Goal: Information Seeking & Learning: Learn about a topic

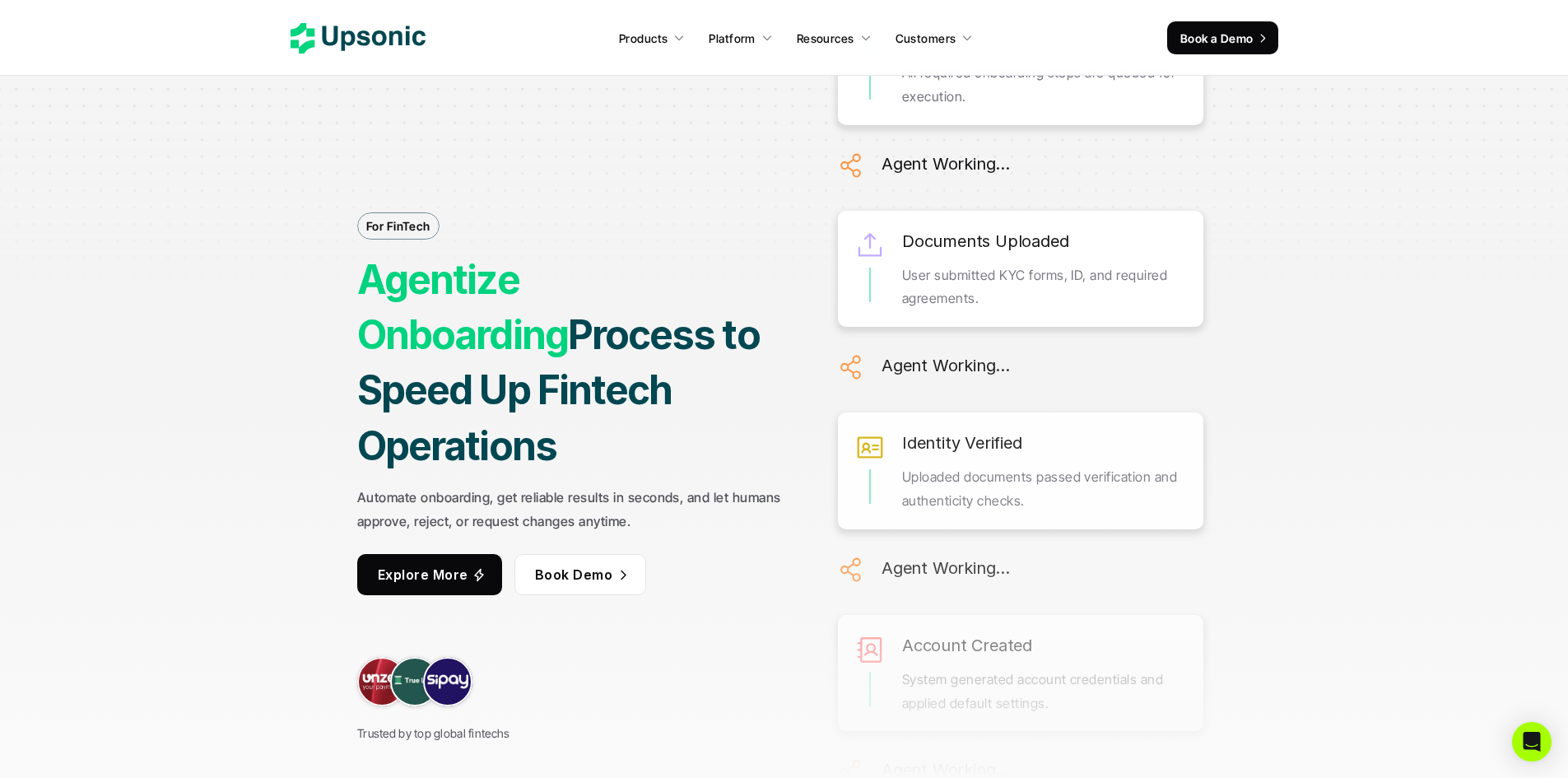
click at [385, 47] on icon at bounding box center [358, 38] width 135 height 30
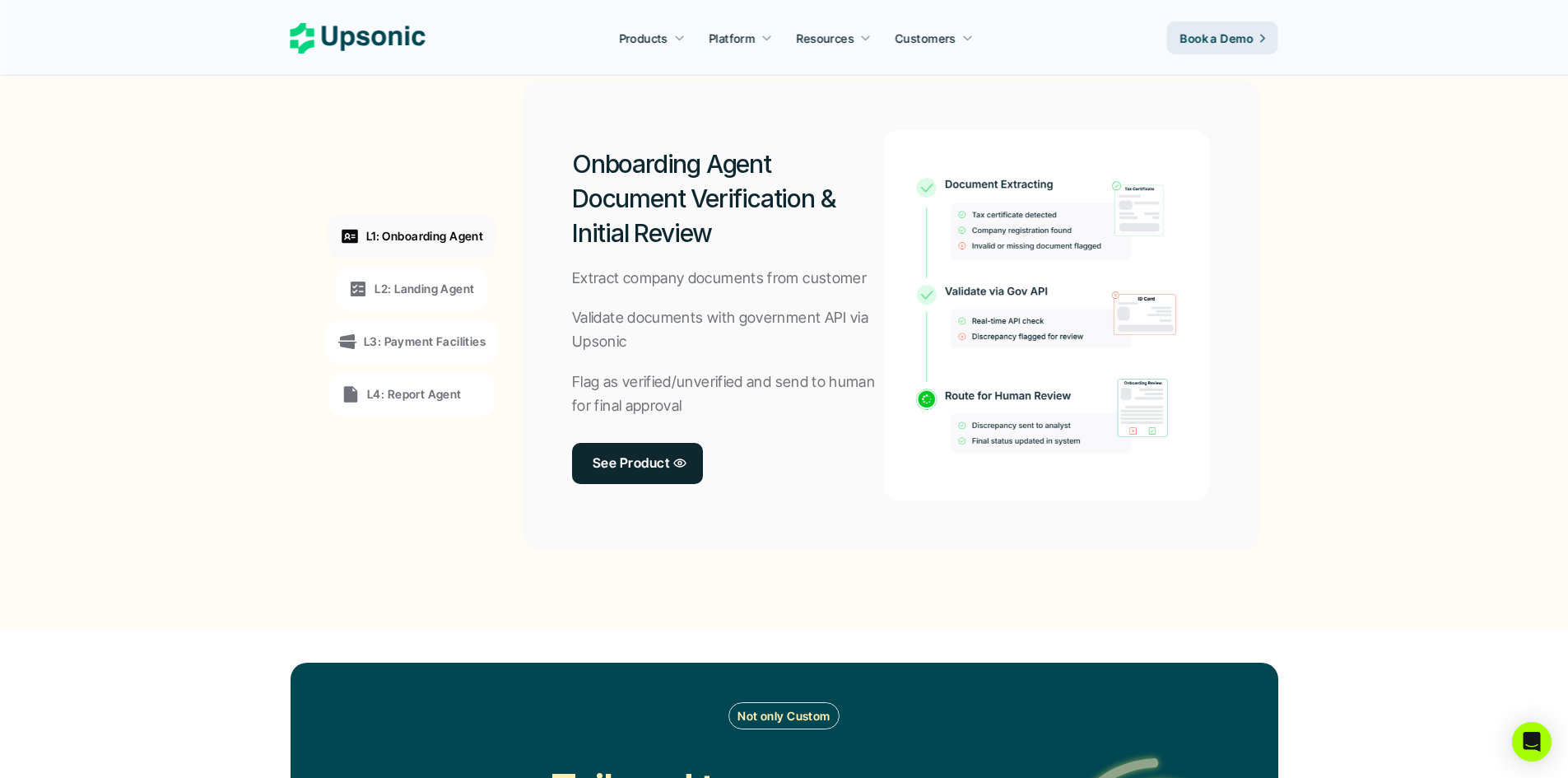
scroll to position [1257, 0]
click at [621, 478] on link "See Product" at bounding box center [640, 464] width 135 height 41
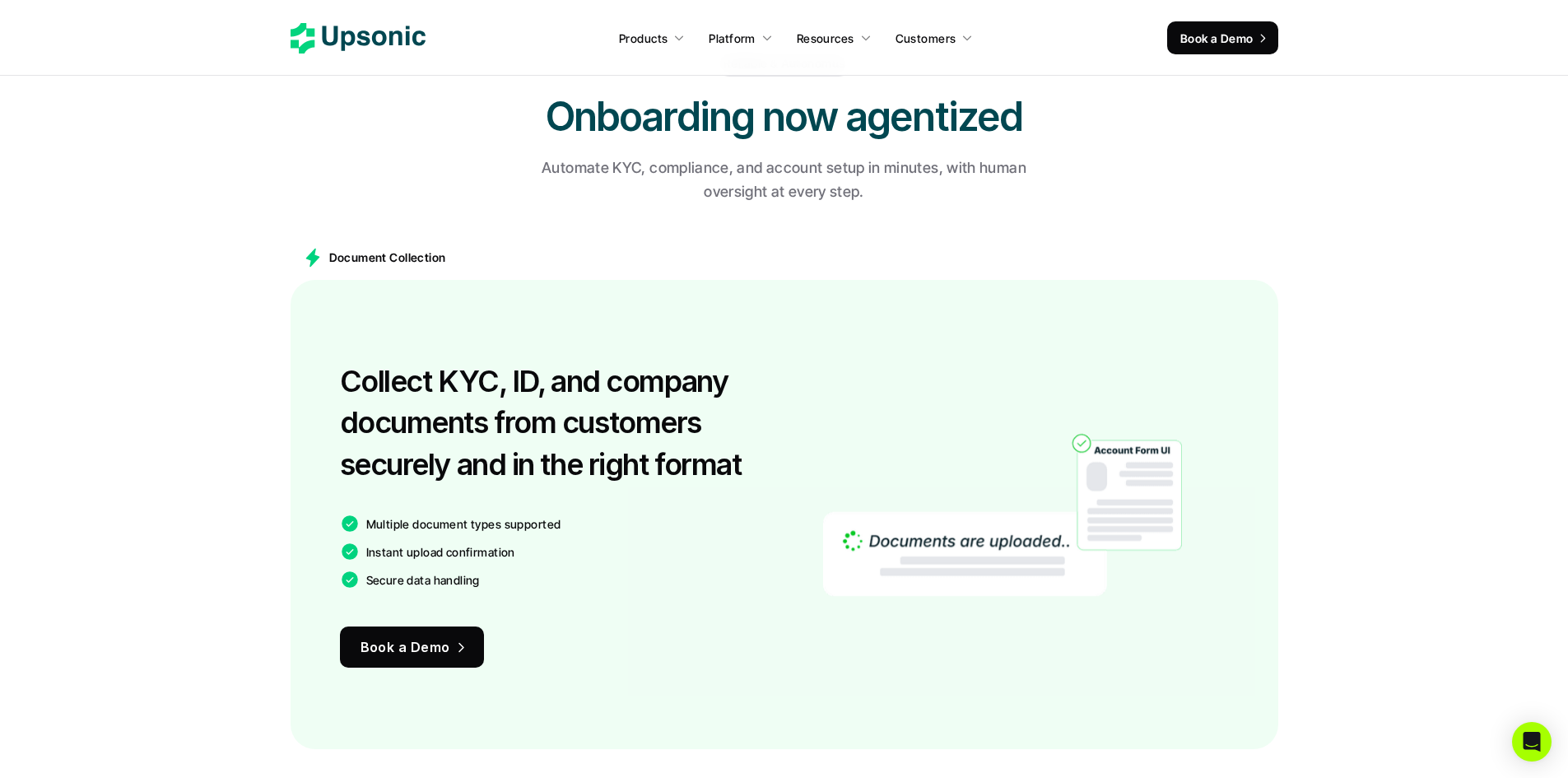
scroll to position [1025, 0]
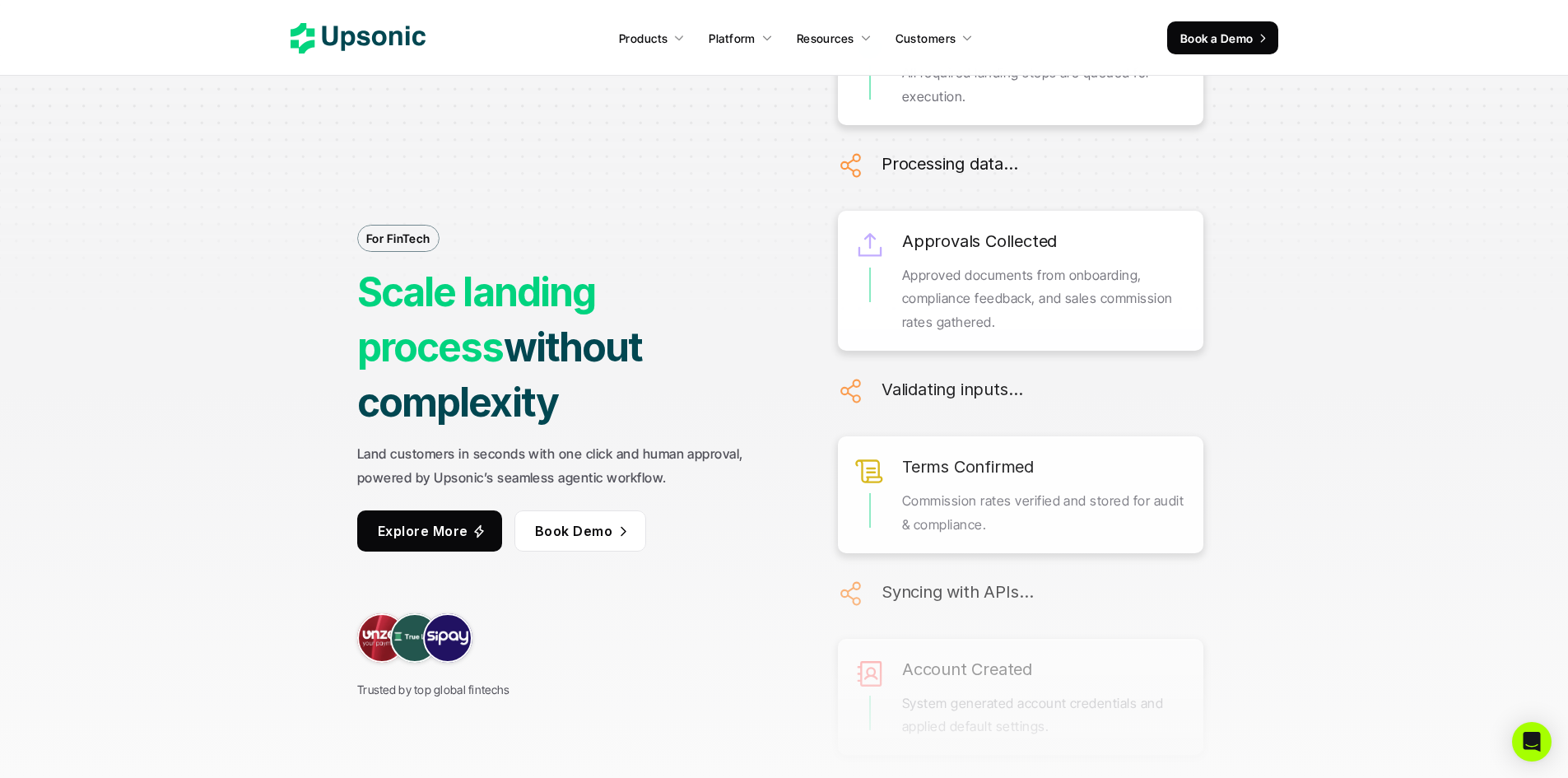
click at [345, 44] on icon at bounding box center [358, 38] width 135 height 30
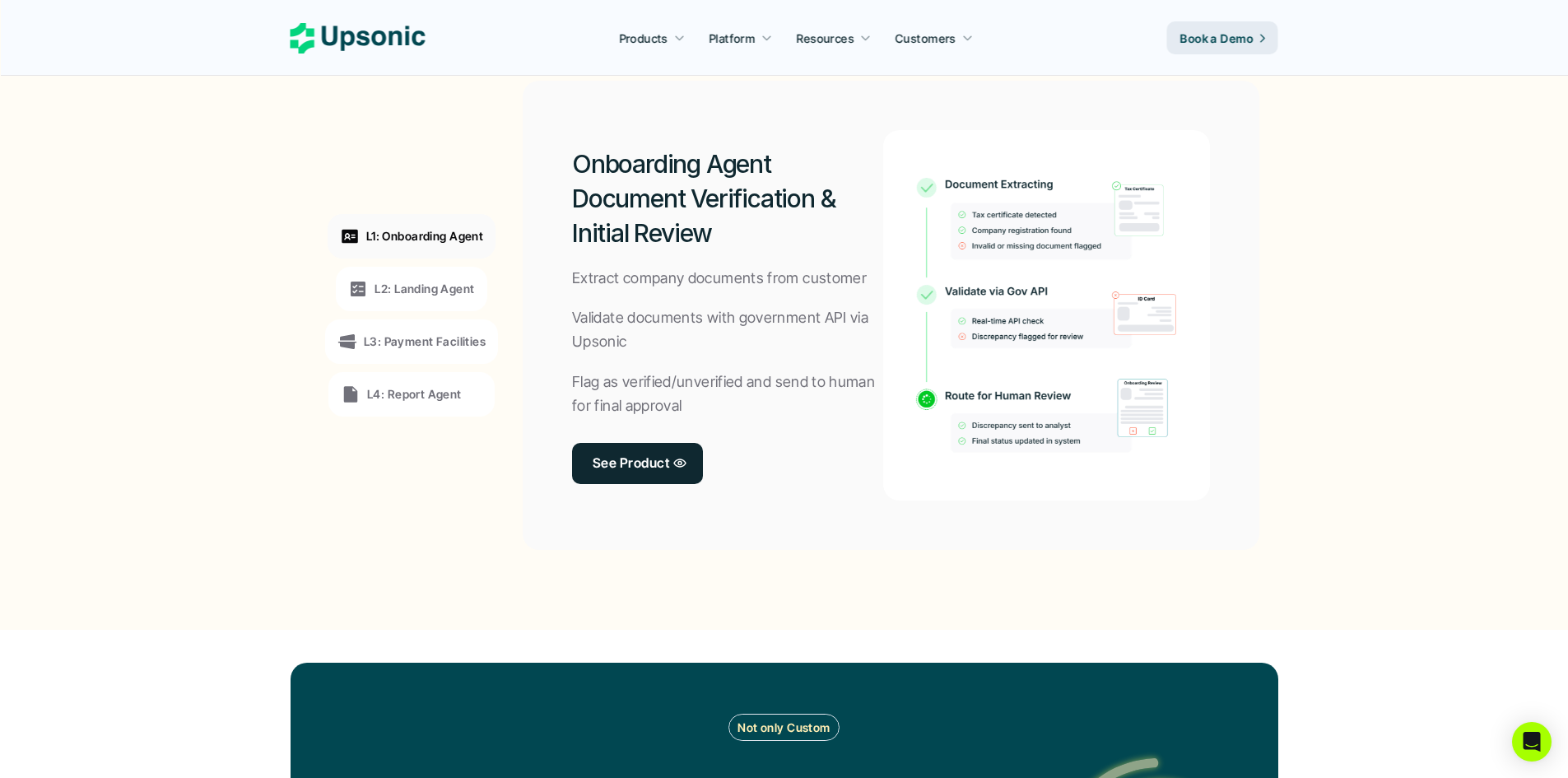
scroll to position [1214, 0]
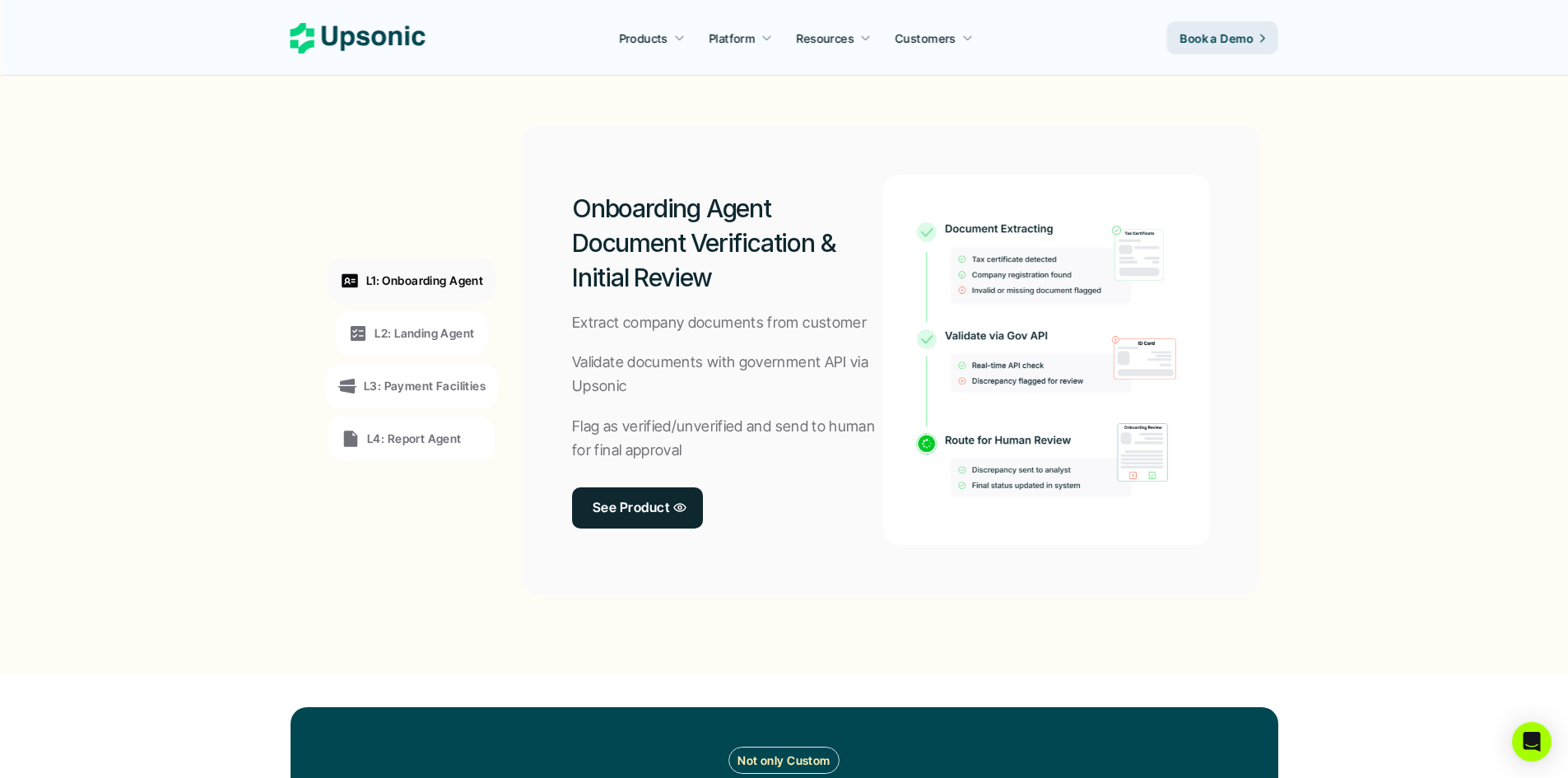
click at [441, 321] on div "L2: Landing Agent" at bounding box center [411, 333] width 151 height 44
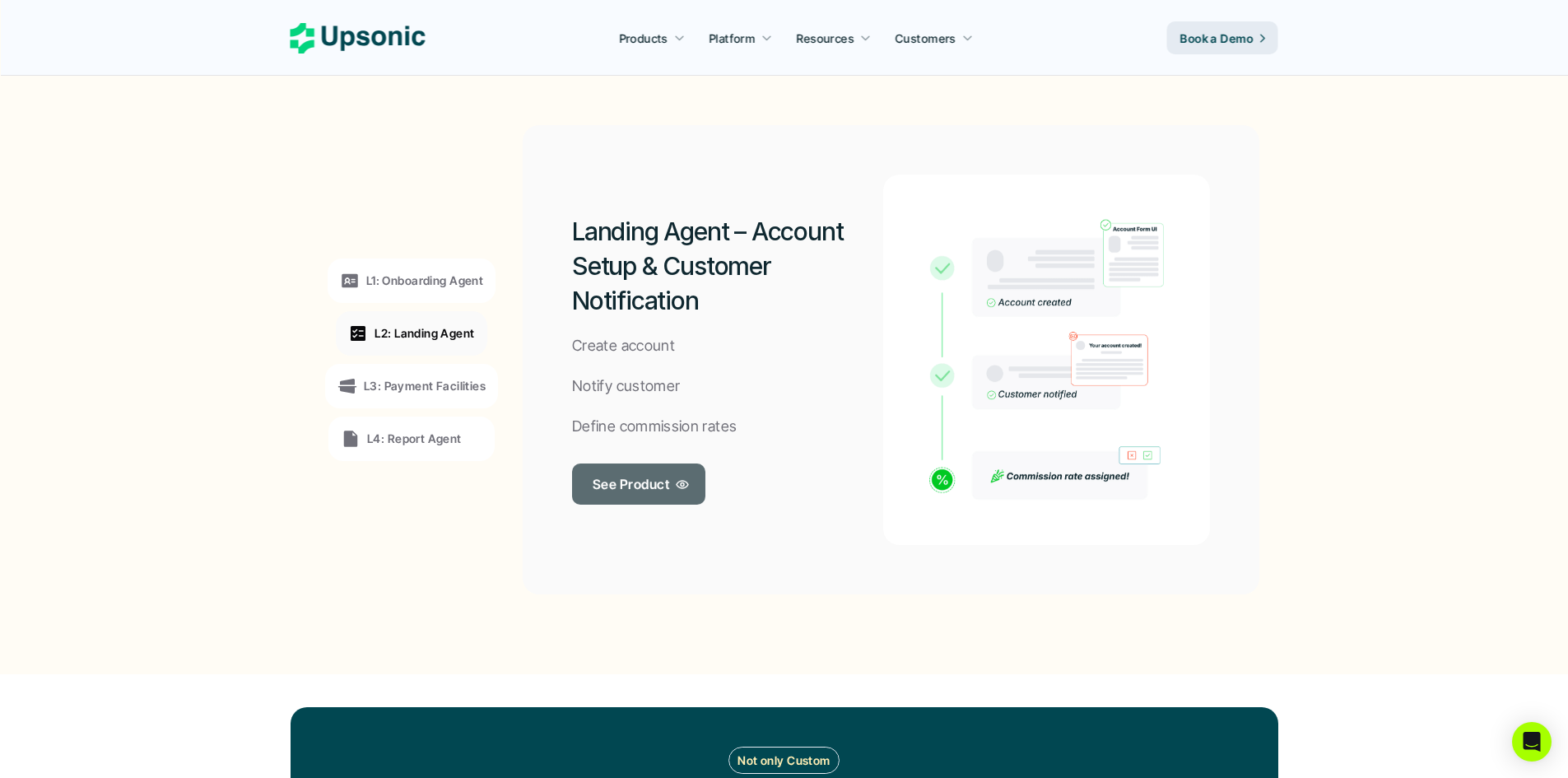
click at [616, 473] on p "See Product" at bounding box center [630, 483] width 77 height 24
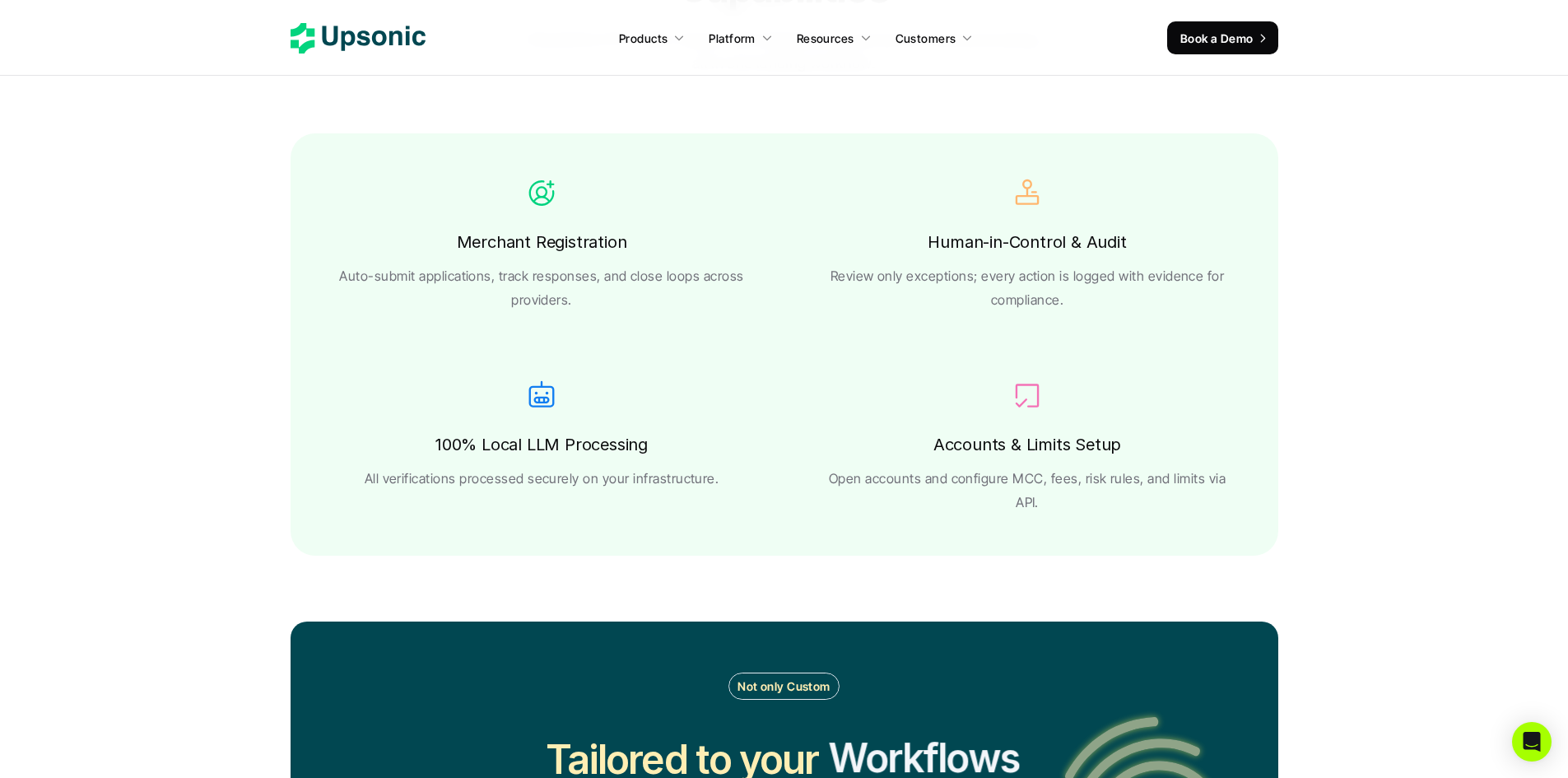
scroll to position [3005, 0]
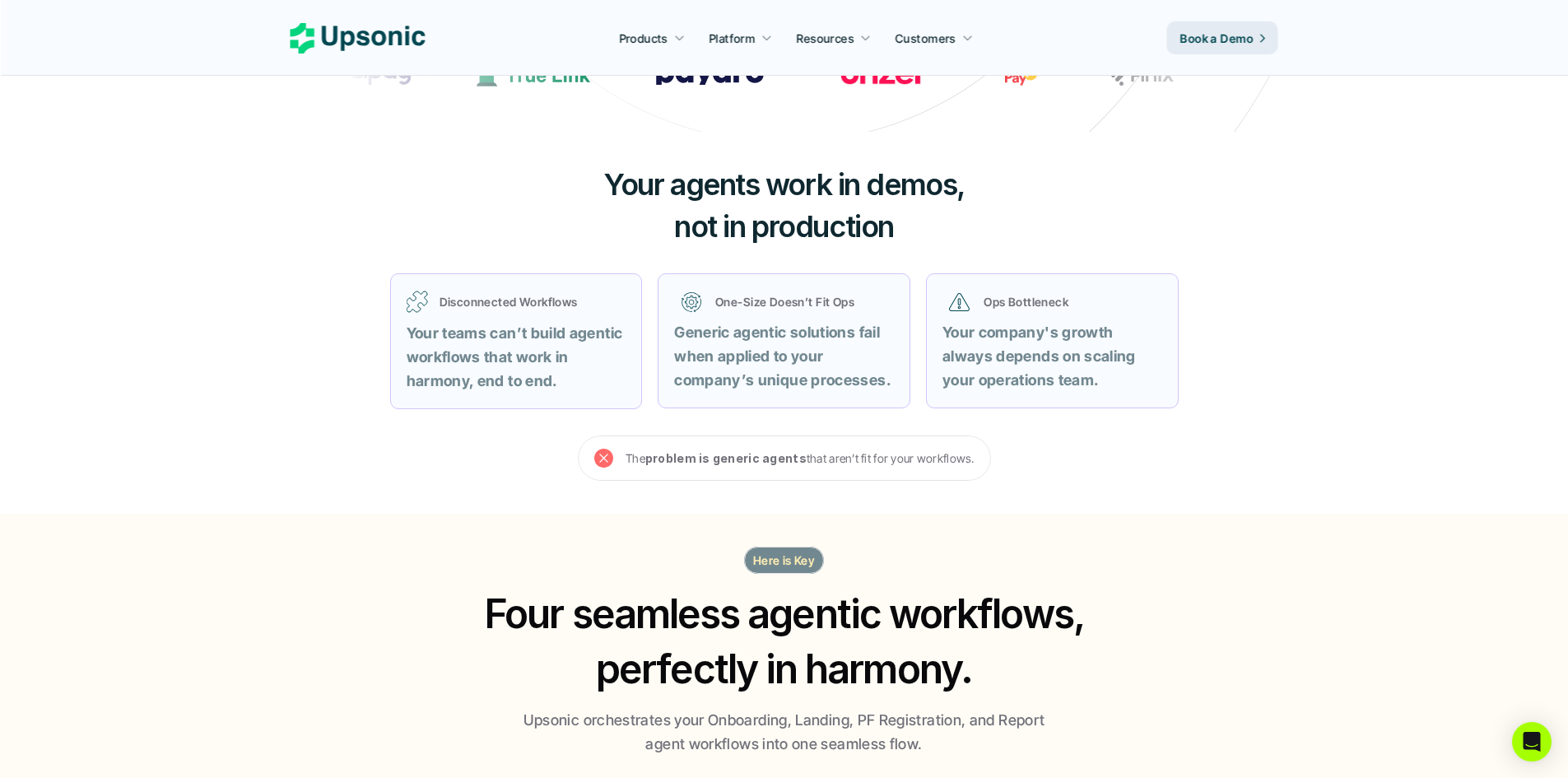
scroll to position [533, 0]
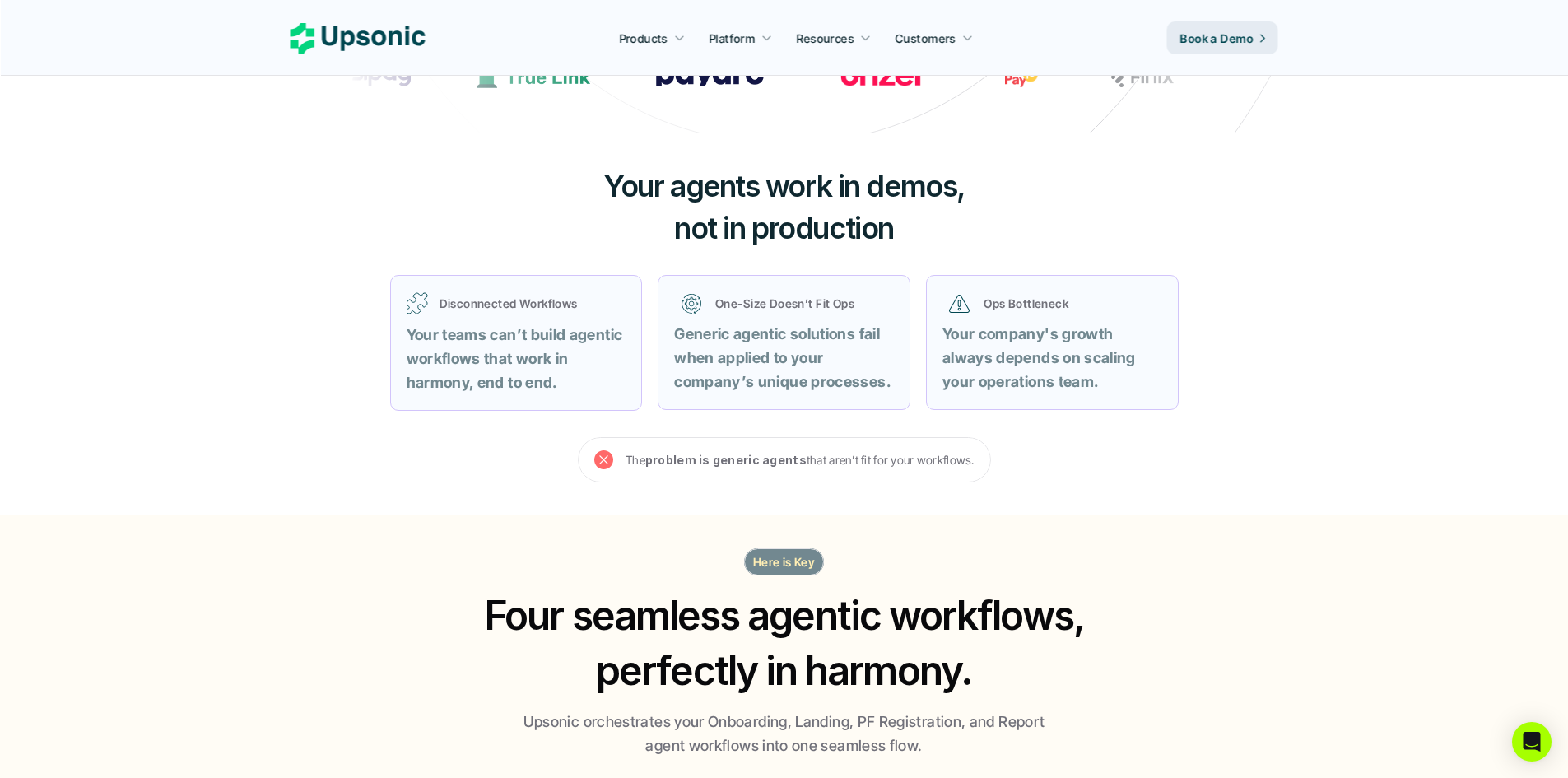
click at [374, 44] on icon at bounding box center [358, 38] width 135 height 30
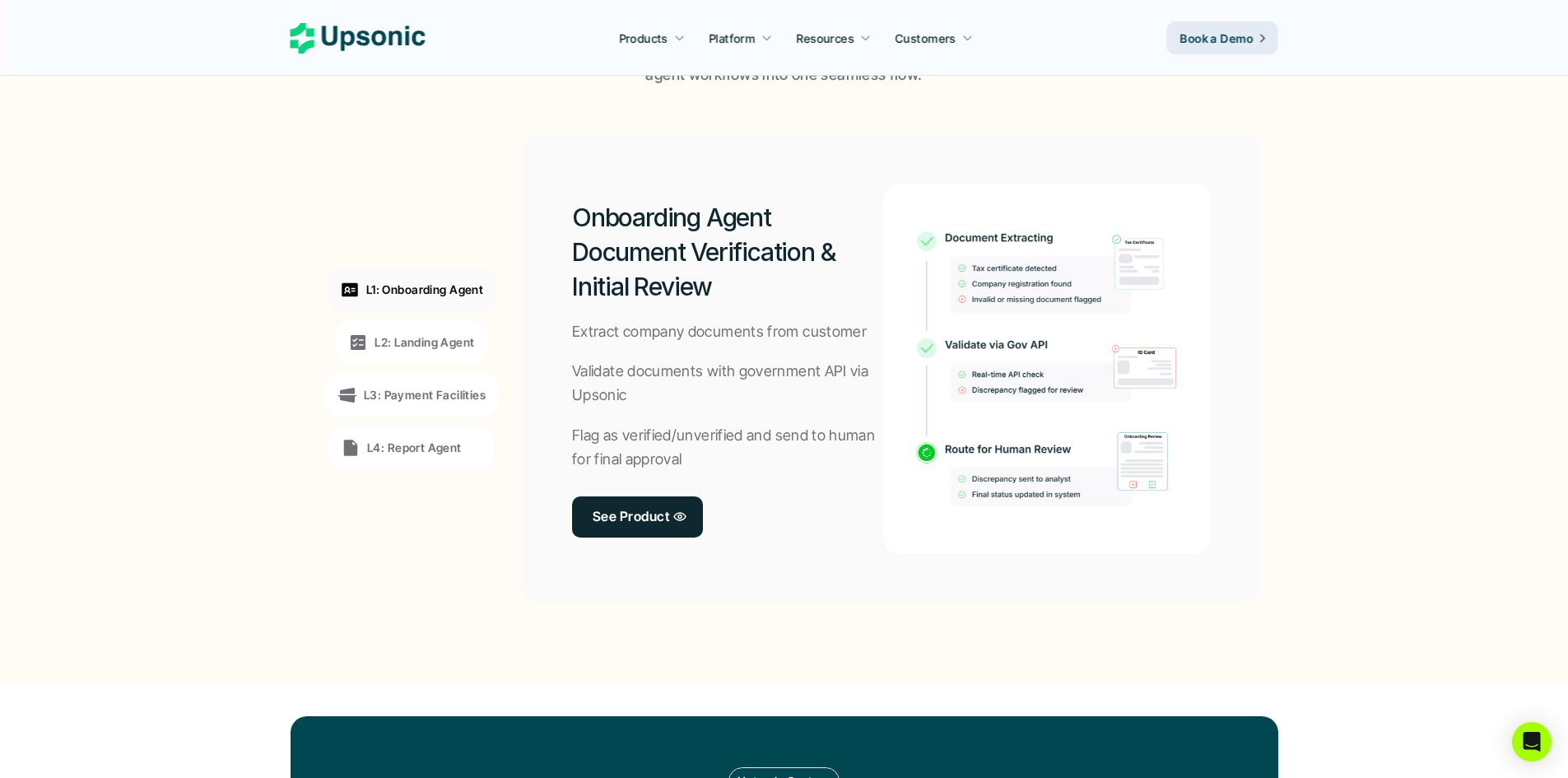
scroll to position [1207, 0]
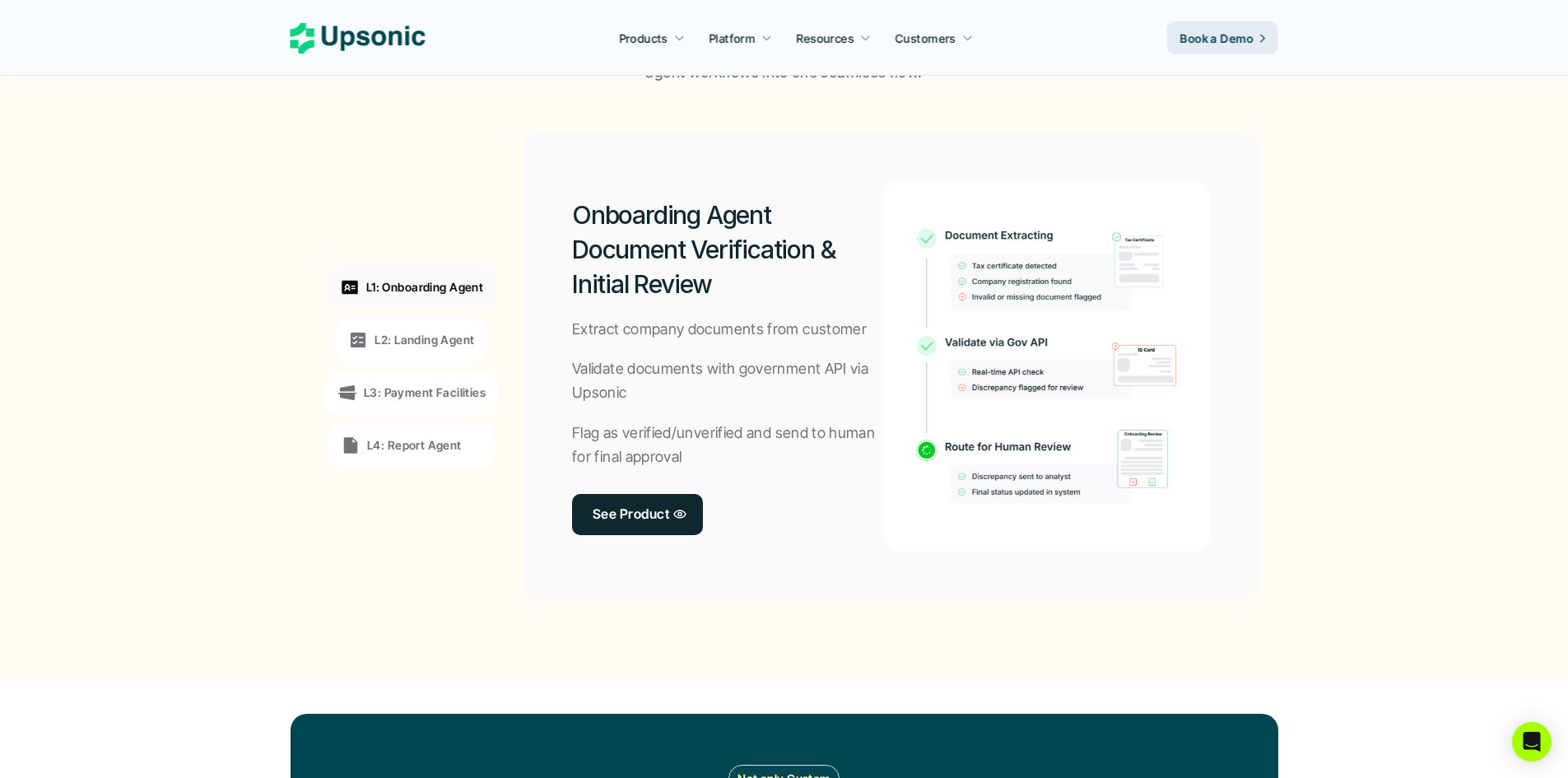
click at [458, 392] on p "L3: Payment Facilities" at bounding box center [425, 392] width 122 height 17
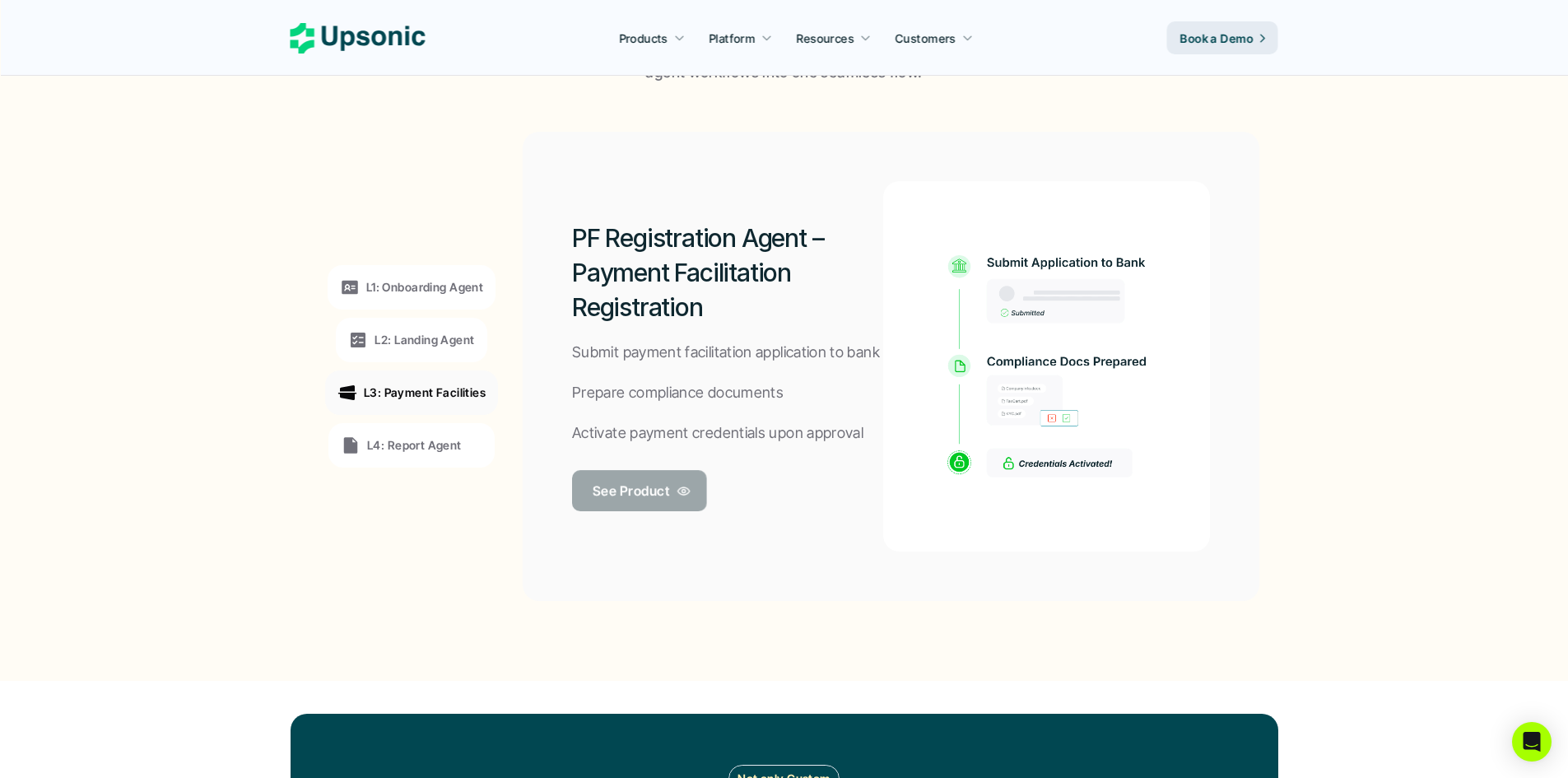
click at [626, 490] on p "See Product" at bounding box center [630, 491] width 77 height 24
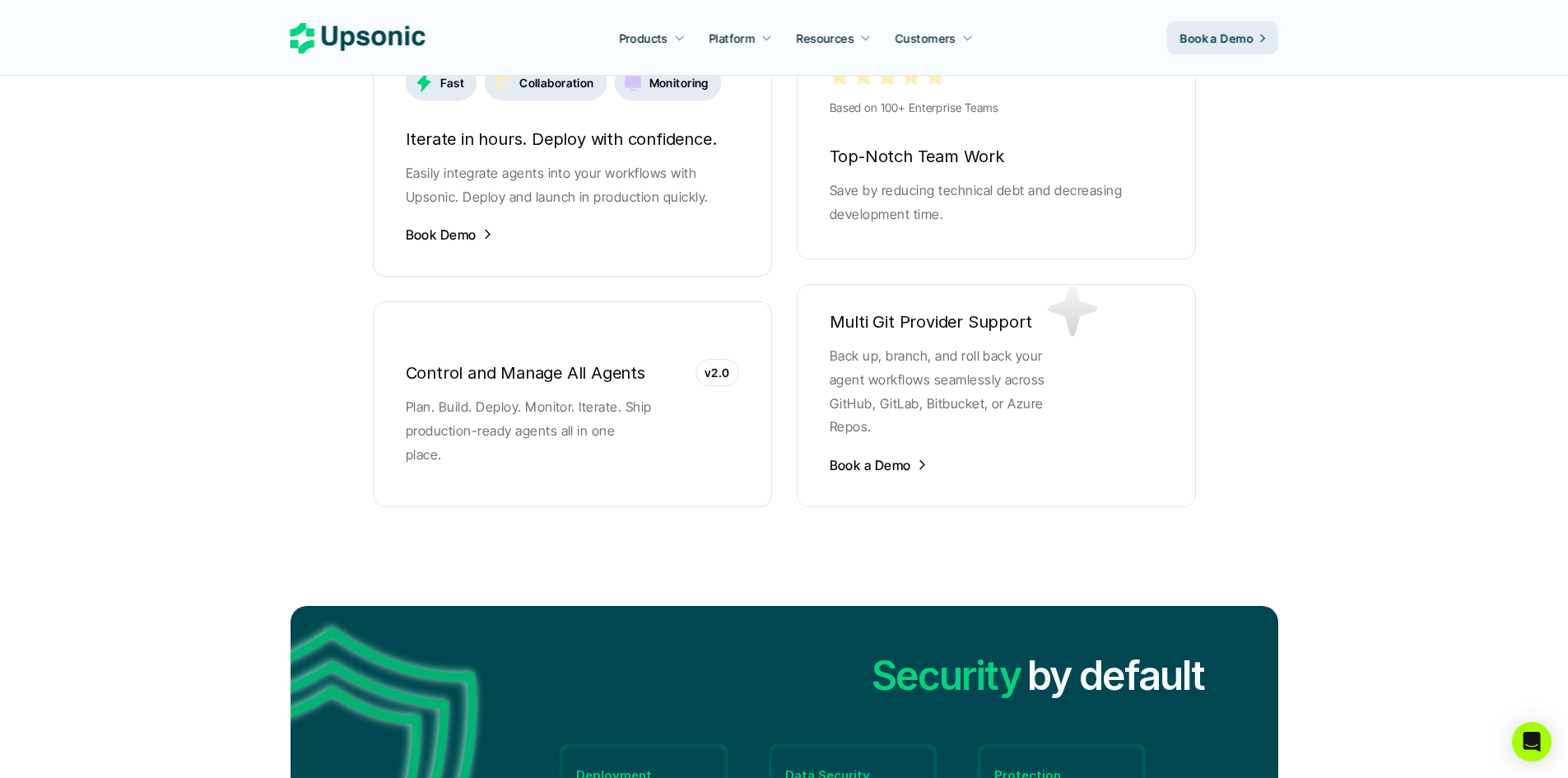
scroll to position [3310, 0]
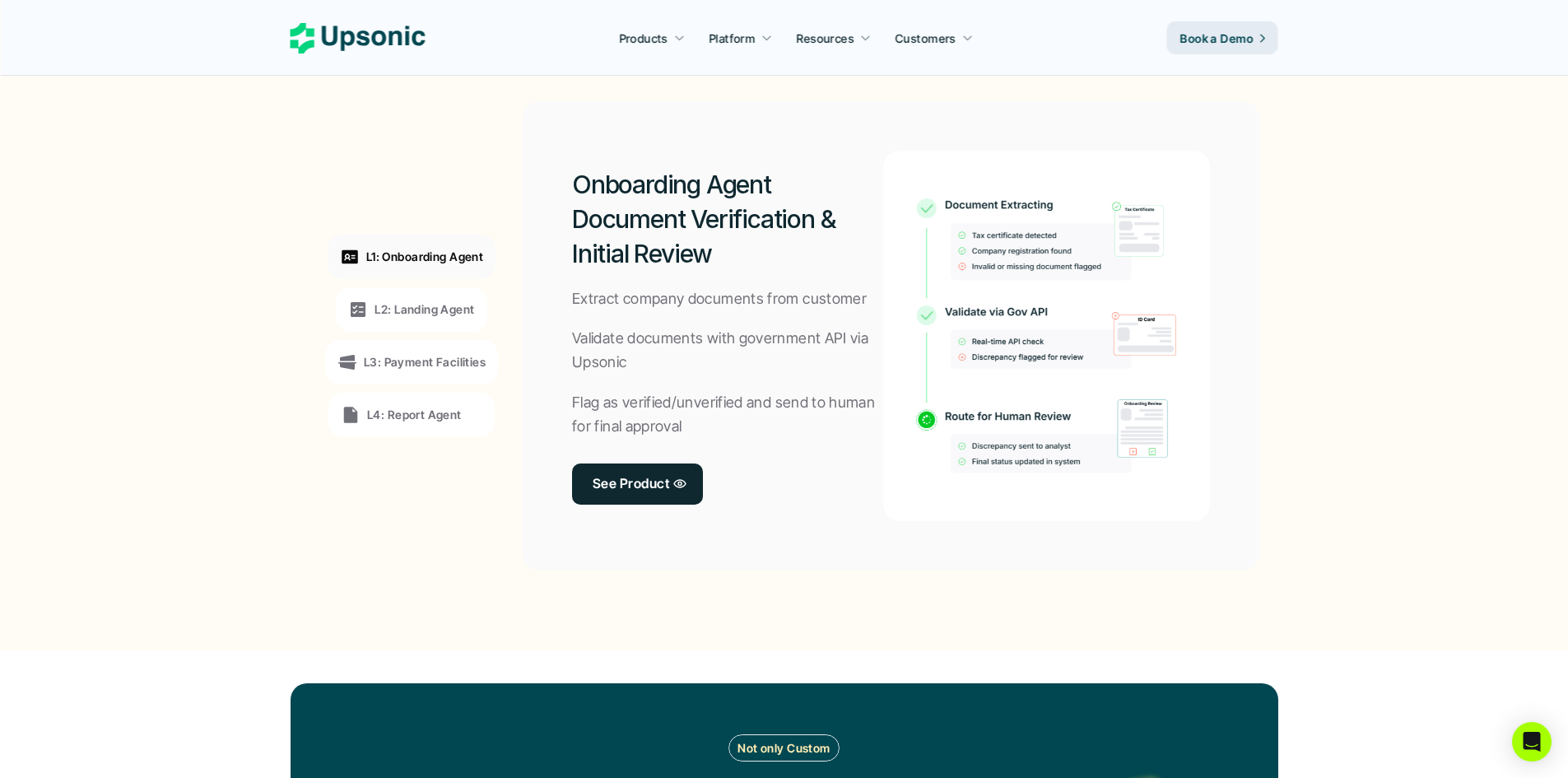
scroll to position [1238, 0]
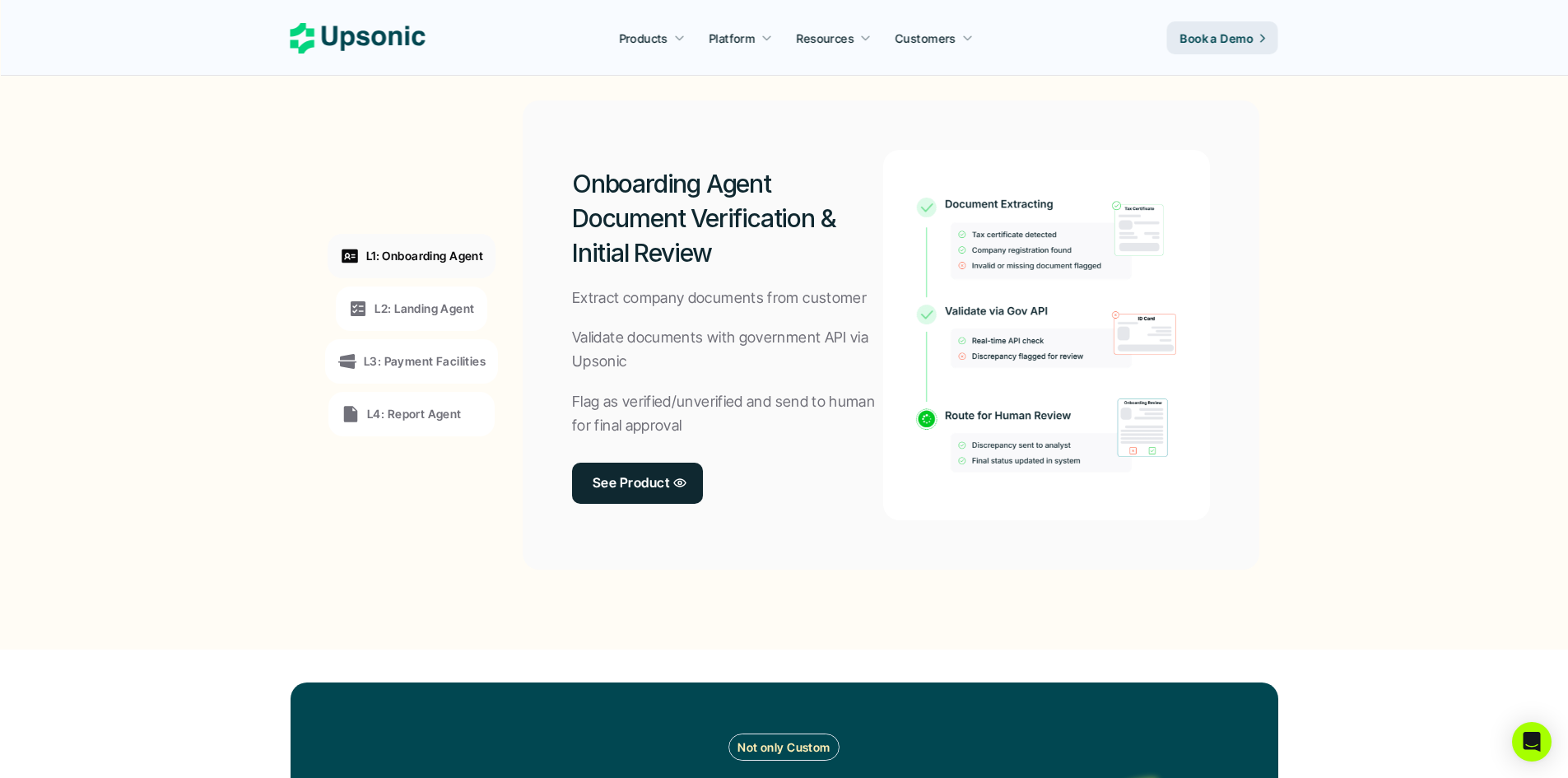
click at [403, 418] on p "L4: Report Agent" at bounding box center [414, 413] width 95 height 17
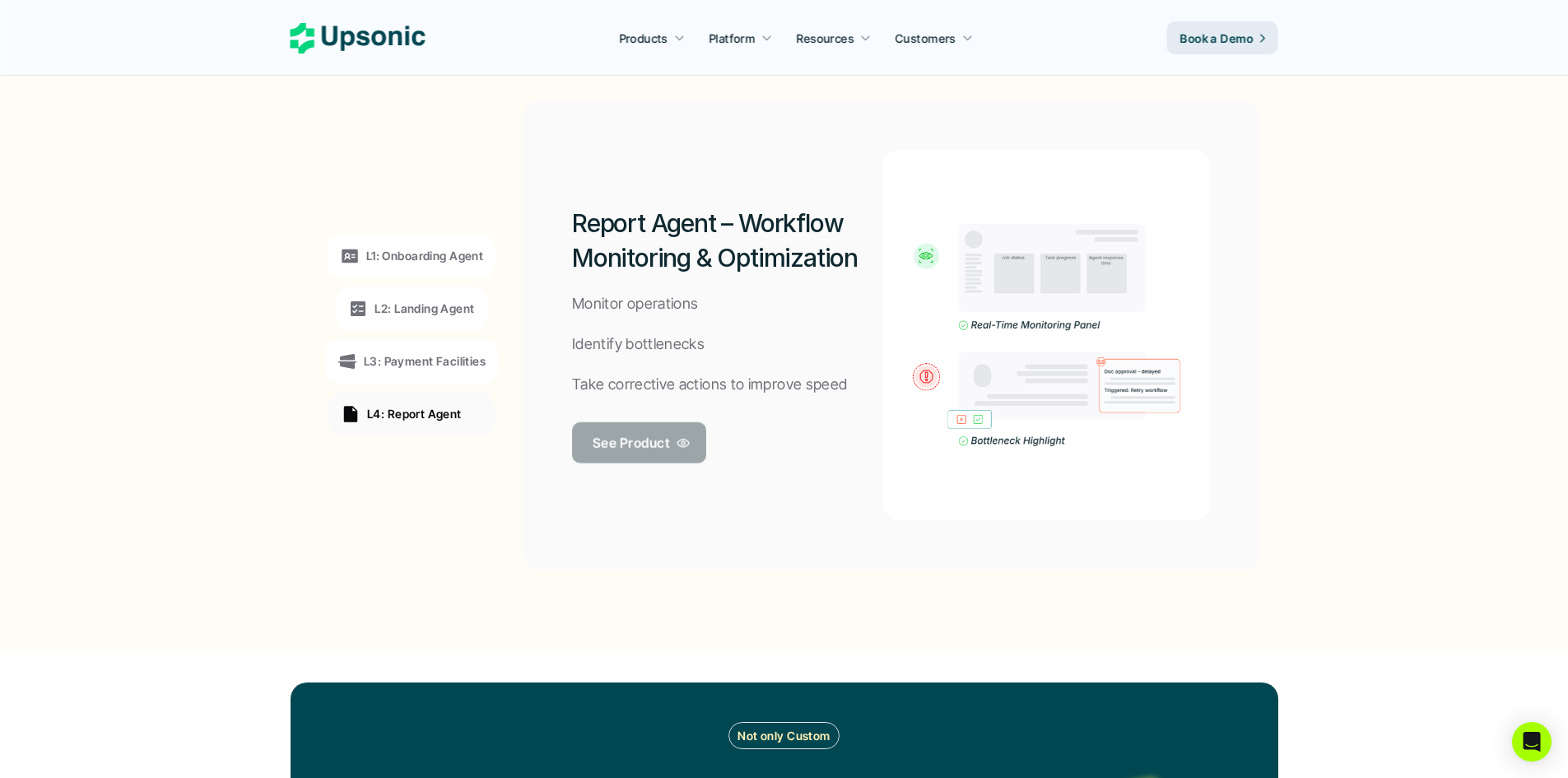
click at [616, 450] on p "See Product" at bounding box center [630, 442] width 77 height 24
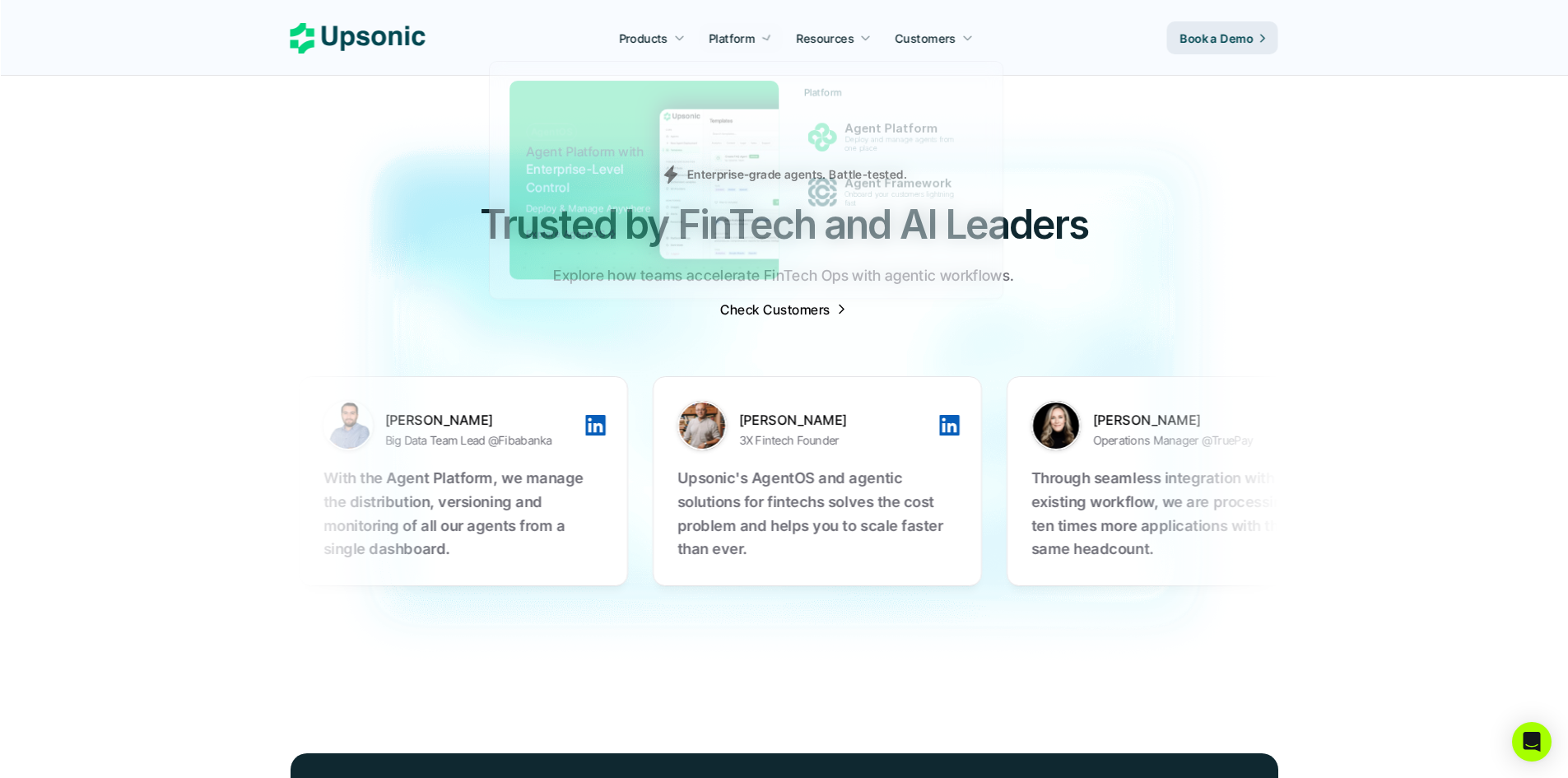
scroll to position [5098, 0]
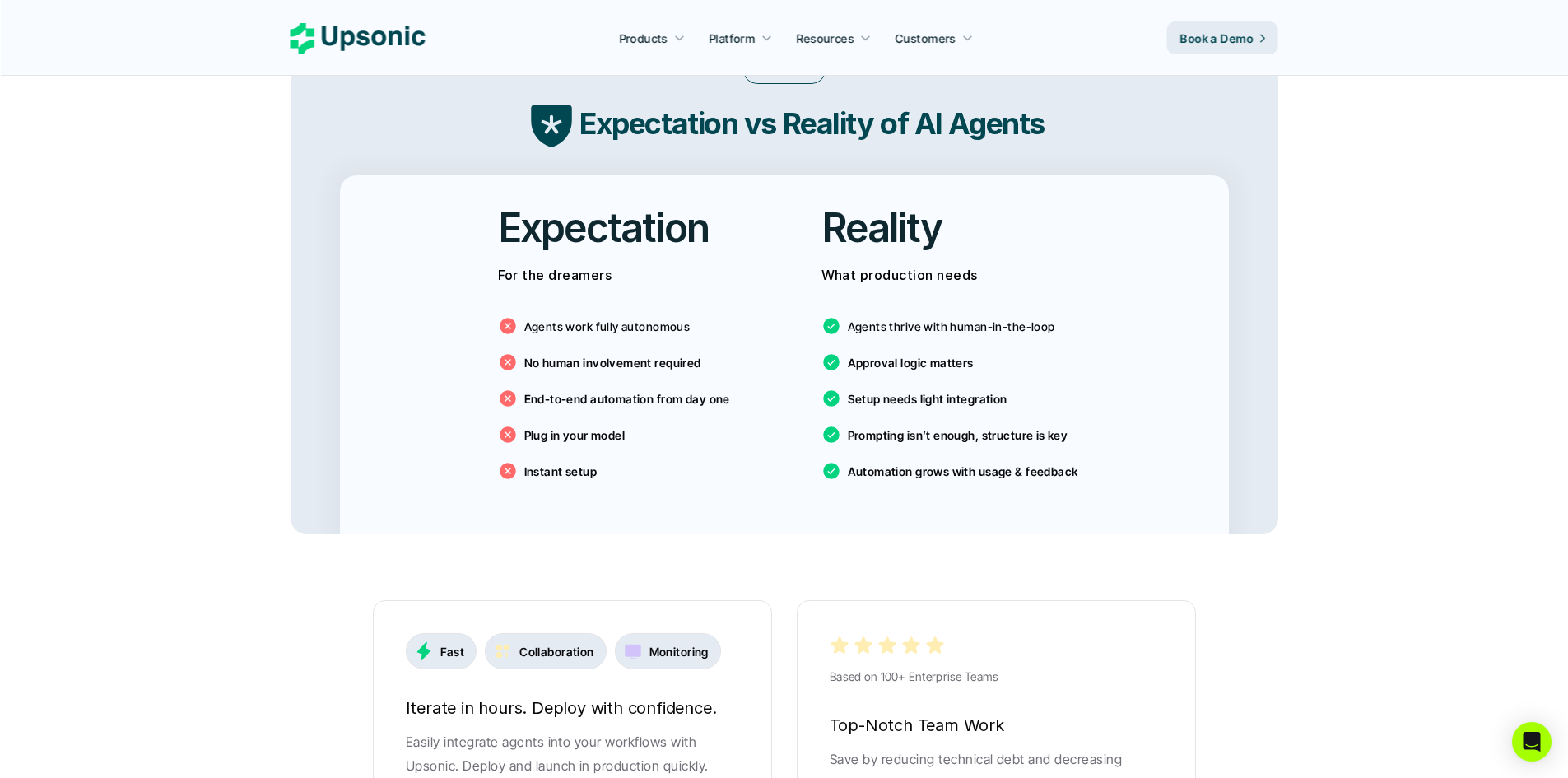
scroll to position [2690, 0]
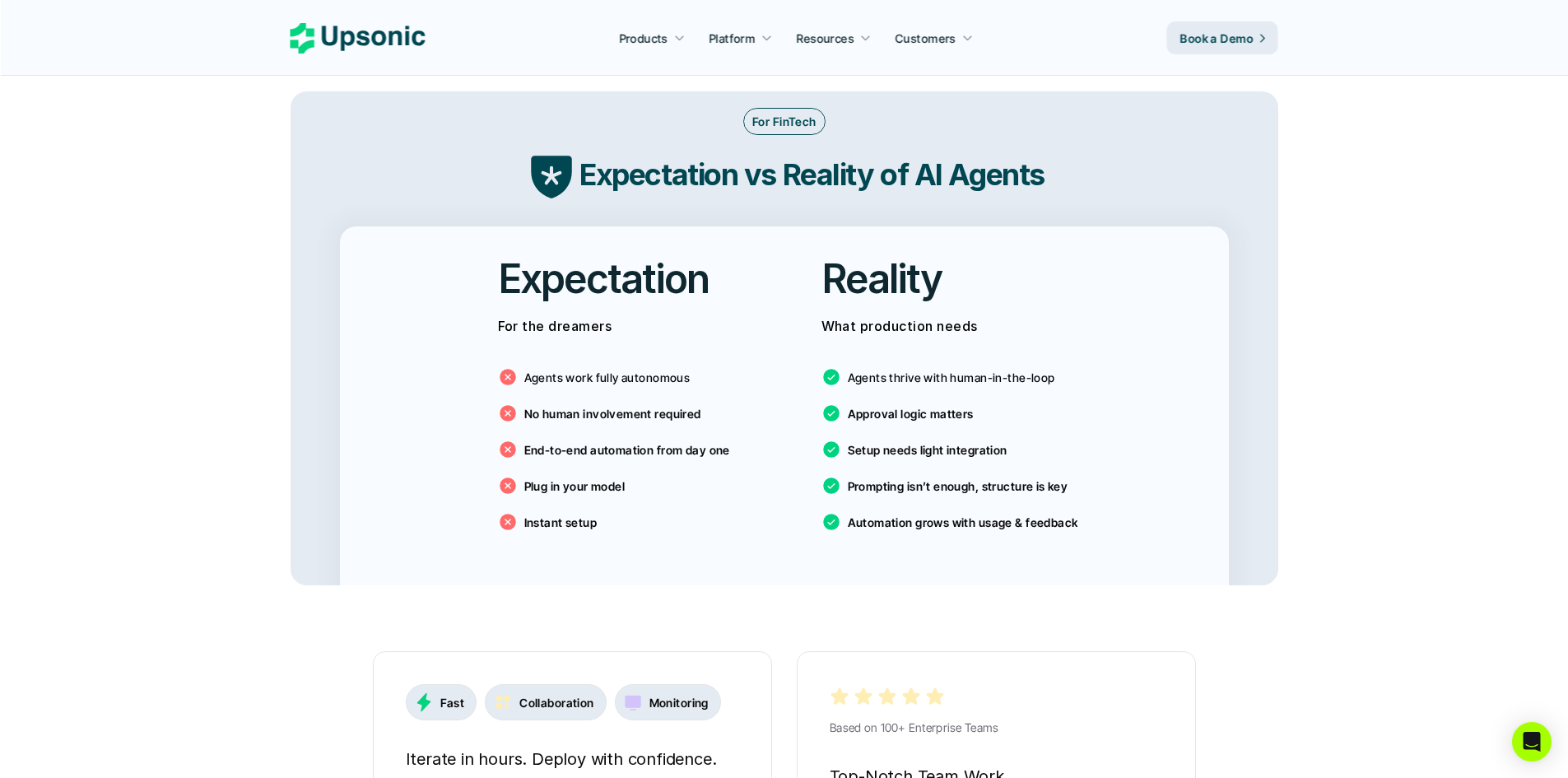
drag, startPoint x: 688, startPoint y: 420, endPoint x: 541, endPoint y: 442, distance: 148.6
drag, startPoint x: 541, startPoint y: 442, endPoint x: 936, endPoint y: 348, distance: 406.0
click at [908, 347] on div "Agents thrive with human-in-the-loop Approval logic matters Setup needs light i…" at bounding box center [946, 445] width 249 height 198
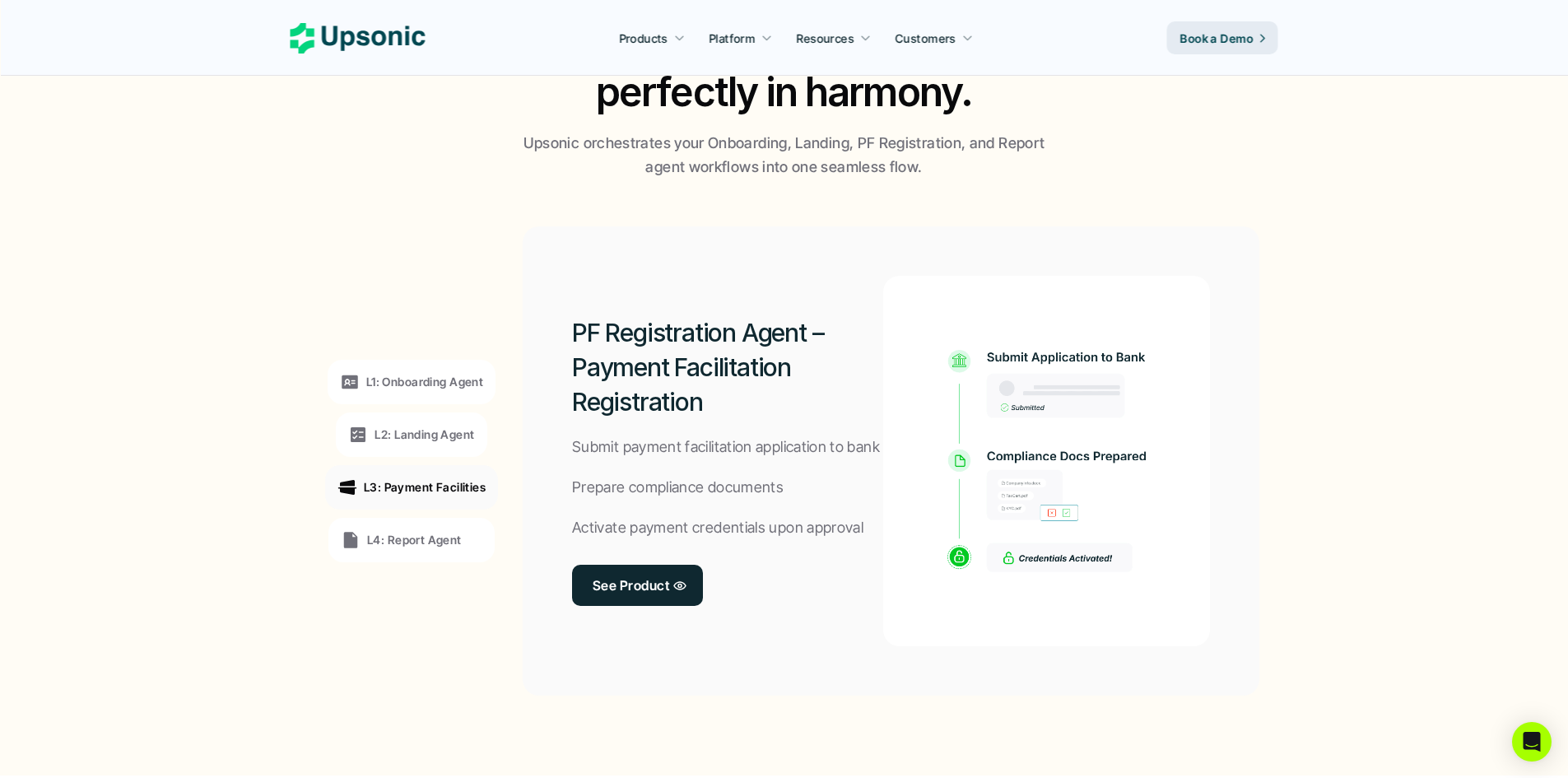
scroll to position [1344, 0]
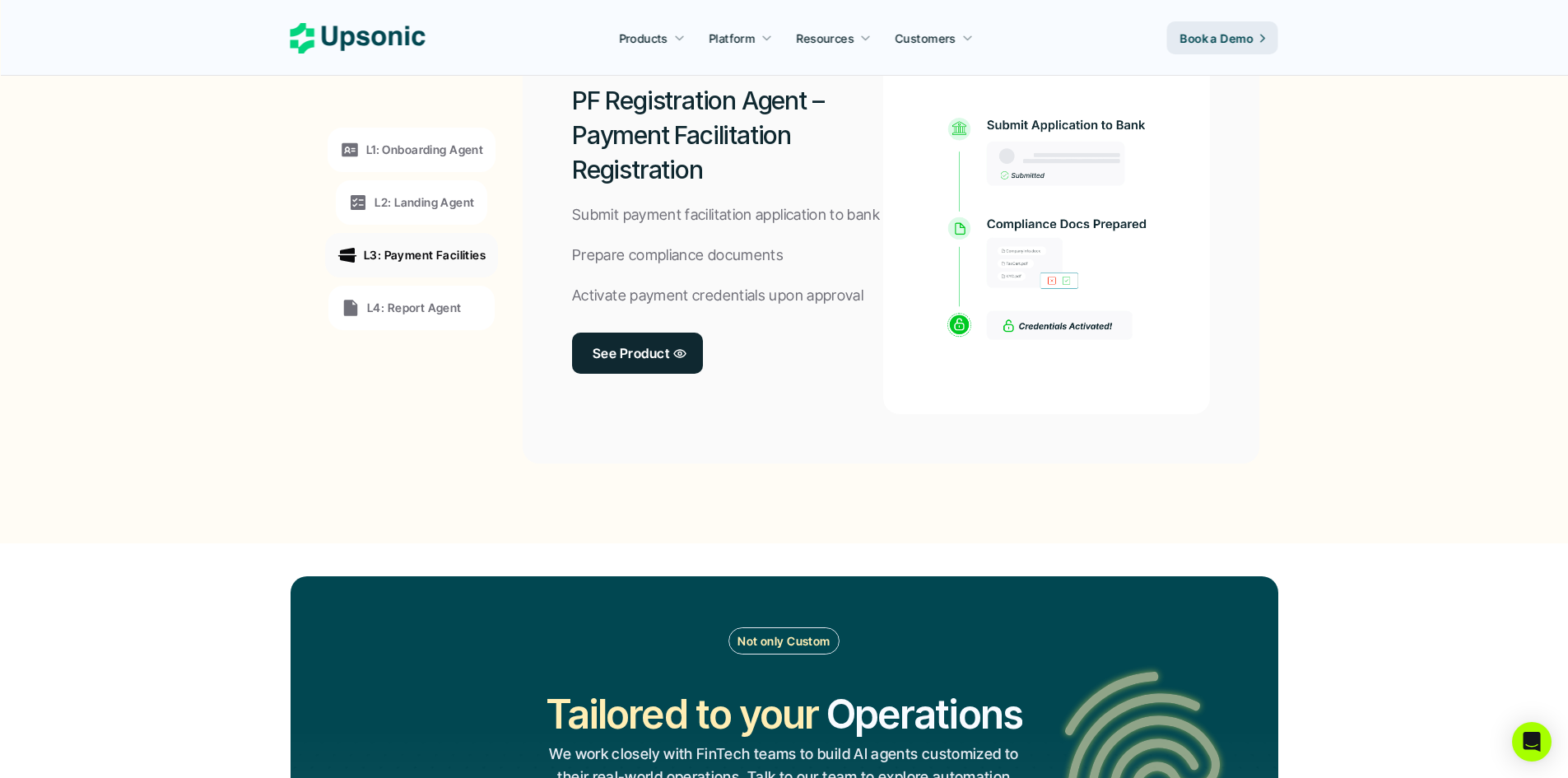
click at [389, 39] on icon at bounding box center [358, 38] width 135 height 30
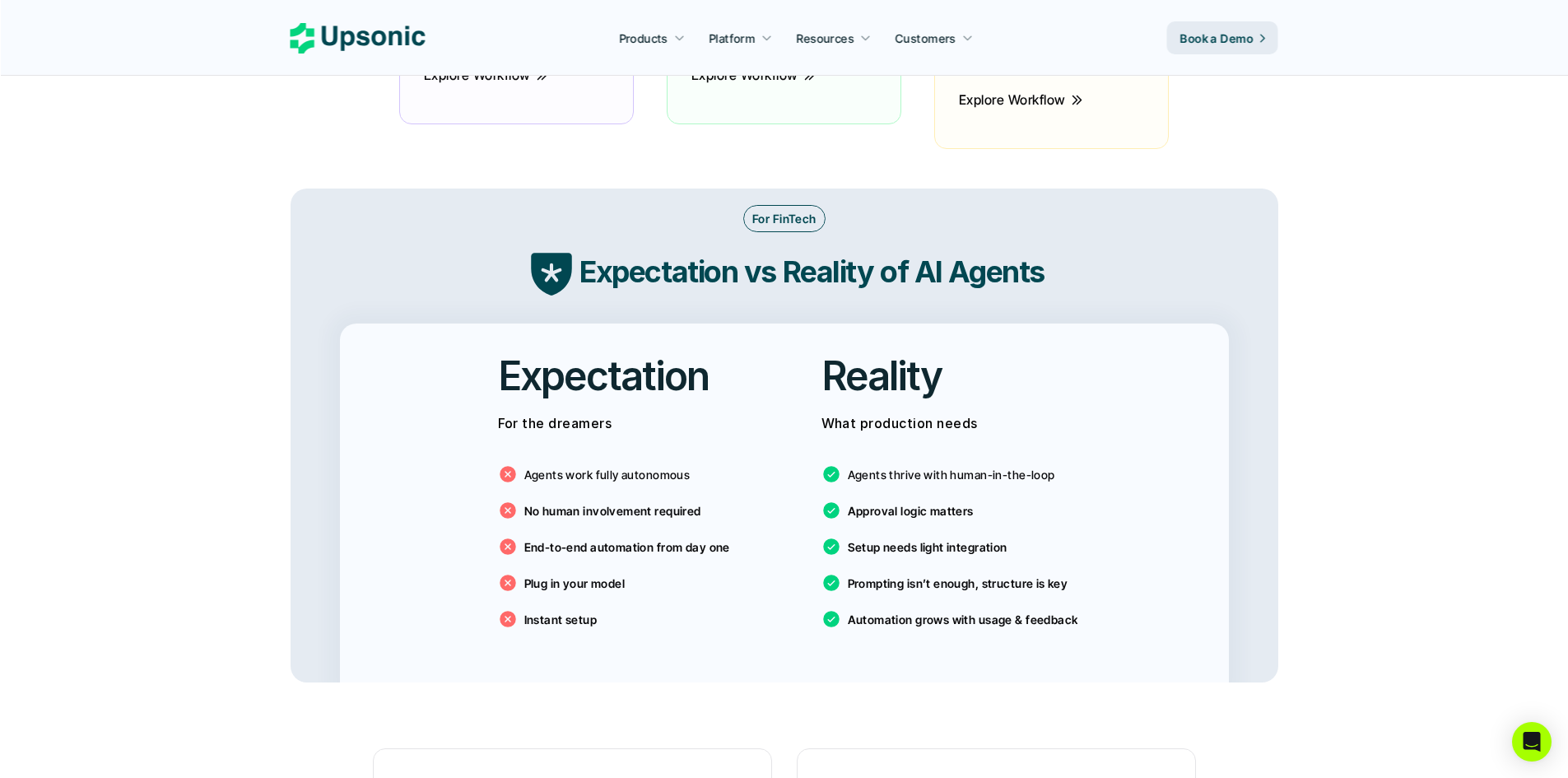
scroll to position [2690, 0]
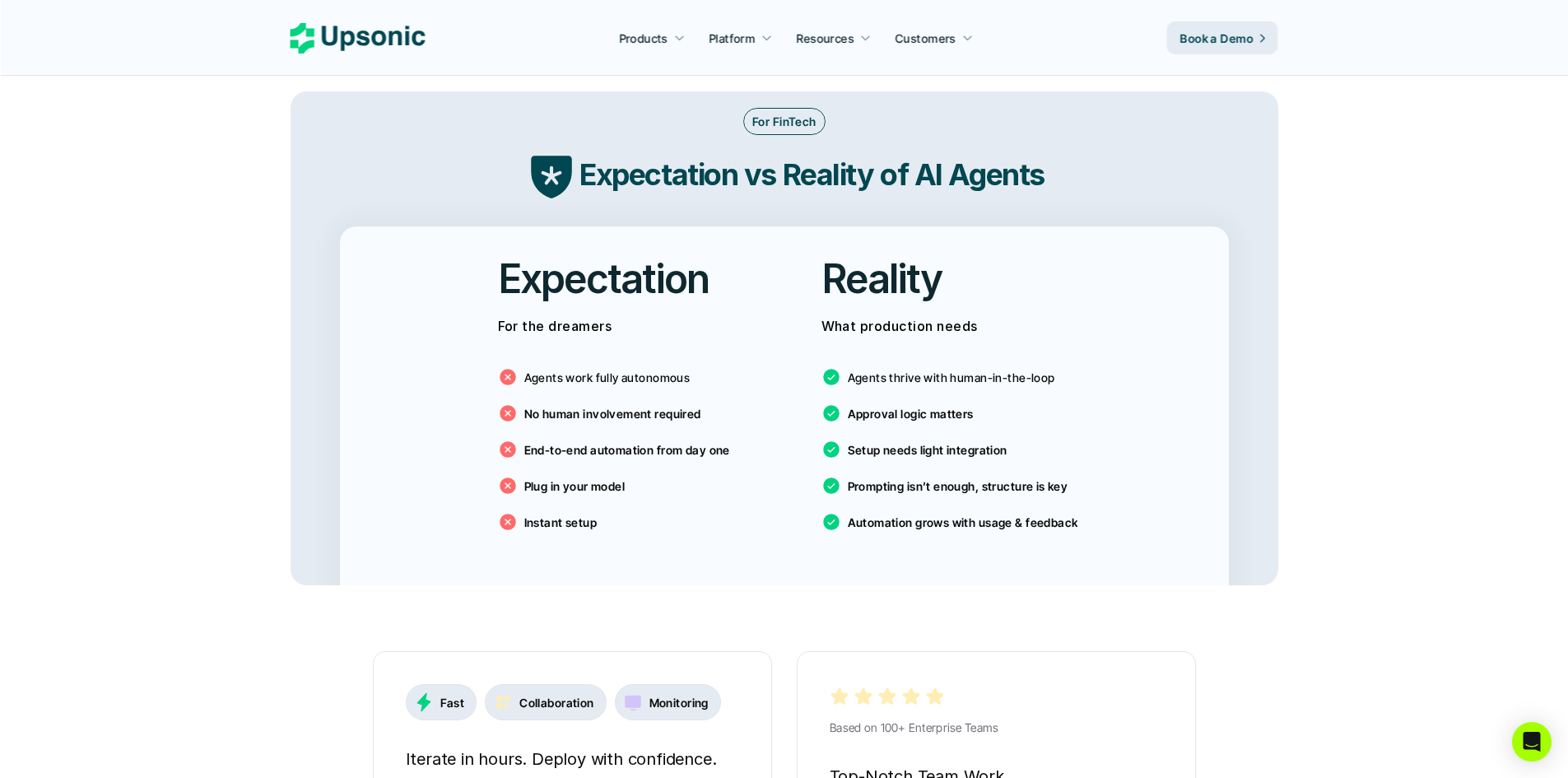
drag, startPoint x: 788, startPoint y: 340, endPoint x: 677, endPoint y: 352, distance: 111.6
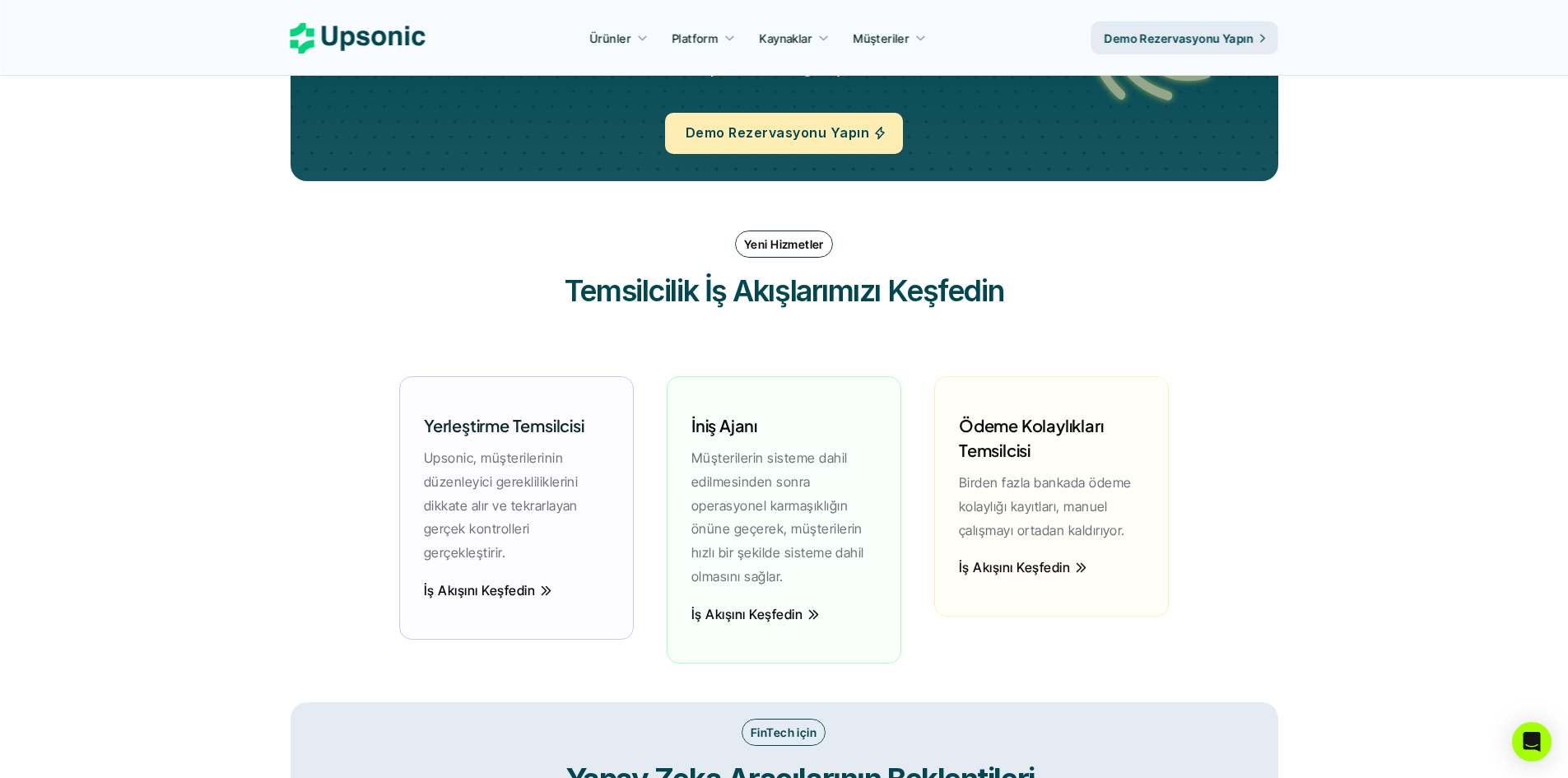
scroll to position [1944, 0]
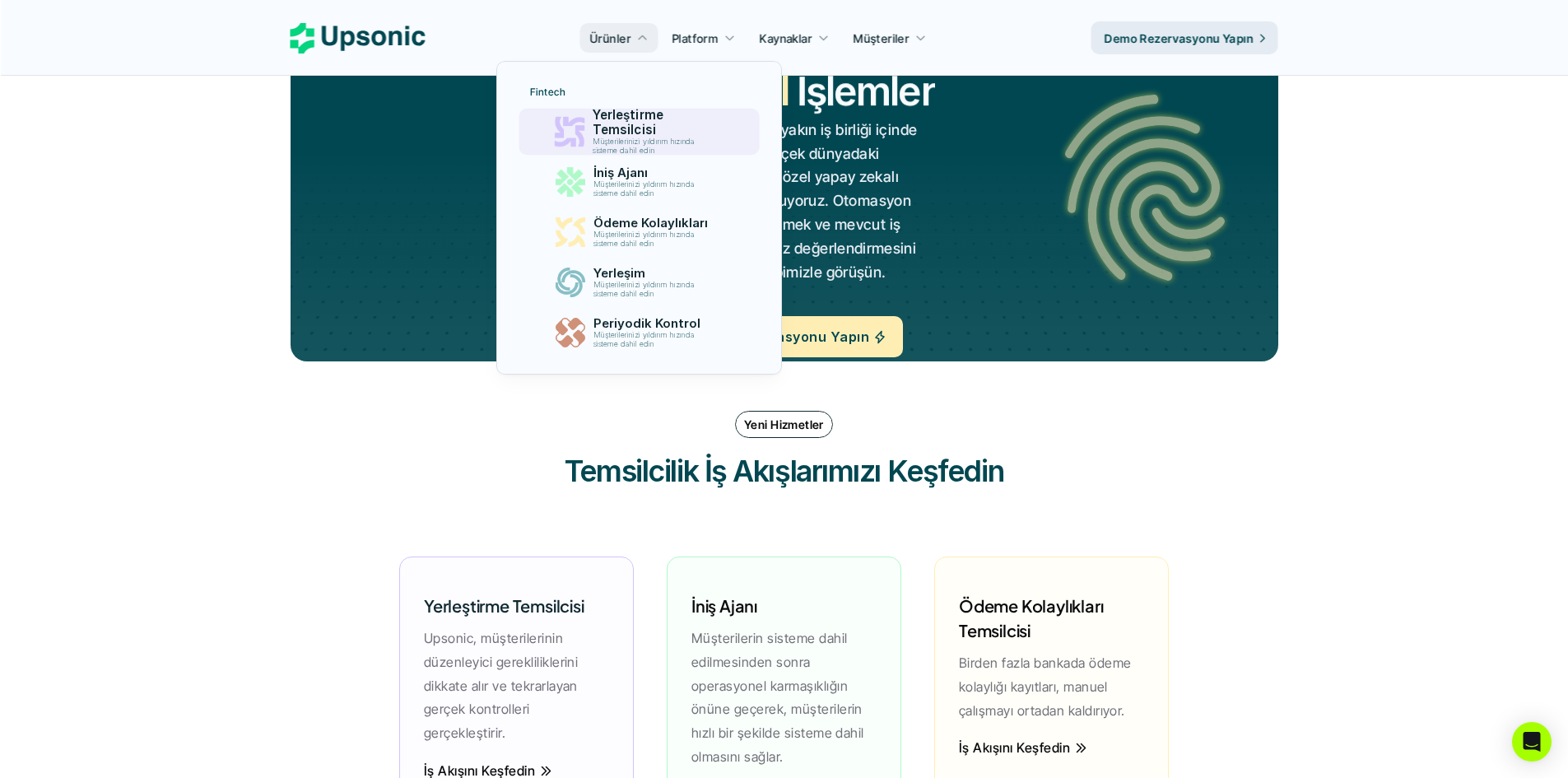
click at [642, 129] on font "Yerleştirme Temsilcisi" at bounding box center [630, 122] width 74 height 30
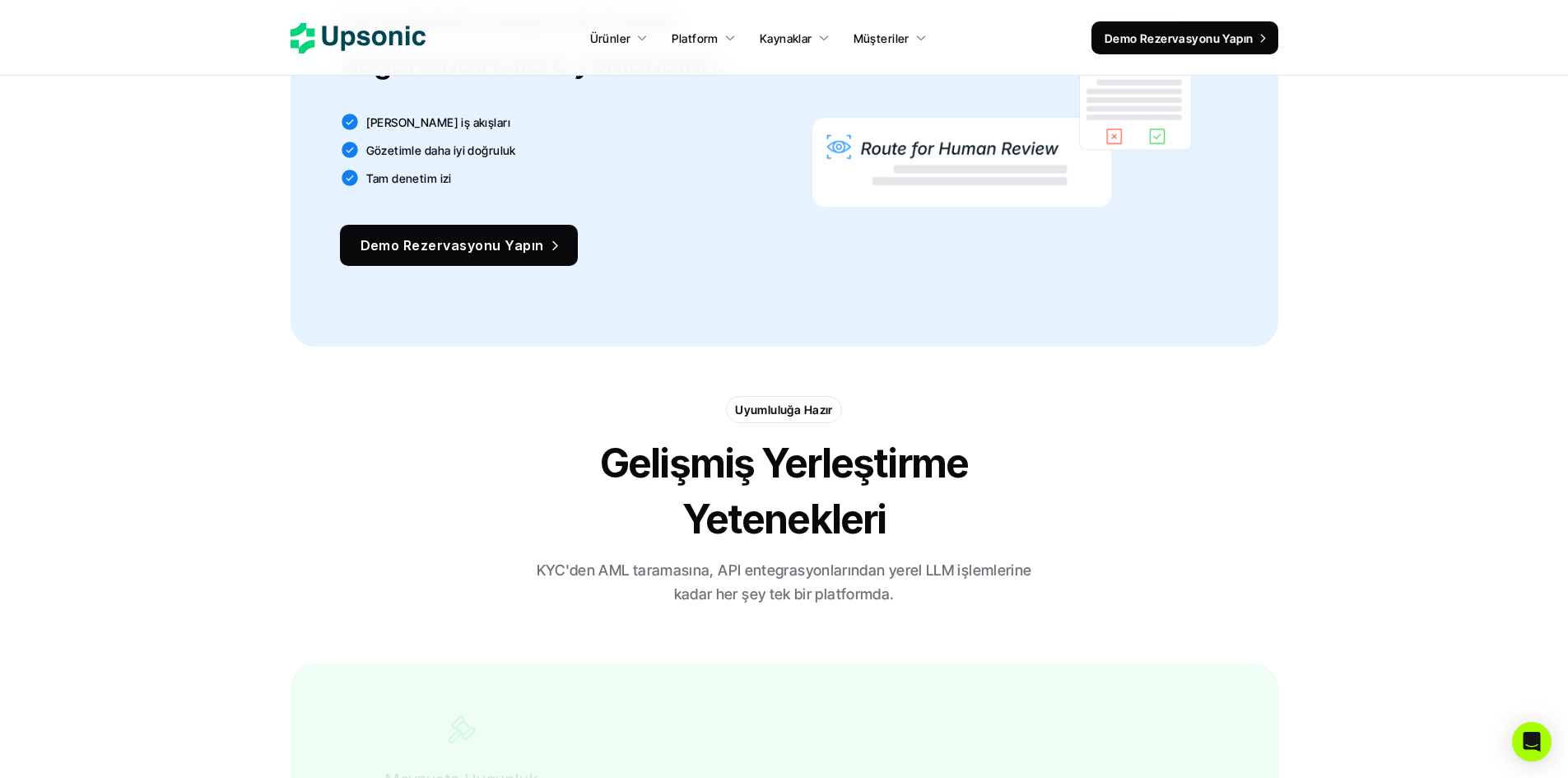
scroll to position [3073, 0]
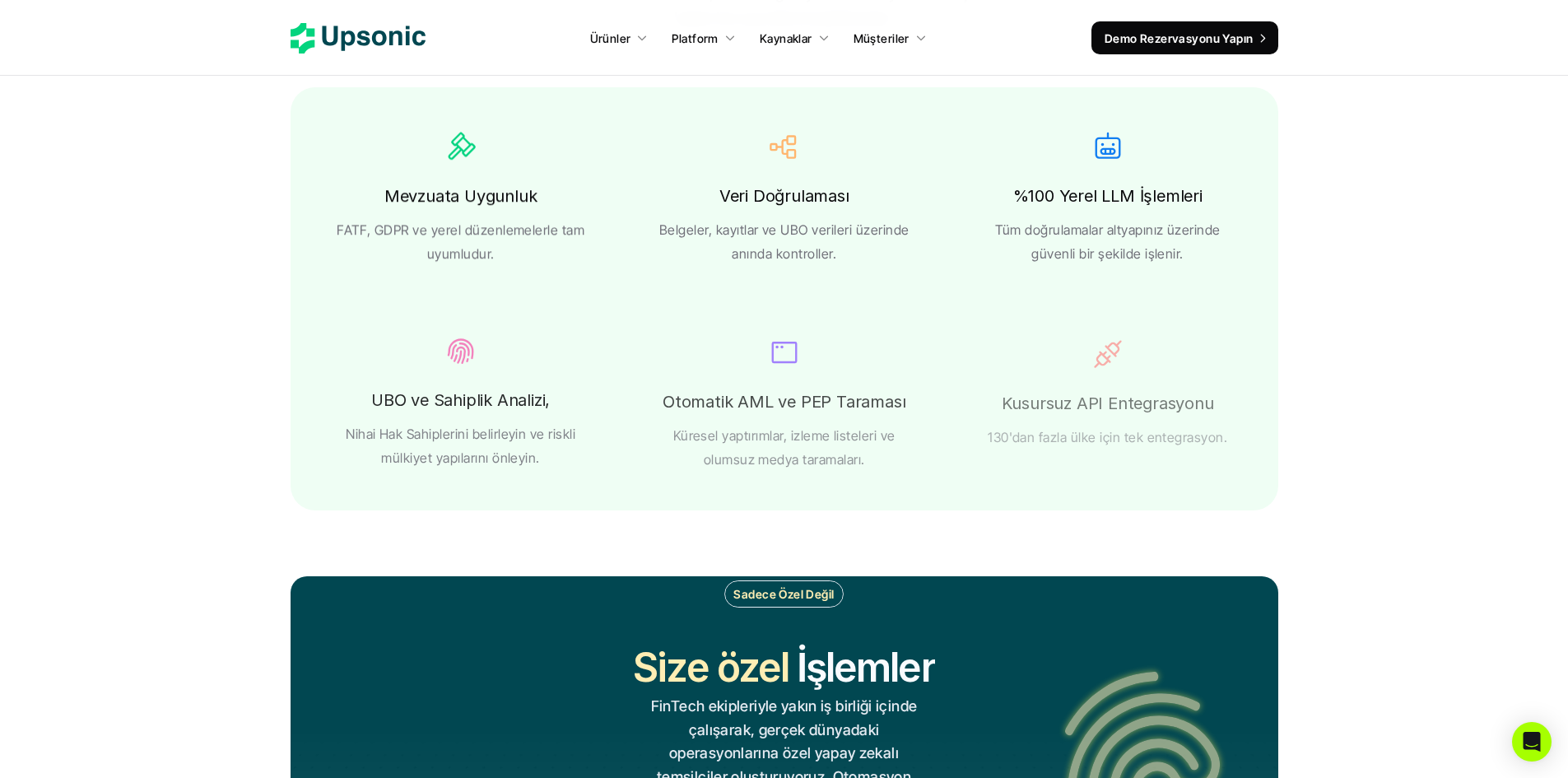
click at [407, 40] on use at bounding box center [358, 38] width 135 height 30
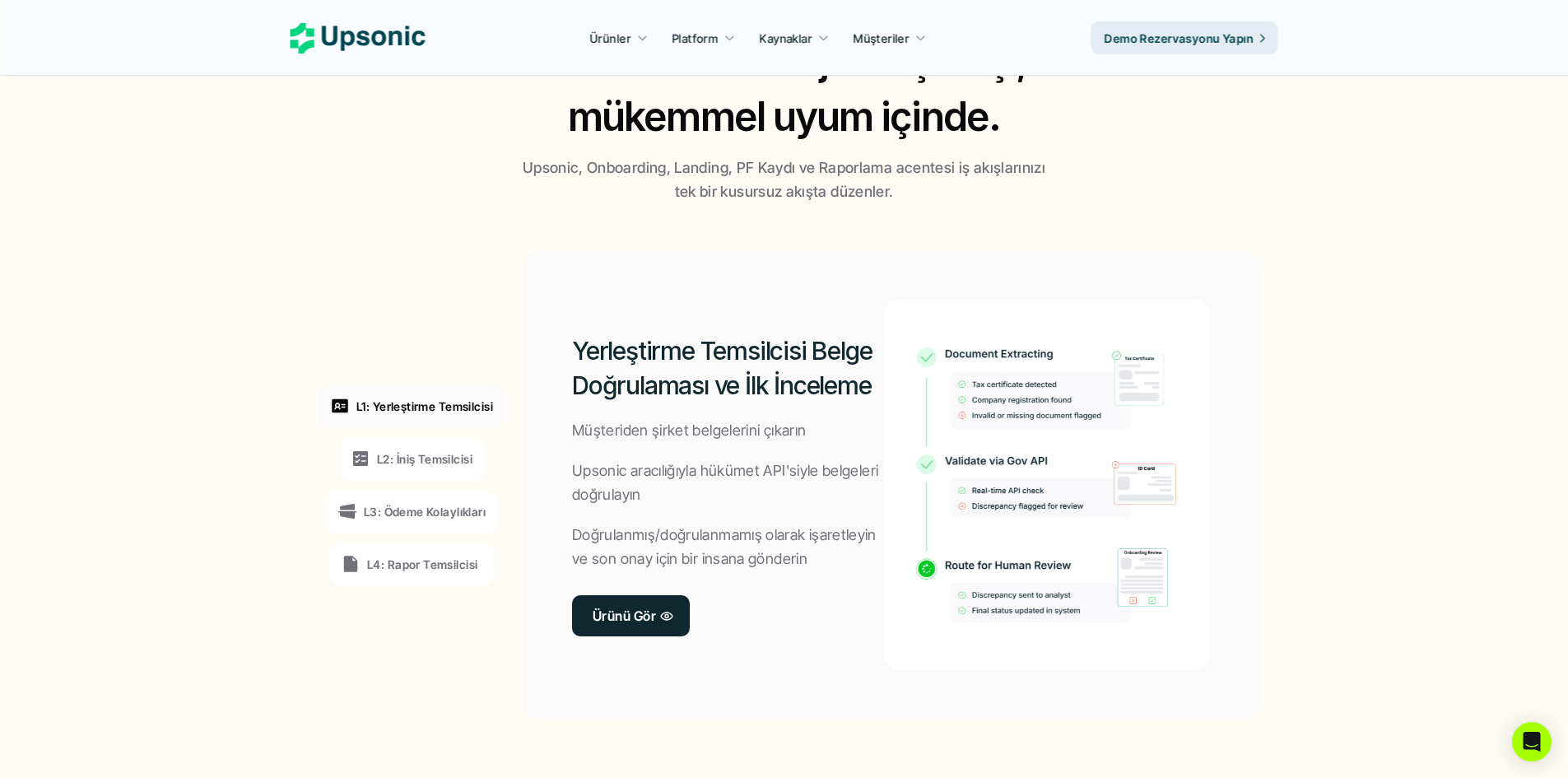
scroll to position [1153, 0]
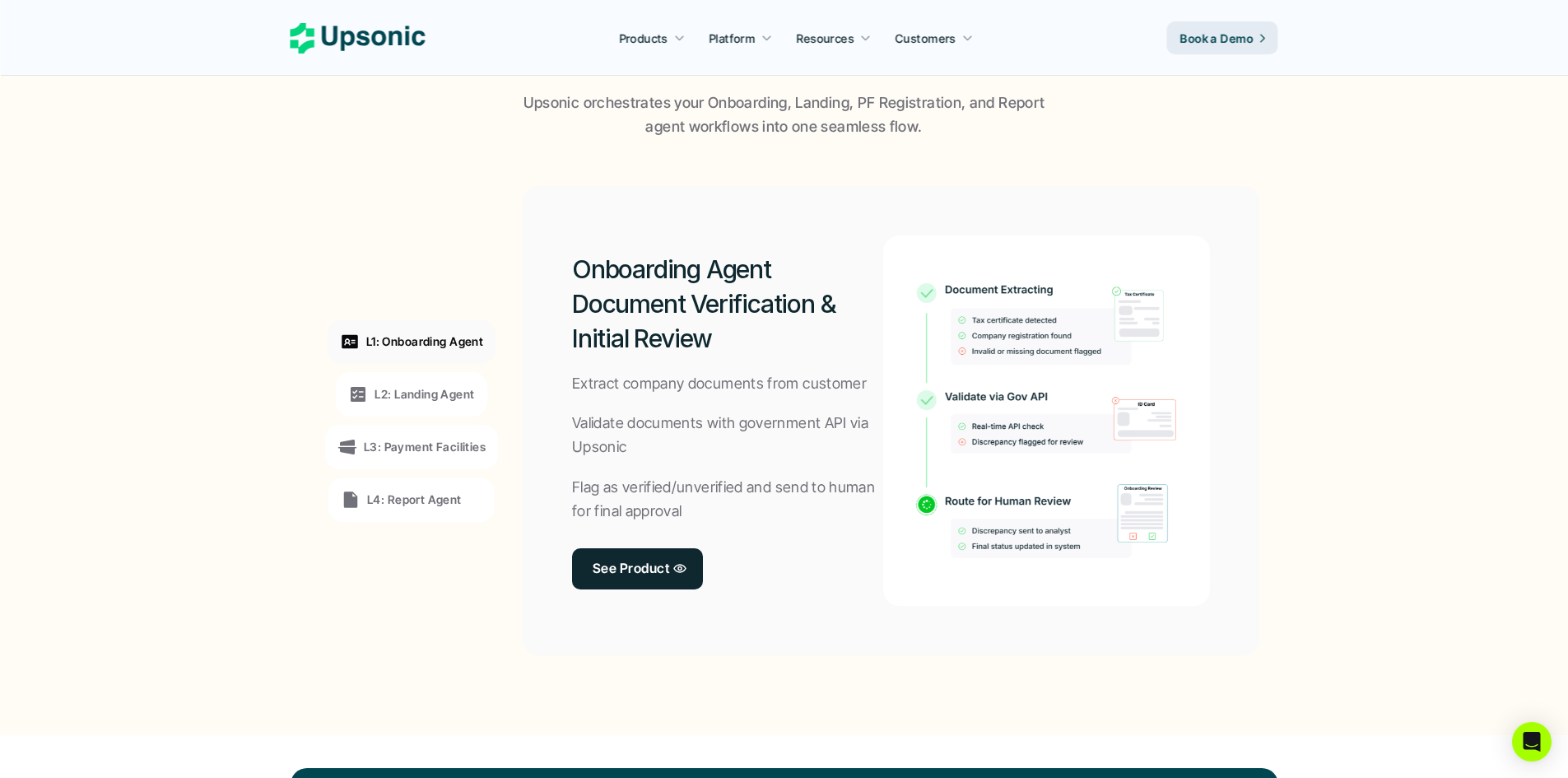
click at [643, 44] on p "Products" at bounding box center [643, 38] width 49 height 17
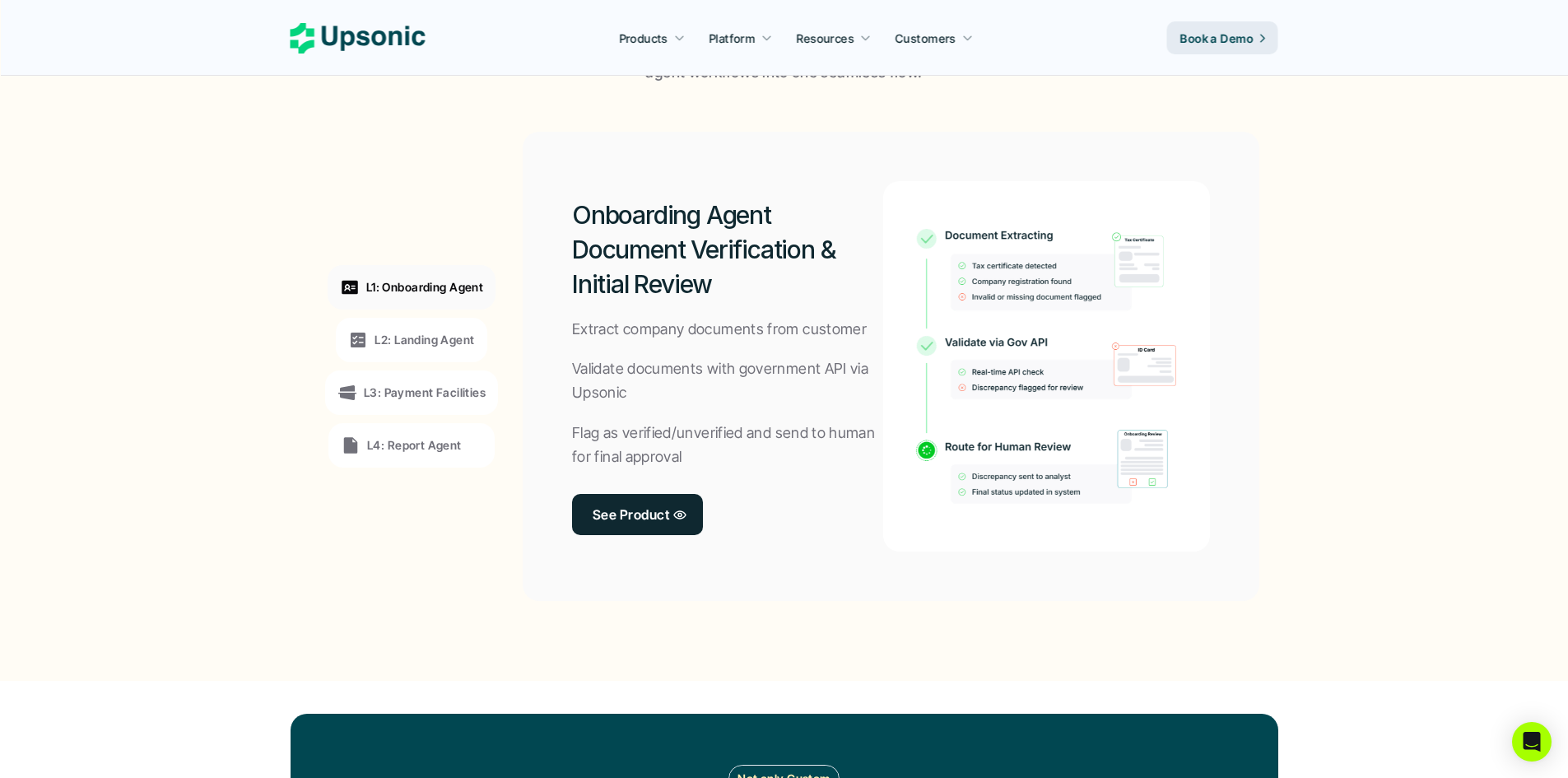
scroll to position [1153, 0]
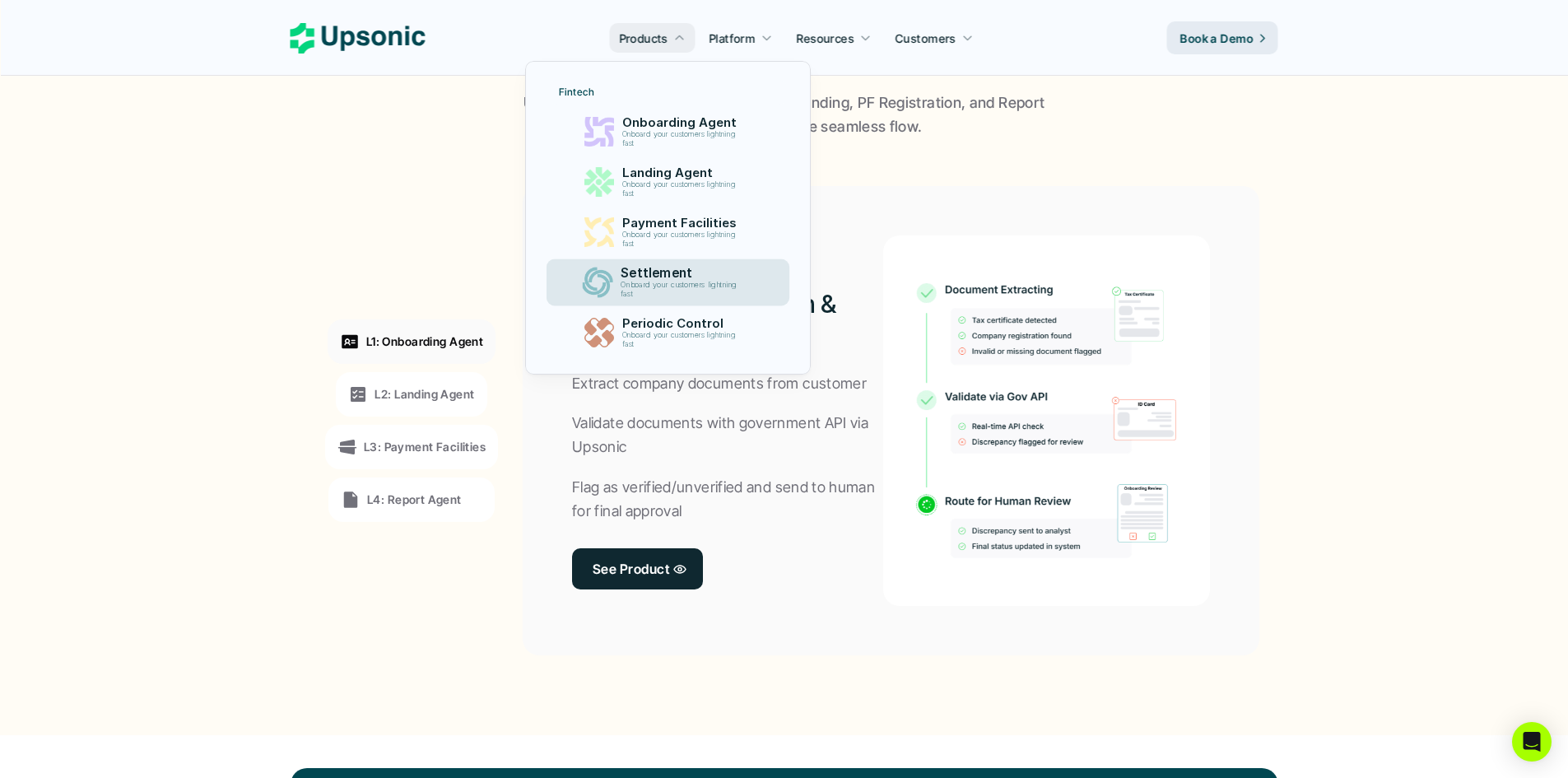
click at [717, 272] on p "Settlement" at bounding box center [682, 273] width 124 height 15
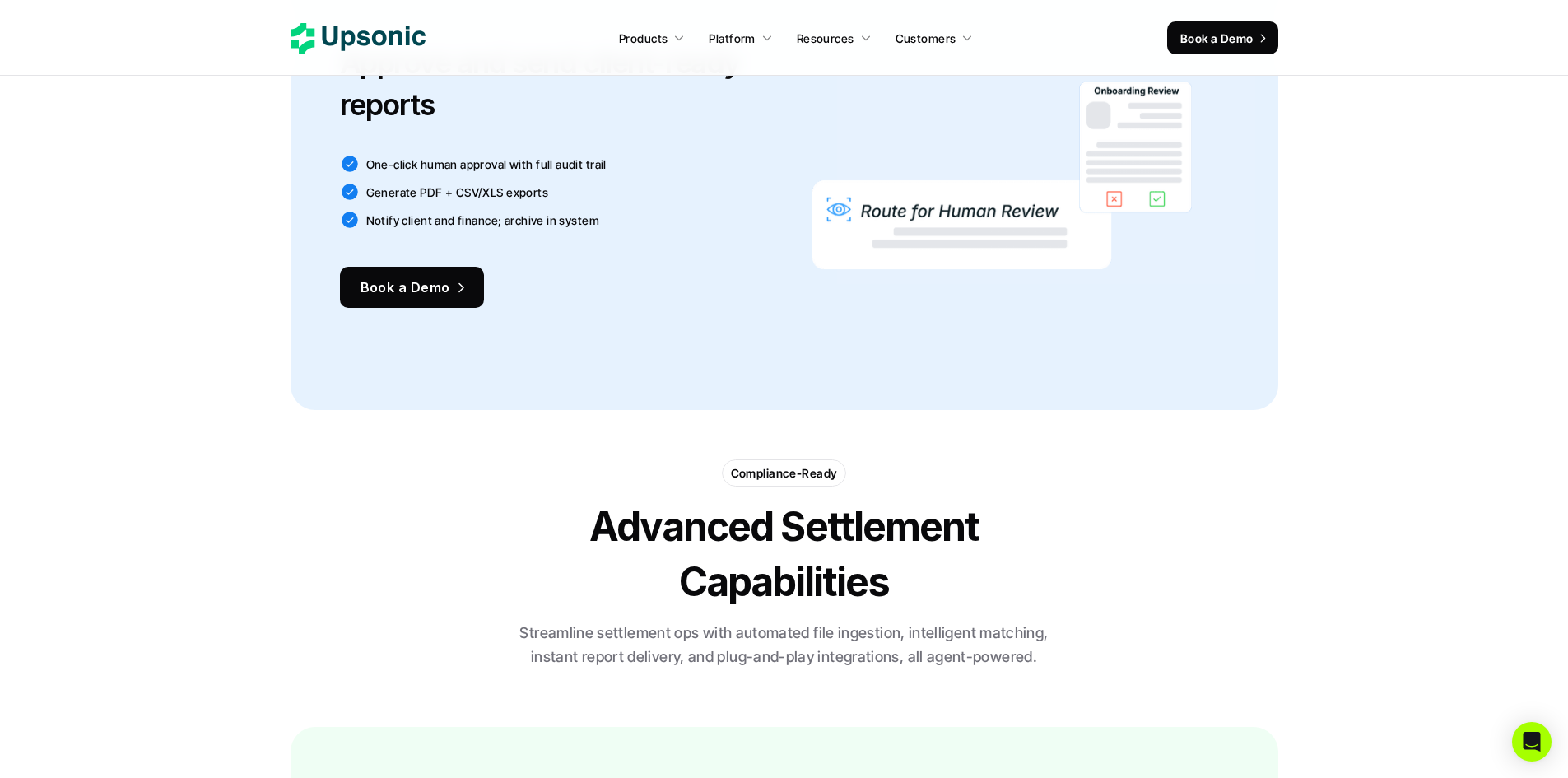
scroll to position [2497, 0]
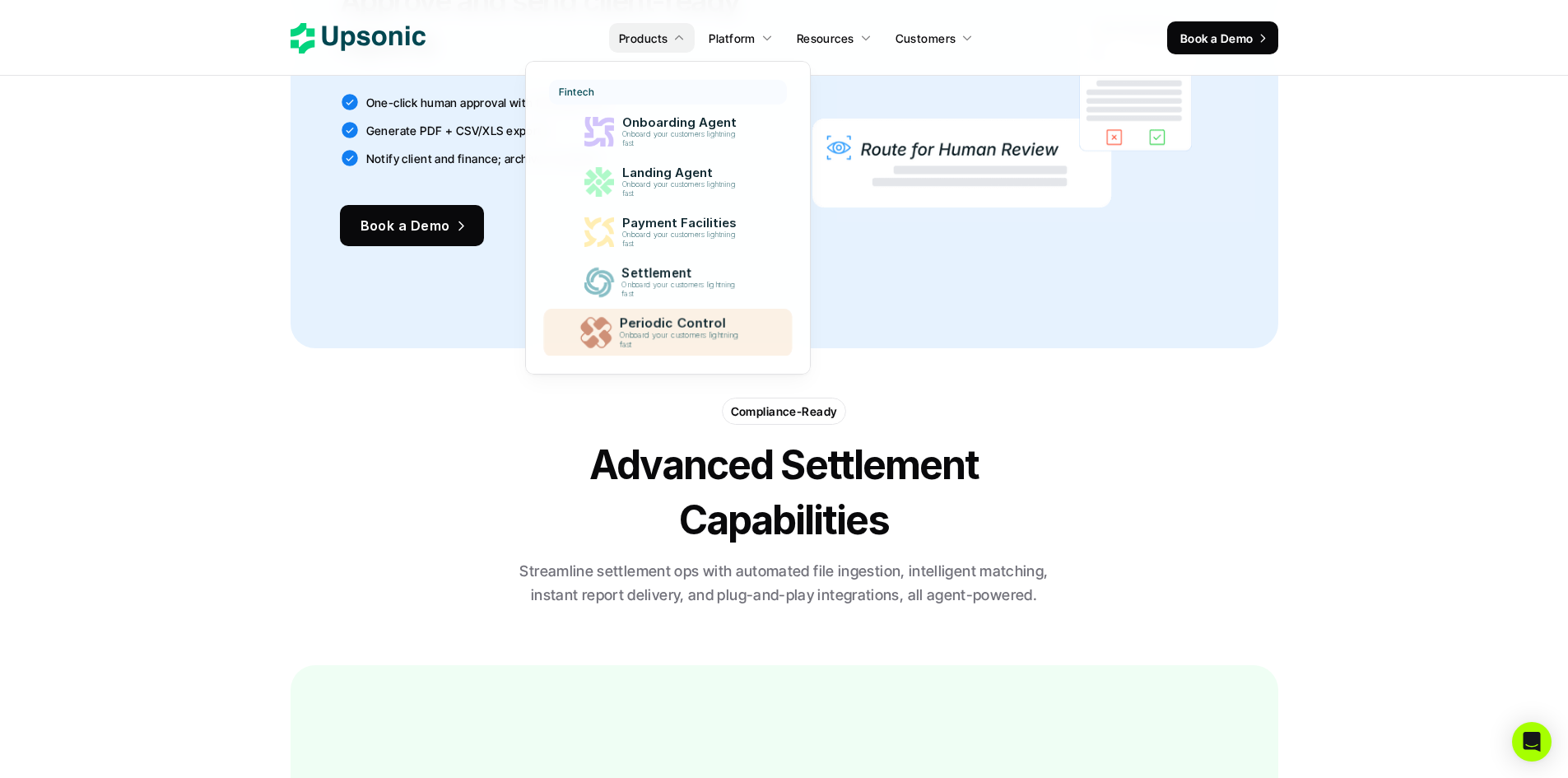
click at [705, 319] on p "Periodic Control" at bounding box center [683, 324] width 128 height 16
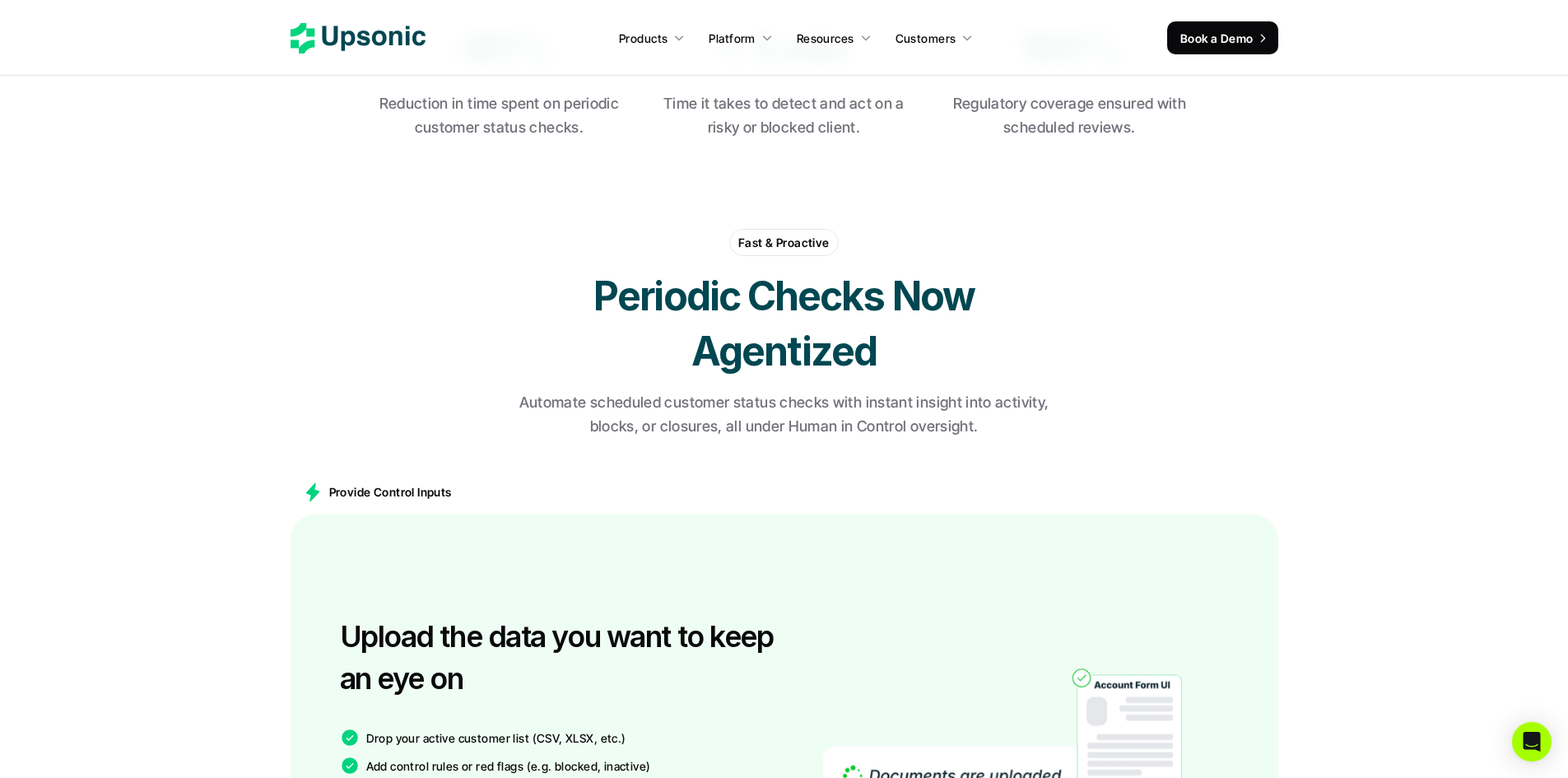
scroll to position [769, 0]
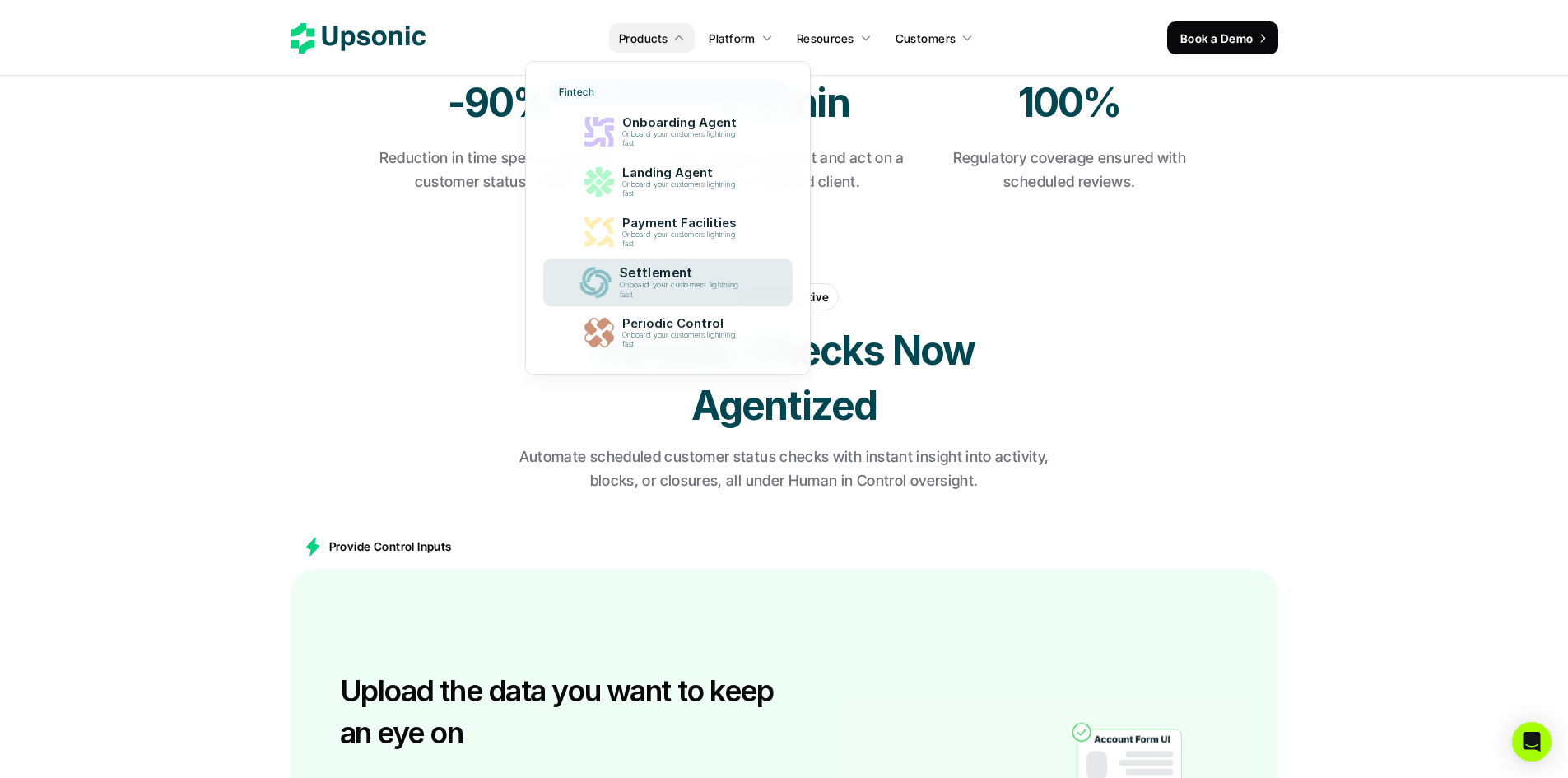
click at [706, 263] on div "Settlement Onboard your customers lightning fast" at bounding box center [683, 282] width 145 height 41
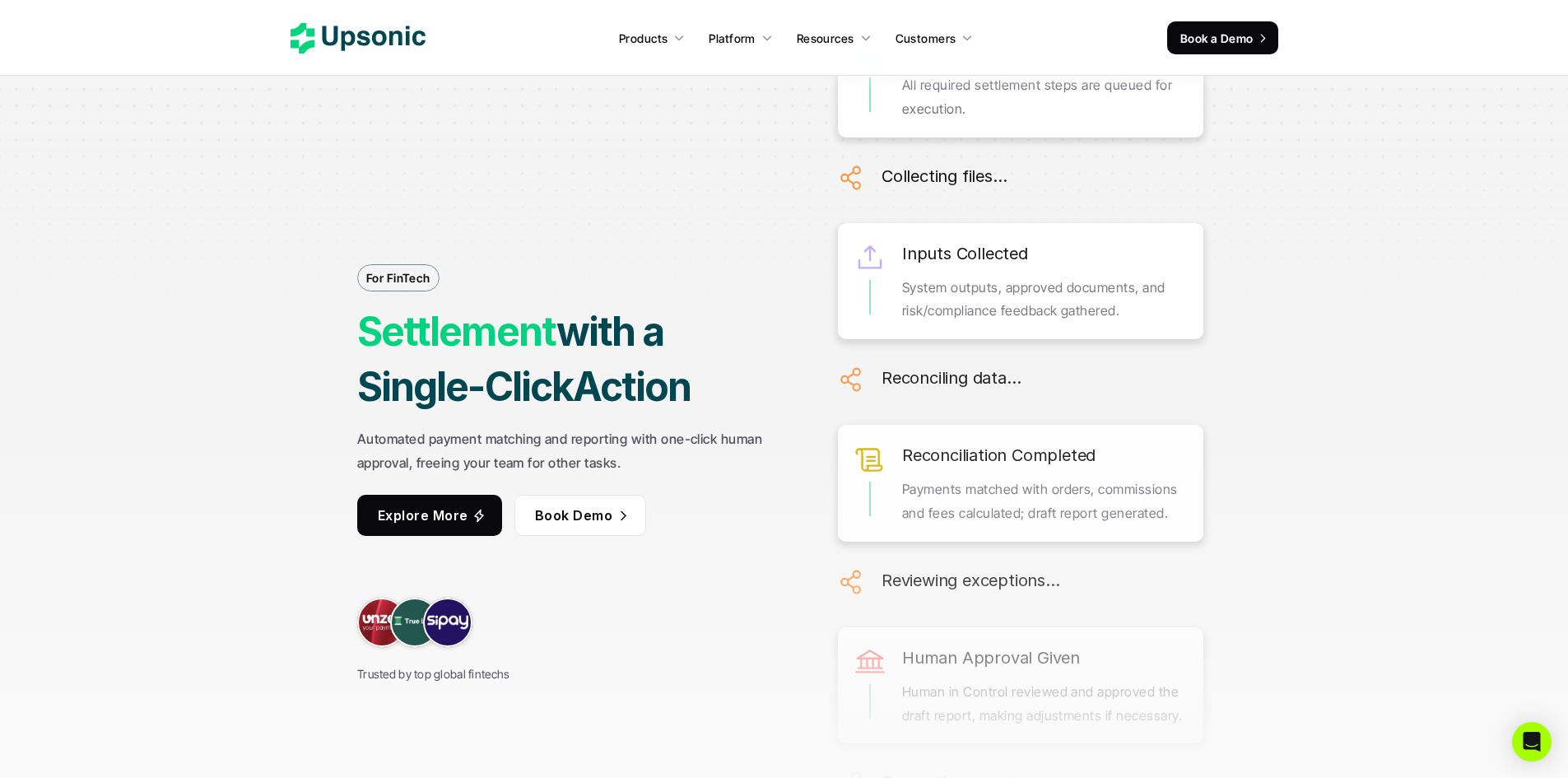
click at [410, 48] on icon at bounding box center [358, 38] width 135 height 30
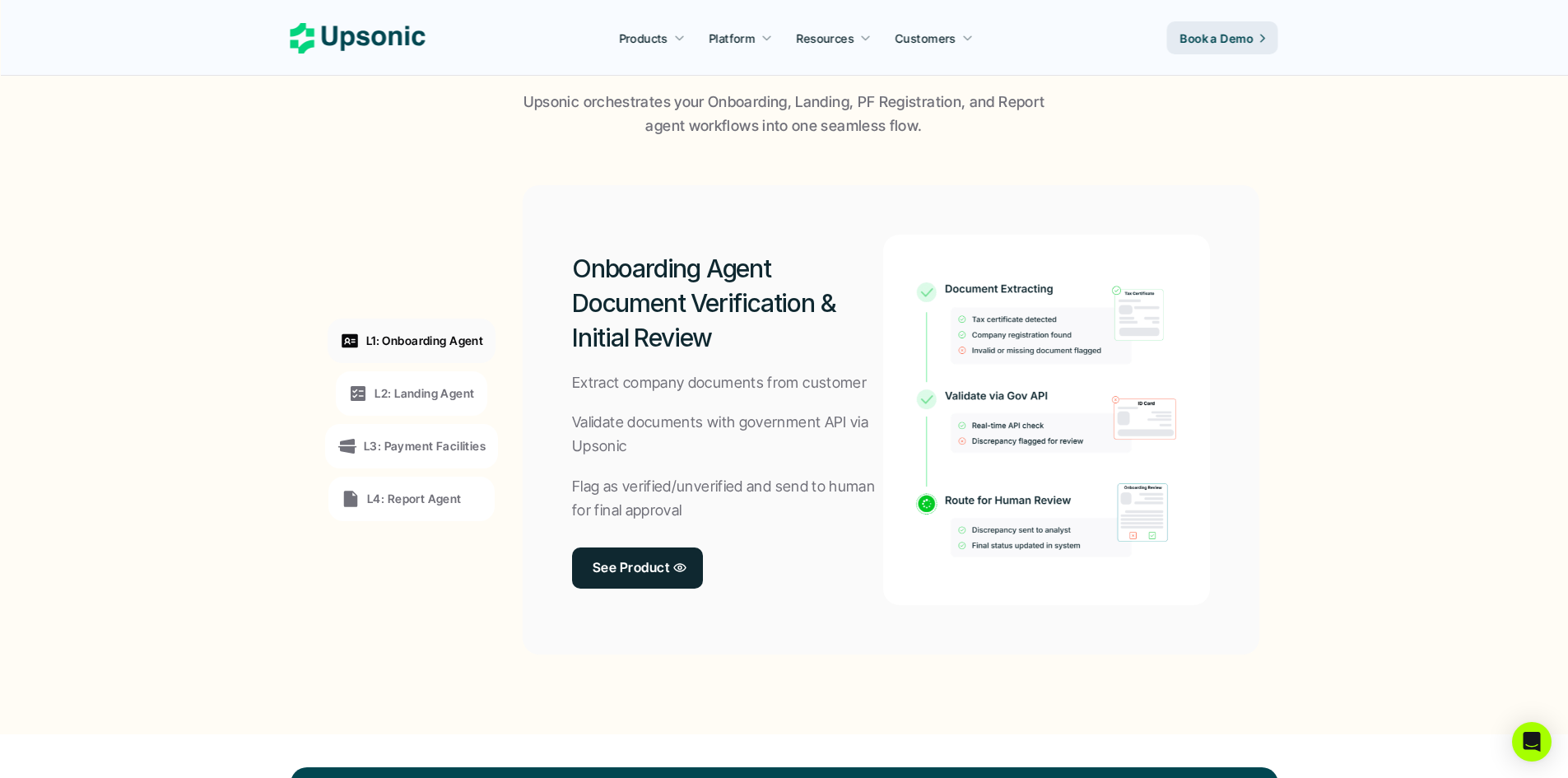
scroll to position [1153, 0]
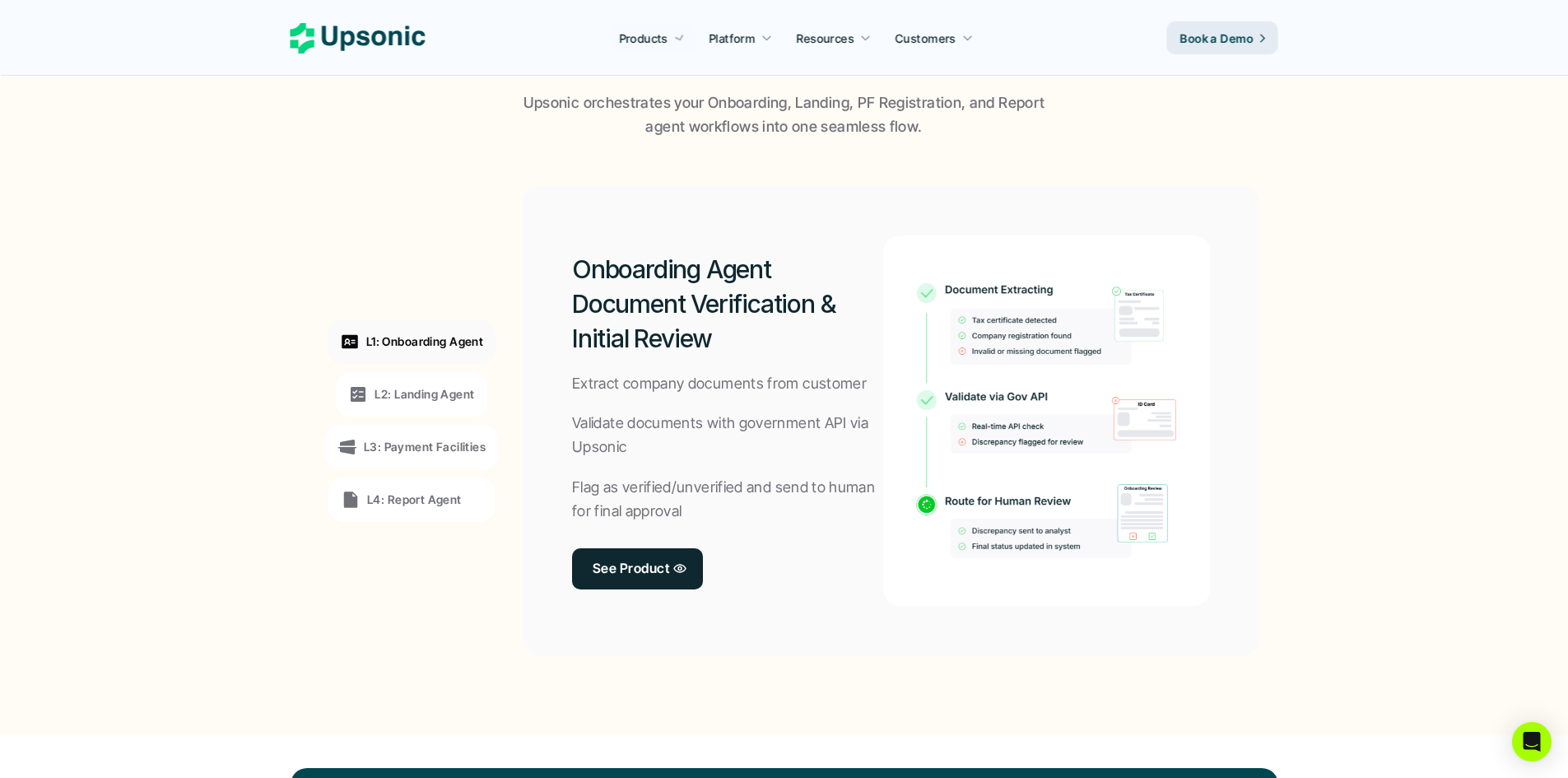
click at [424, 167] on section "L1: Onboarding Agent L2: Landing Agent L3: Payment Facilities L4: Report Agent …" at bounding box center [784, 421] width 1559 height 563
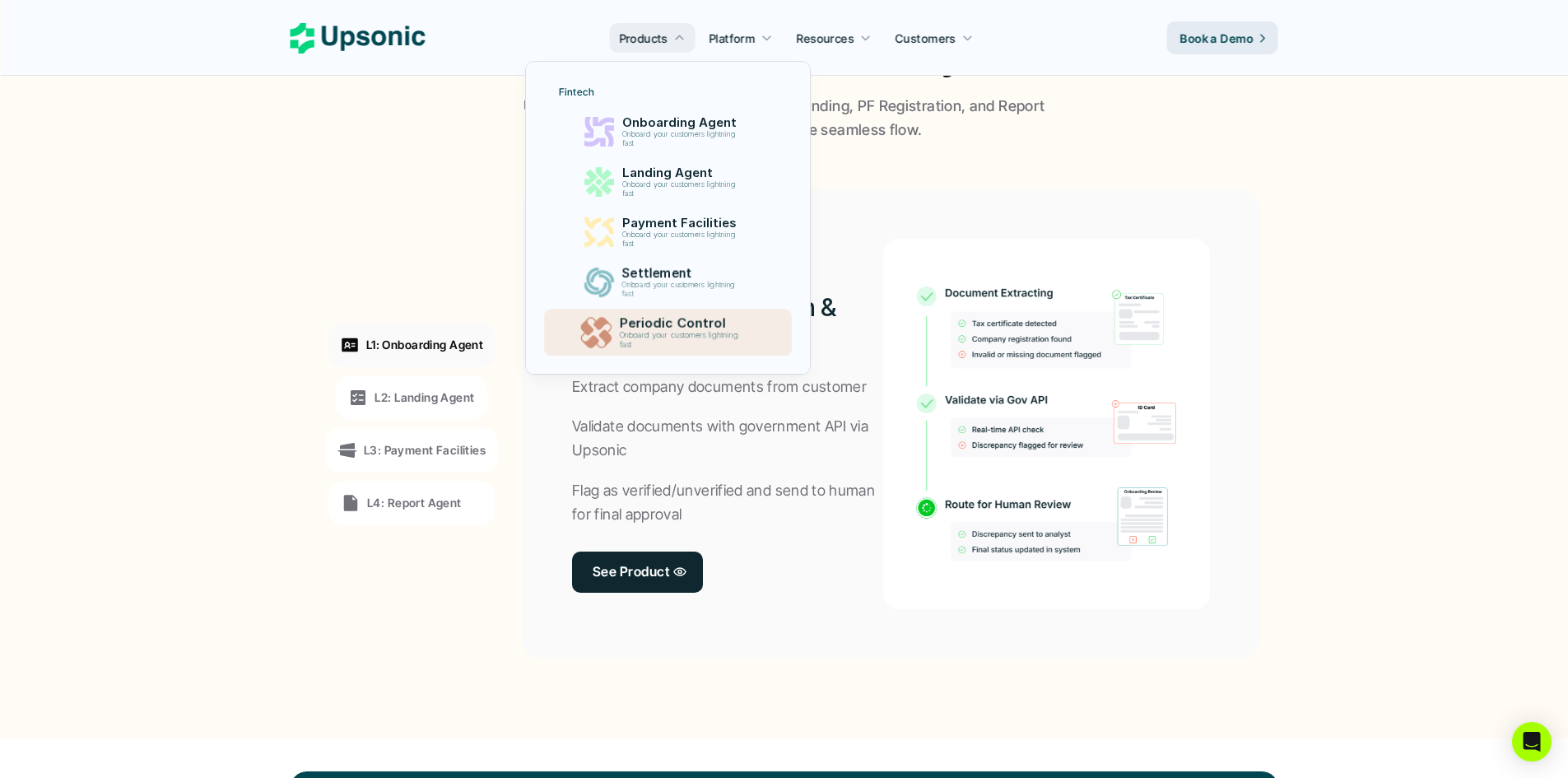
click at [659, 334] on p "Onboard your customers lightning fast" at bounding box center [682, 340] width 125 height 19
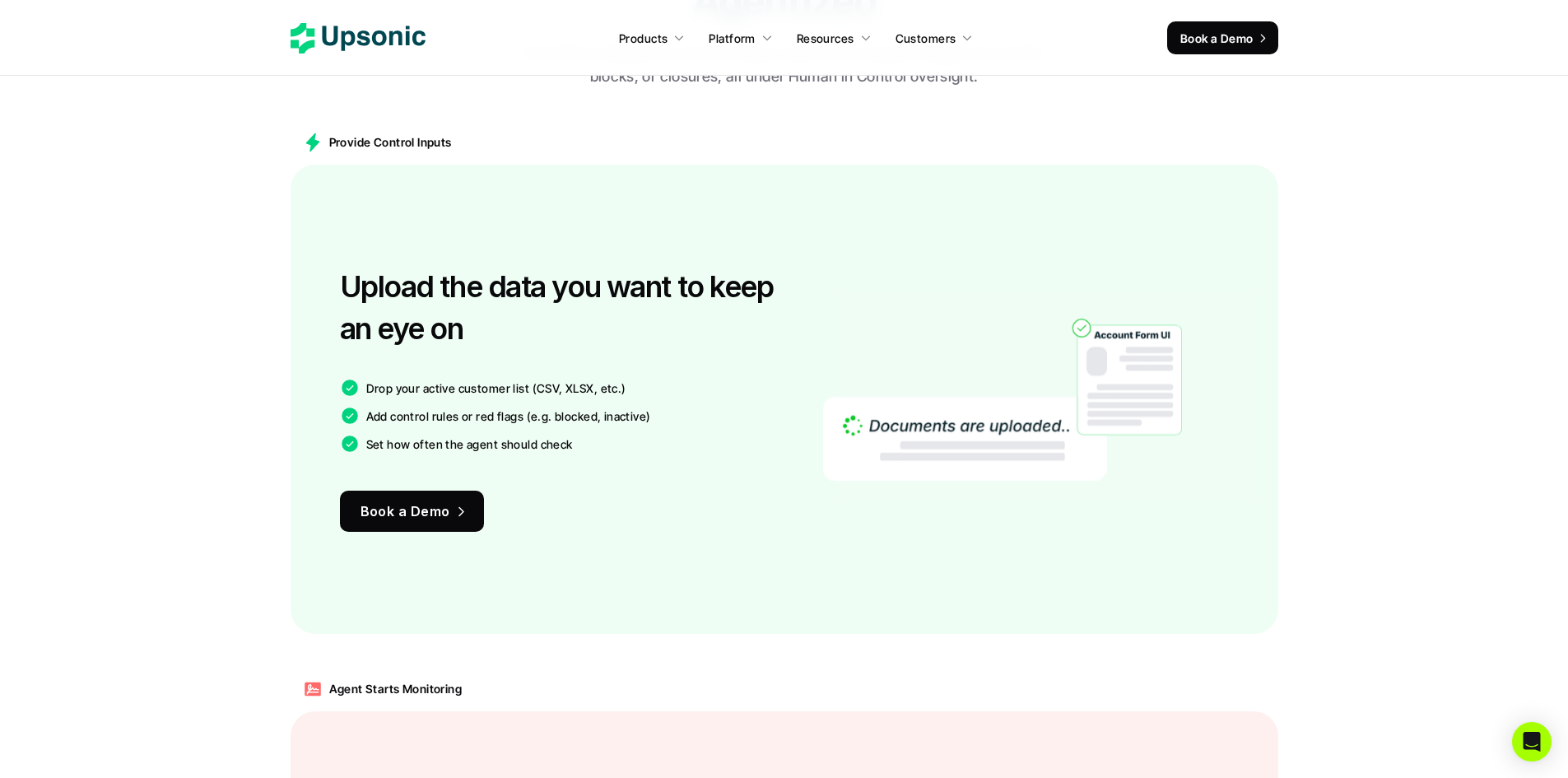
scroll to position [1176, 0]
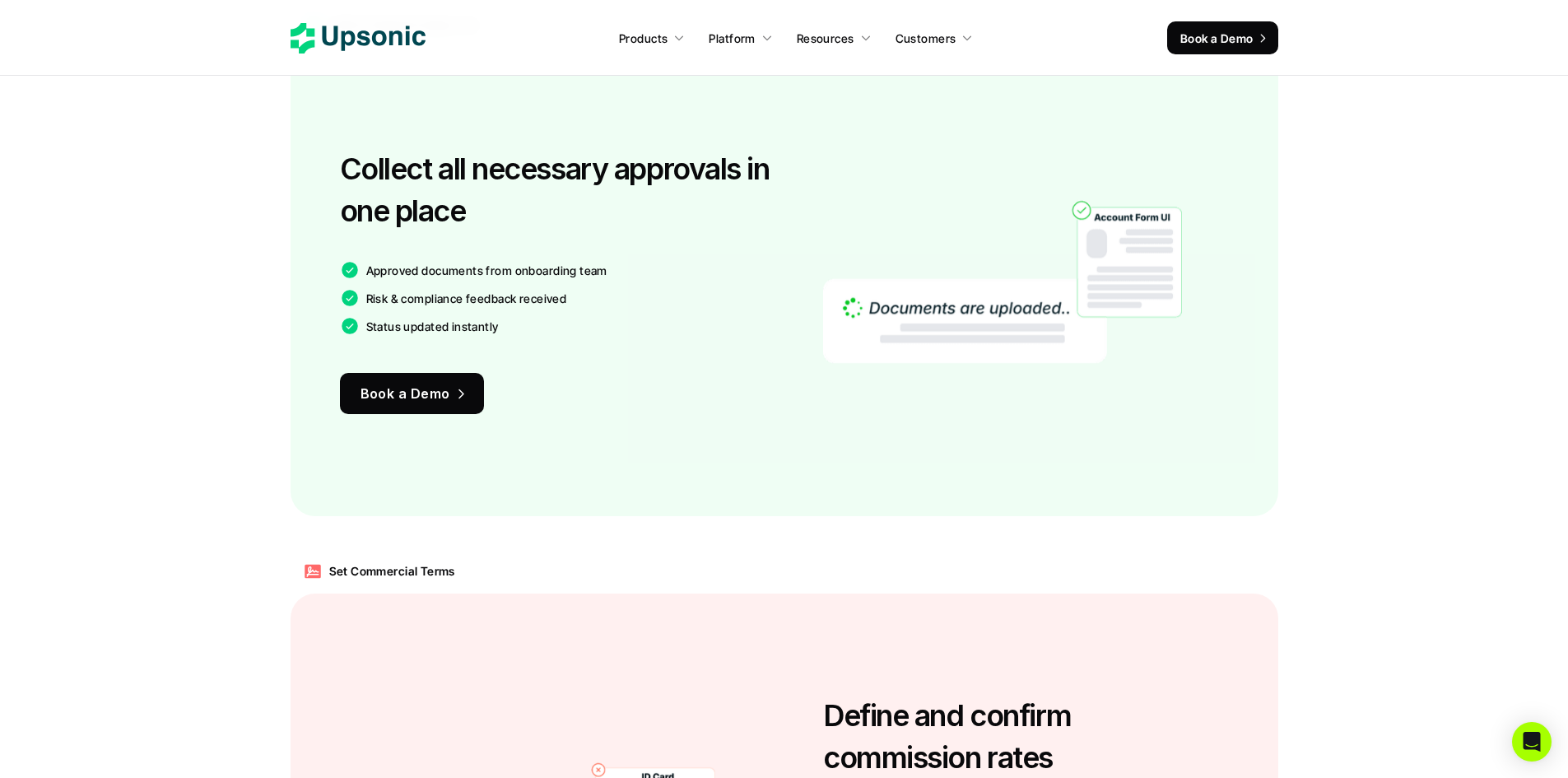
scroll to position [1210, 0]
click at [933, 317] on img at bounding box center [1003, 282] width 359 height 352
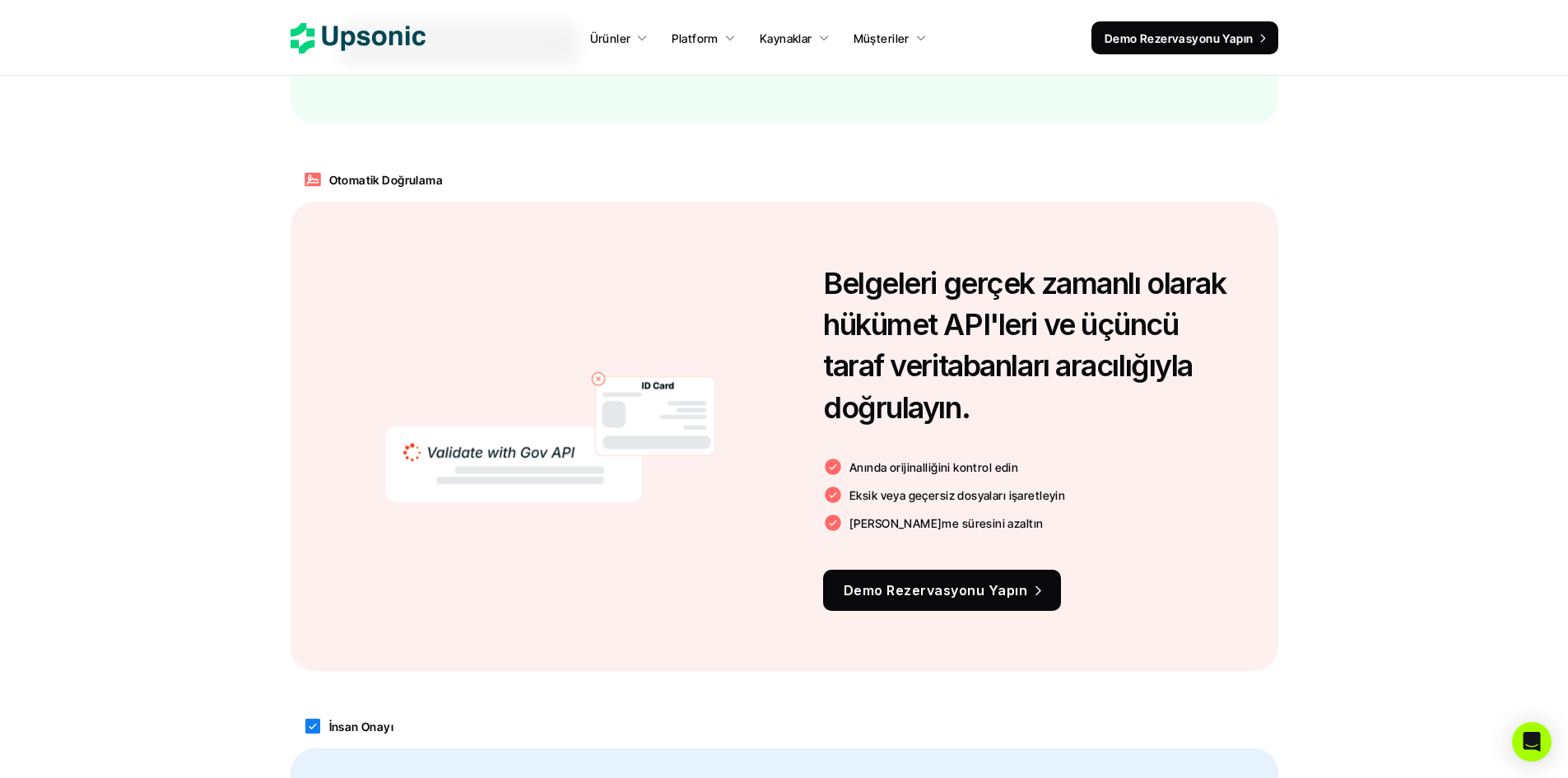
scroll to position [1629, 0]
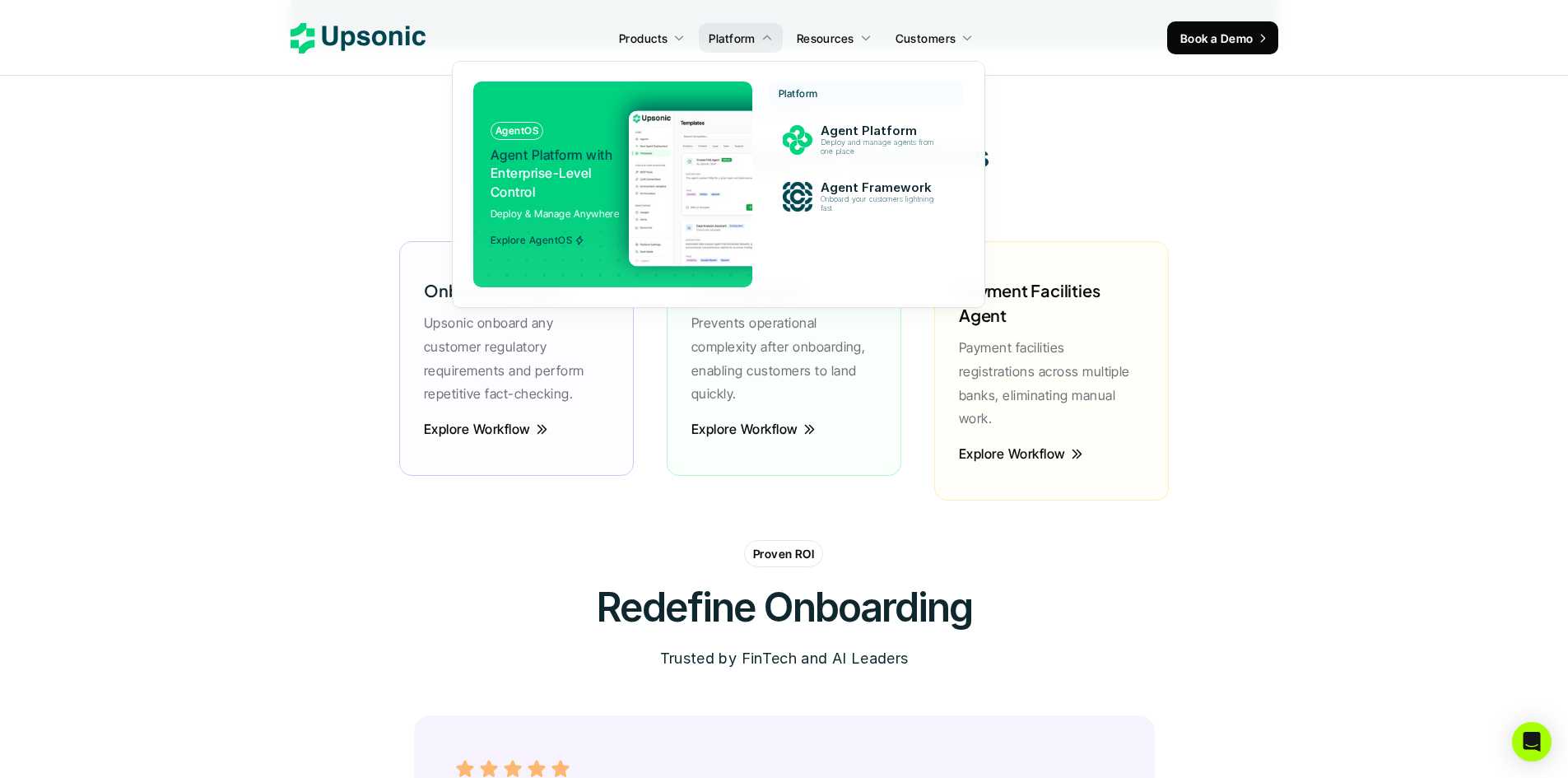
scroll to position [3940, 0]
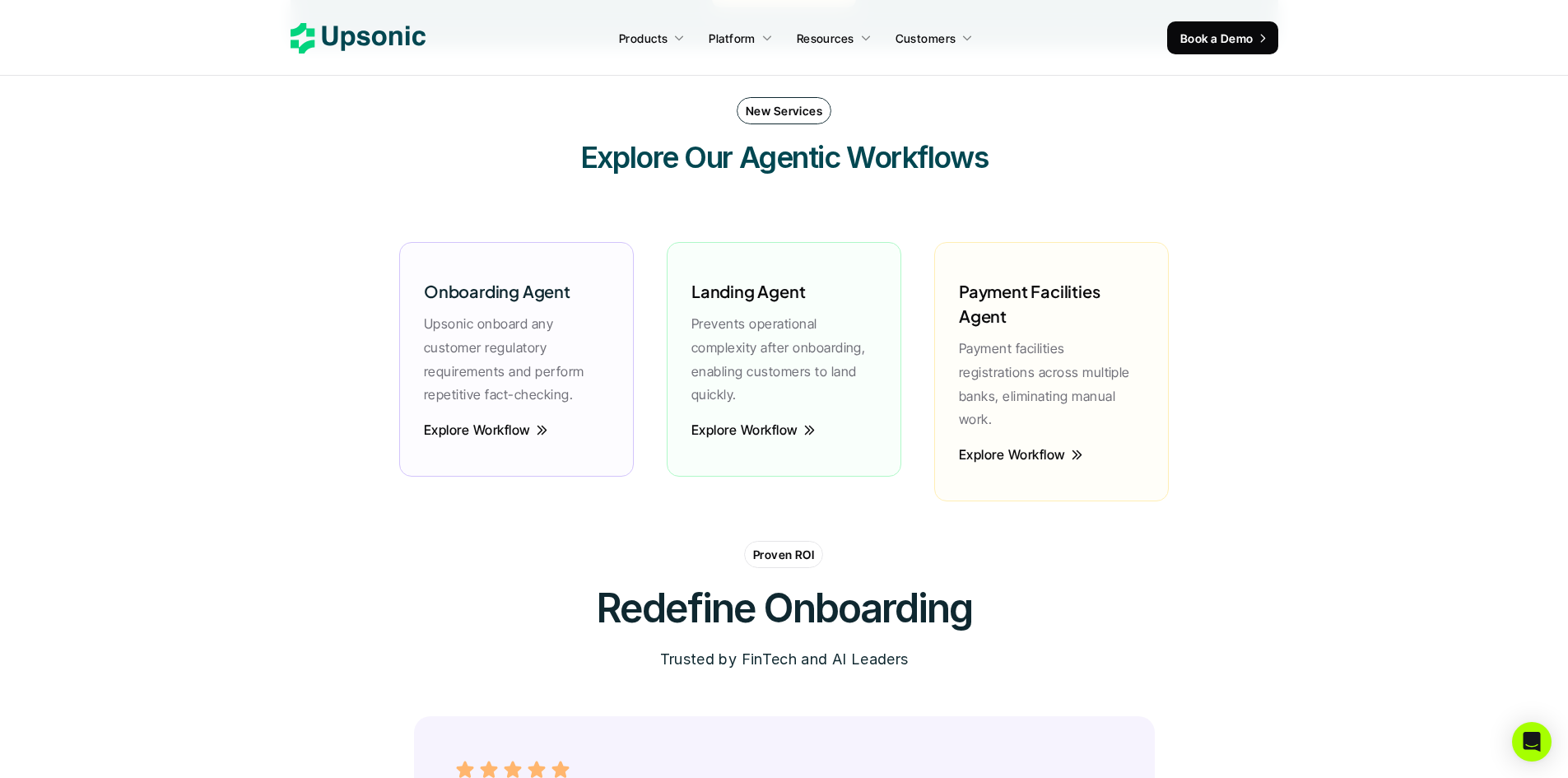
click at [377, 47] on icon at bounding box center [358, 38] width 135 height 30
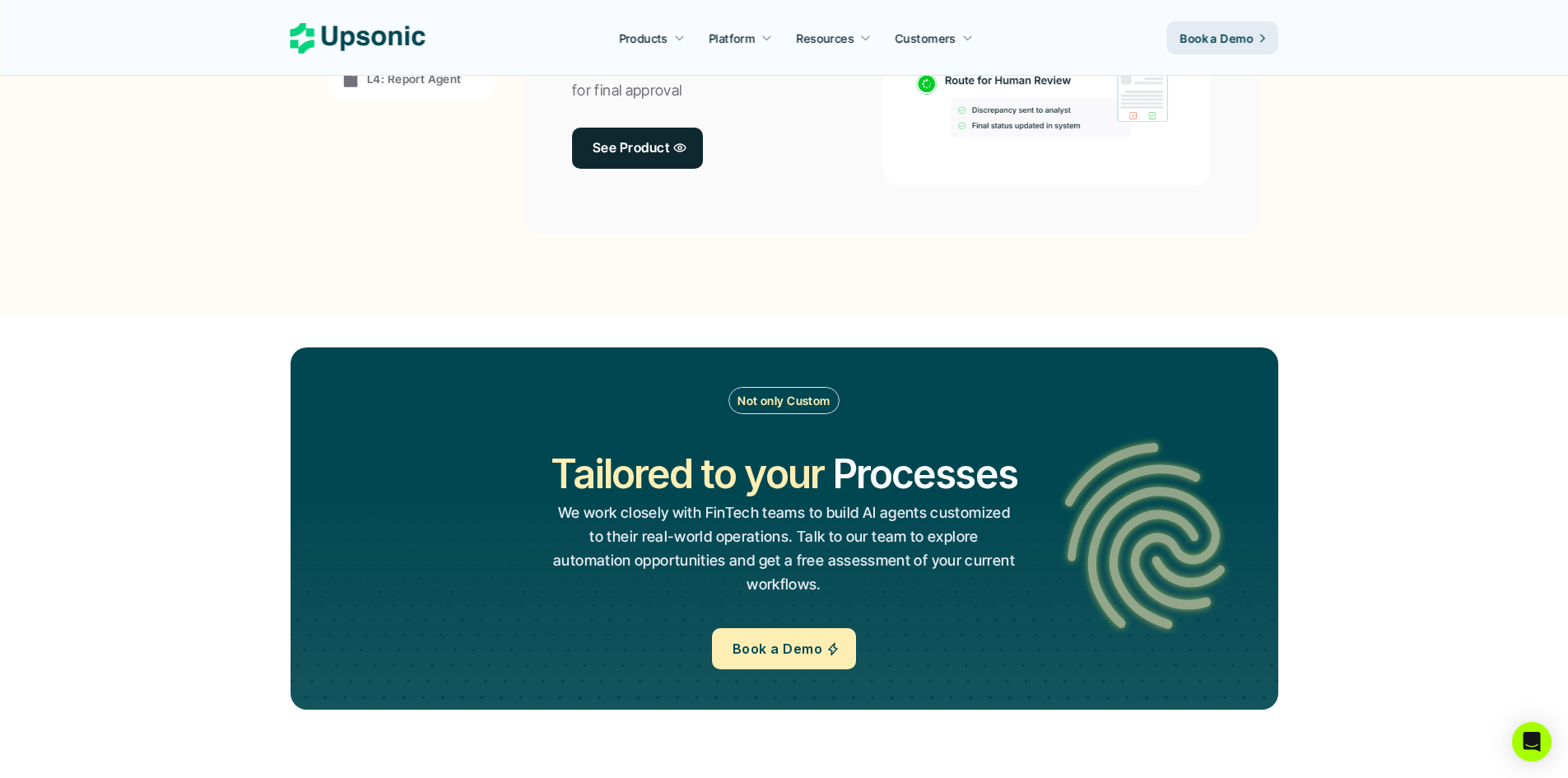
scroll to position [1729, 0]
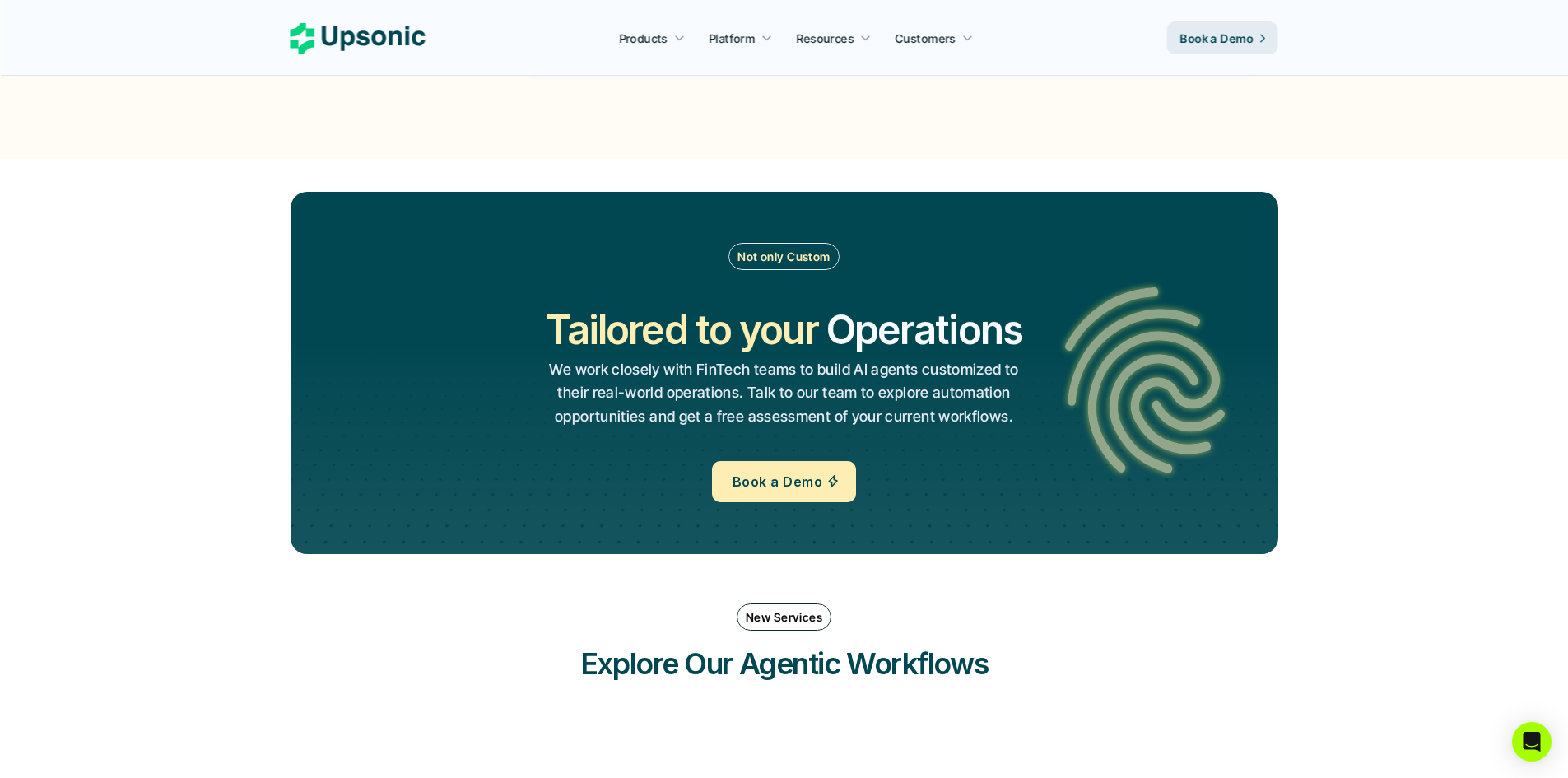
drag, startPoint x: 359, startPoint y: 304, endPoint x: 259, endPoint y: 336, distance: 105.0
click at [259, 336] on section "Not only Custom Tailored to your Workflows Operations Processes Workflows We wo…" at bounding box center [784, 373] width 1568 height 428
drag, startPoint x: 433, startPoint y: 330, endPoint x: 412, endPoint y: 314, distance: 26.4
click at [412, 314] on div "Not only Custom Tailored to your Workflows Operations Processes Workflows We wo…" at bounding box center [784, 372] width 889 height 259
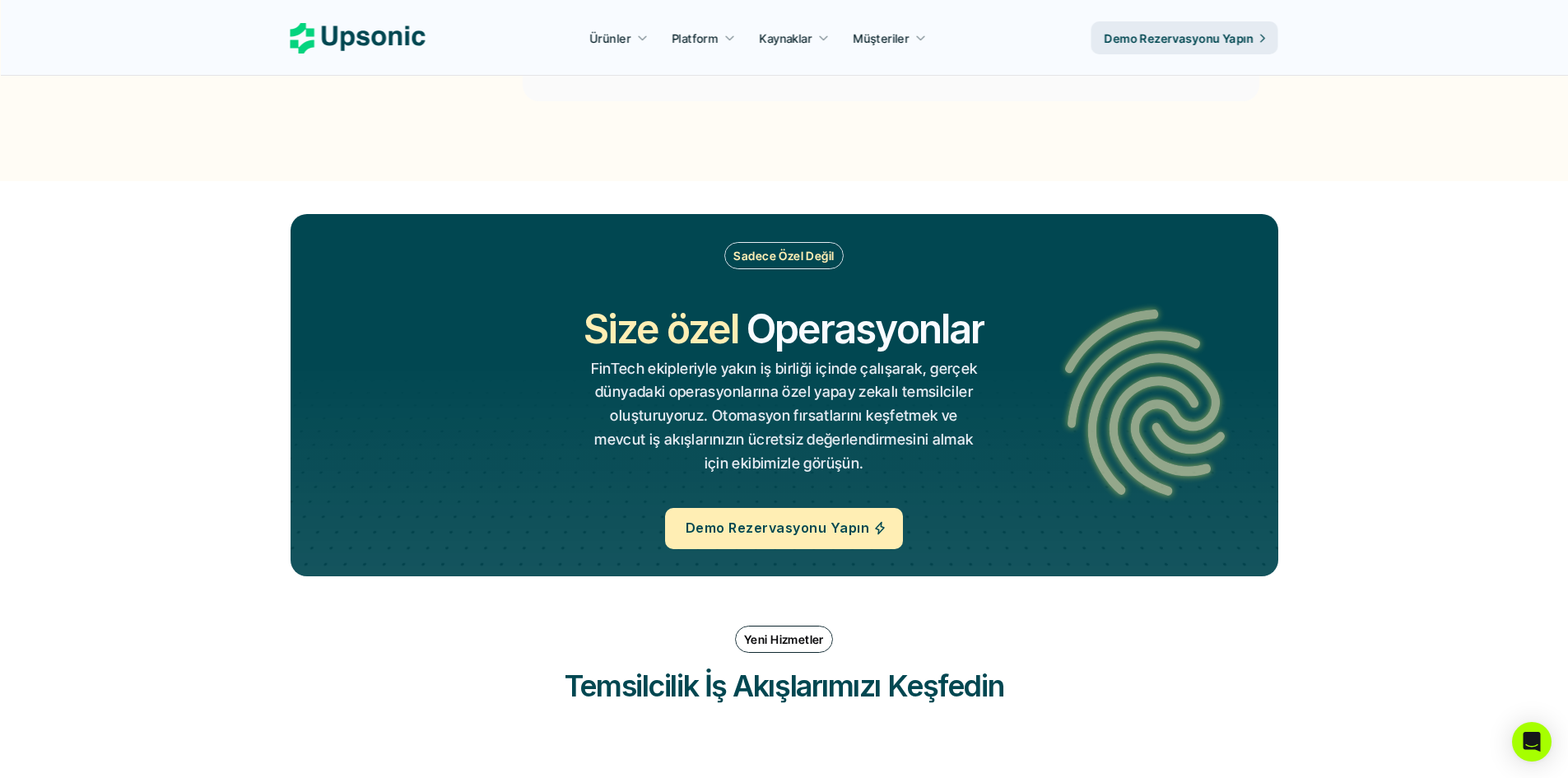
scroll to position [1751, 0]
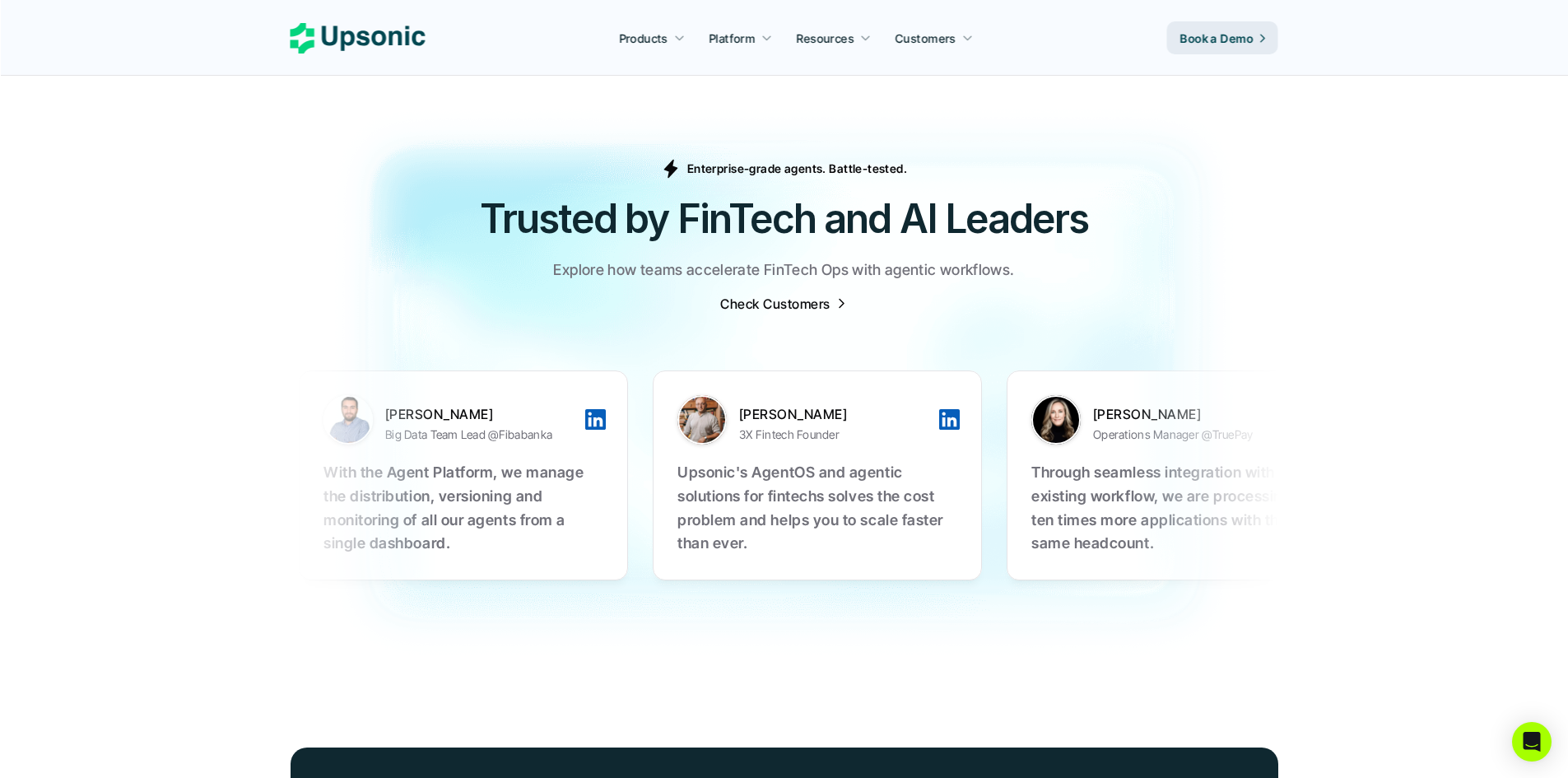
scroll to position [5482, 0]
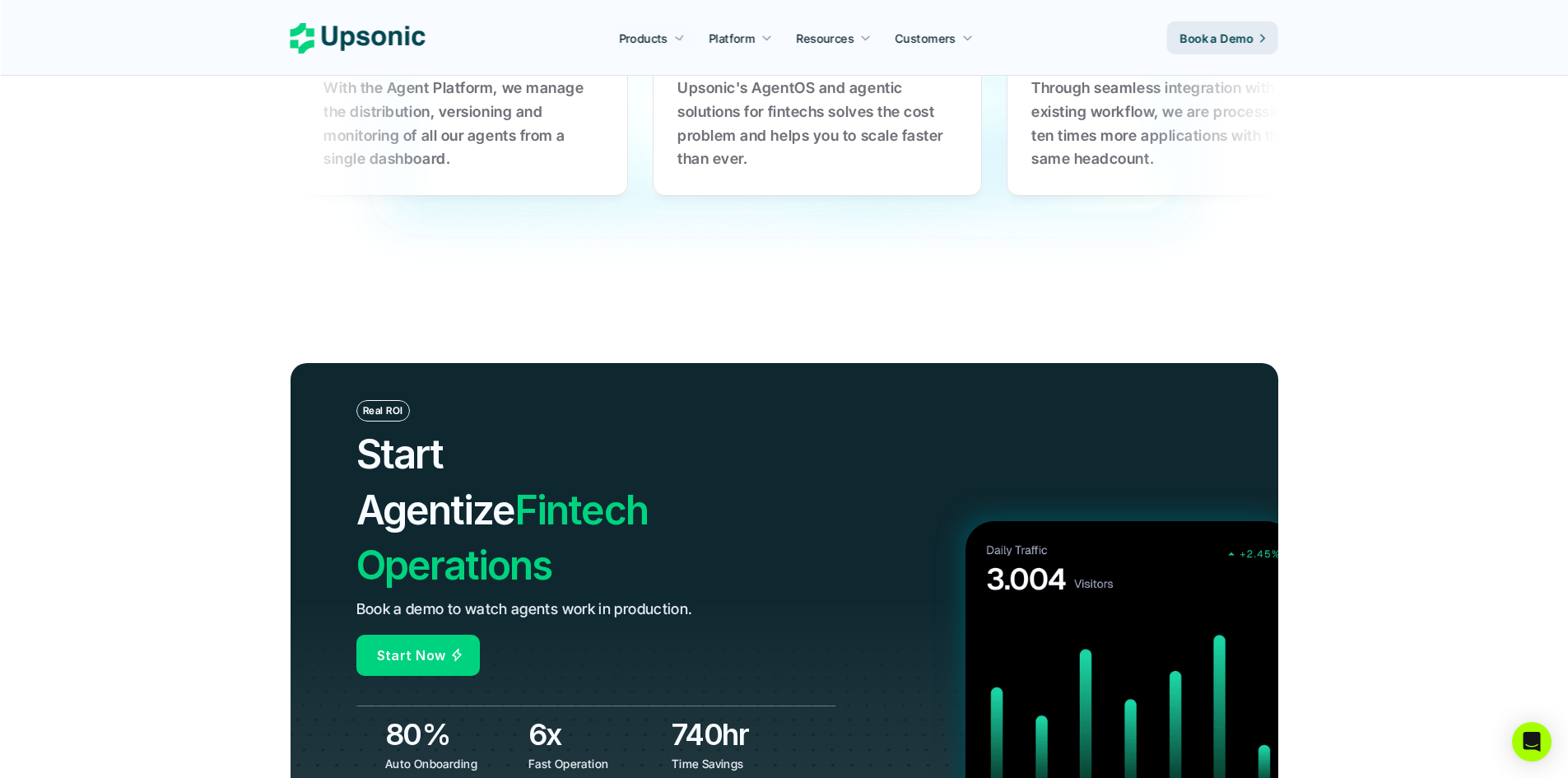
click at [409, 38] on use at bounding box center [358, 38] width 135 height 30
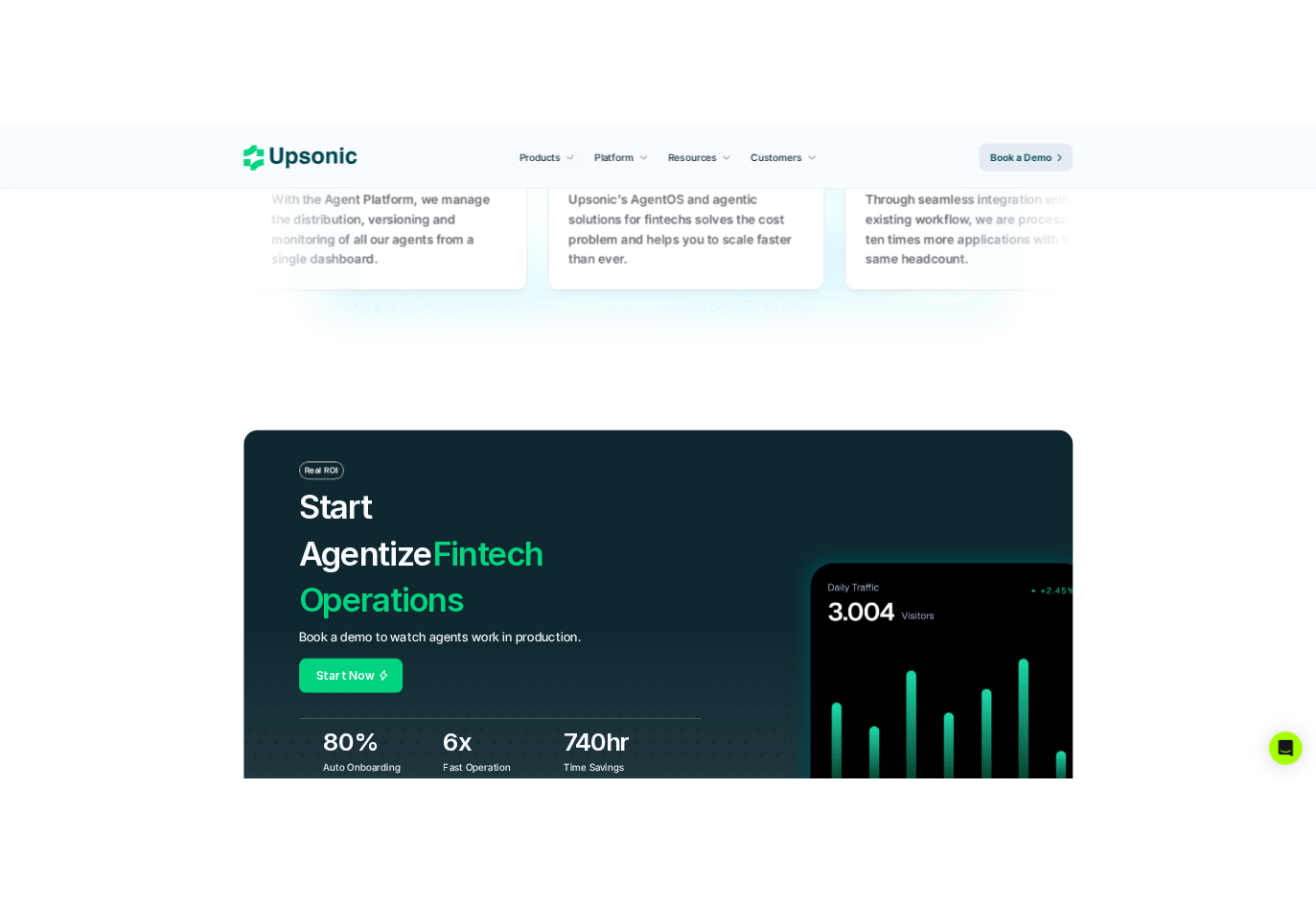
scroll to position [0, 0]
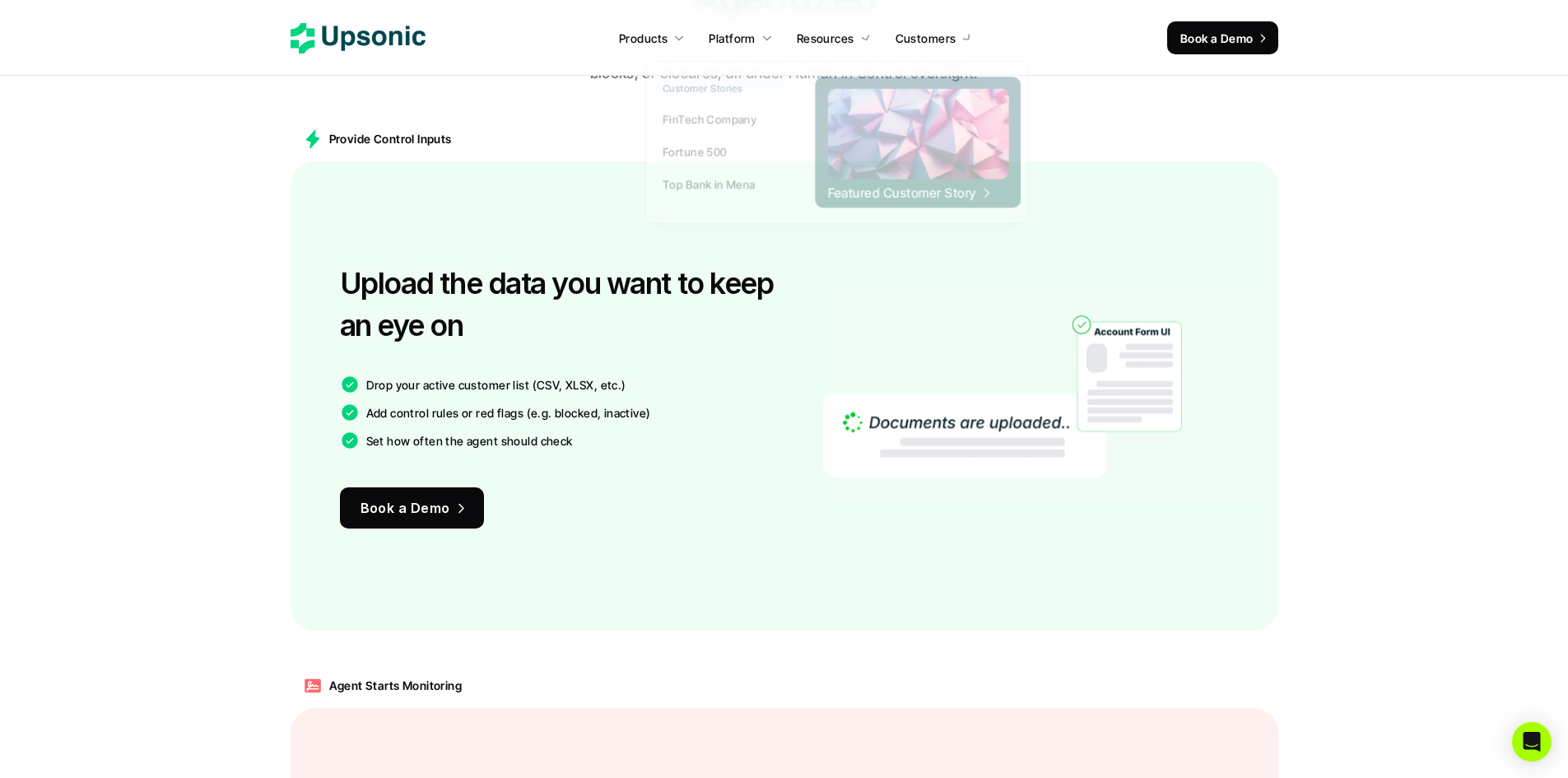
scroll to position [1176, 0]
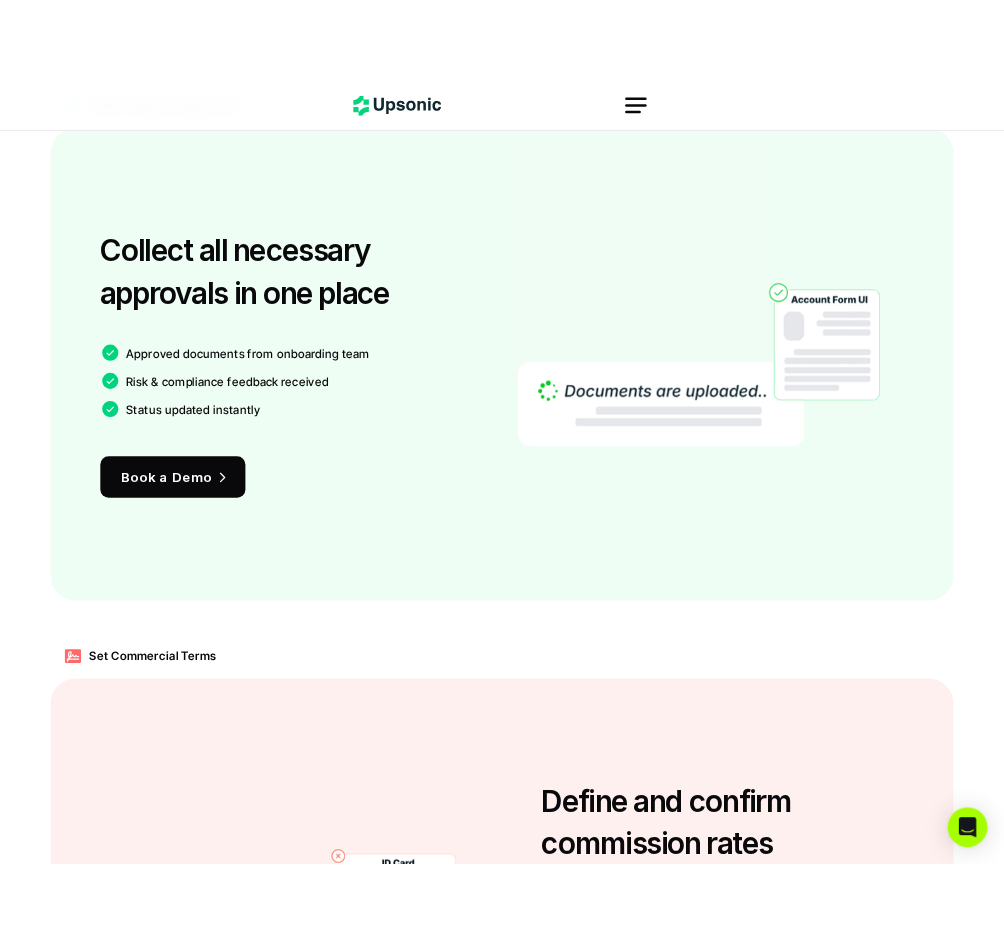
scroll to position [1489, 0]
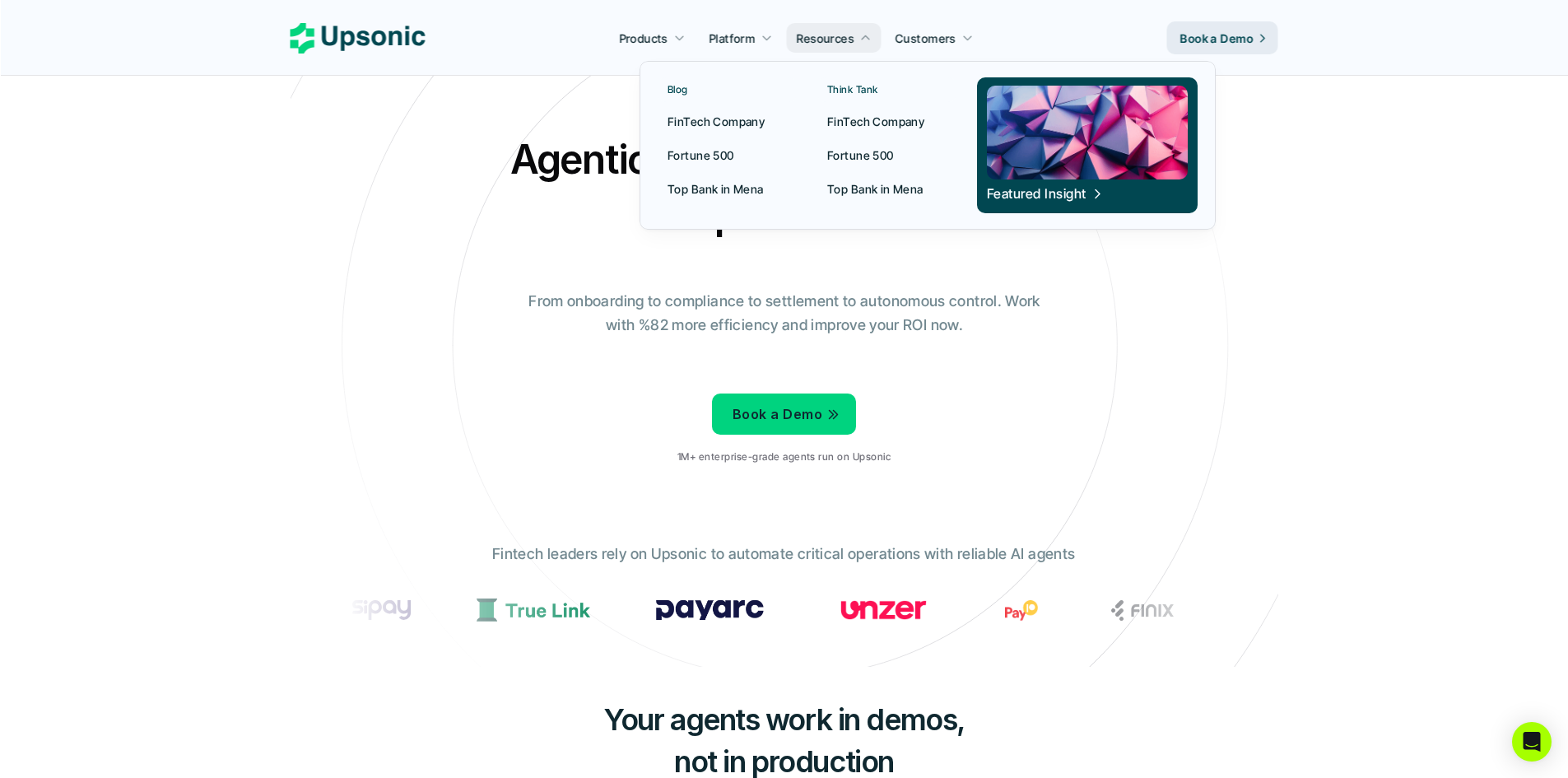
click at [1063, 146] on img at bounding box center [1087, 133] width 201 height 94
click at [1091, 190] on icon at bounding box center [1097, 193] width 13 height 16
click at [1060, 190] on p "Featured Insight" at bounding box center [1036, 193] width 100 height 18
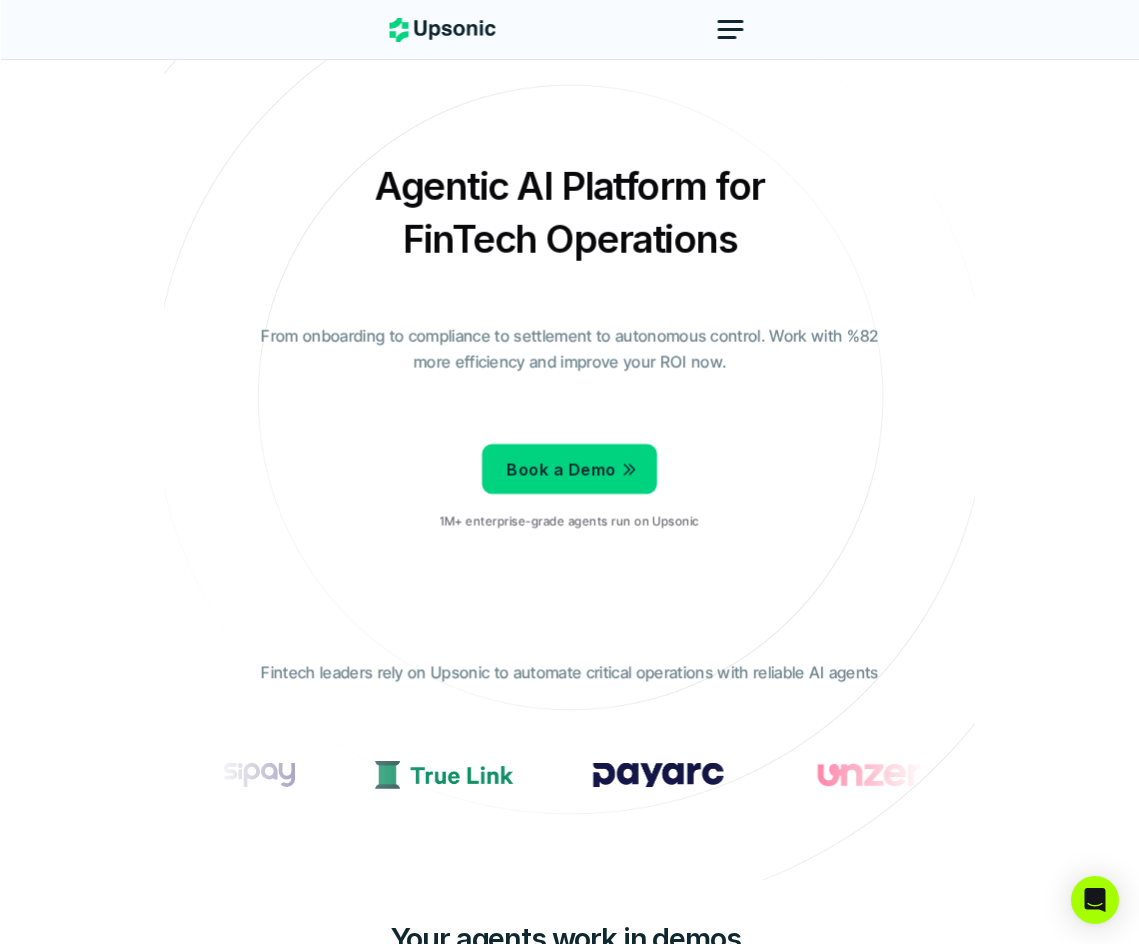
click at [737, 26] on div at bounding box center [731, 30] width 48 height 48
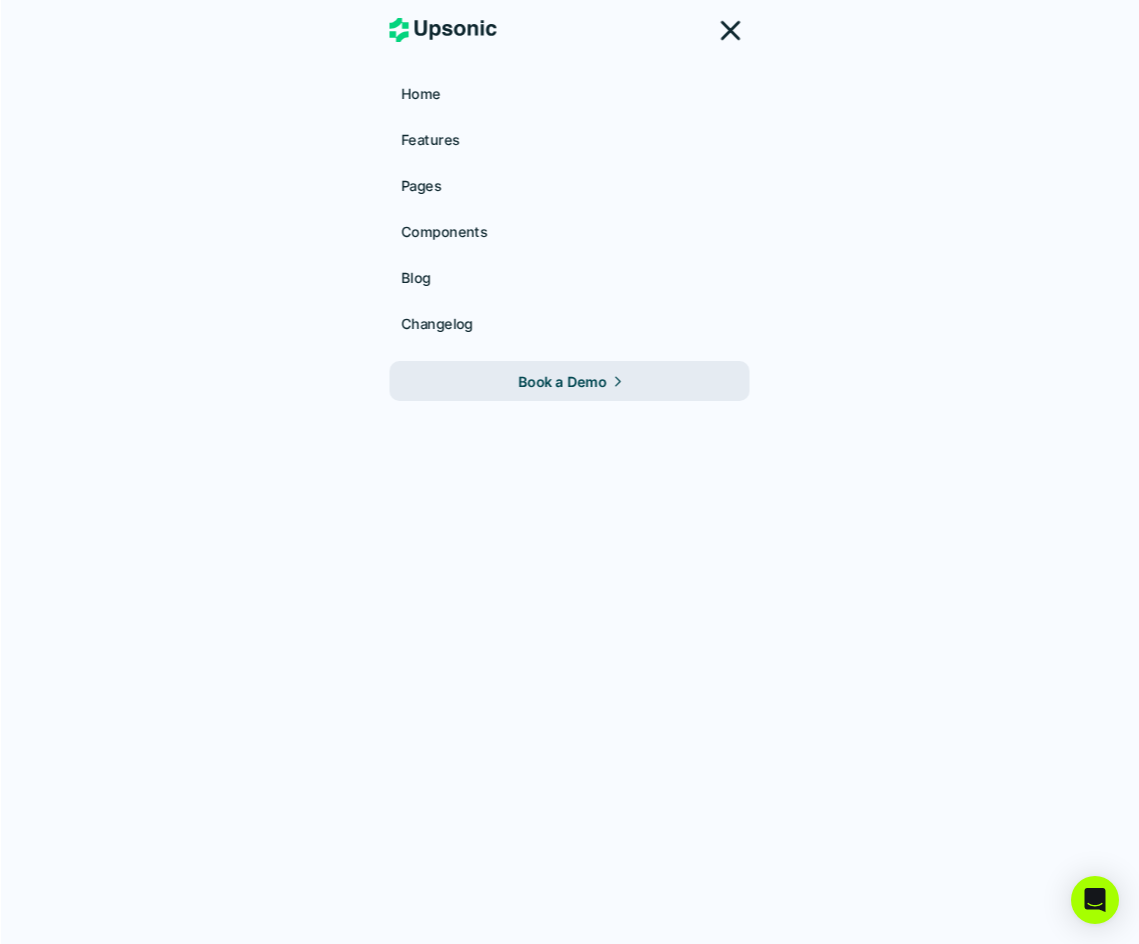
click at [473, 31] on icon at bounding box center [443, 30] width 107 height 24
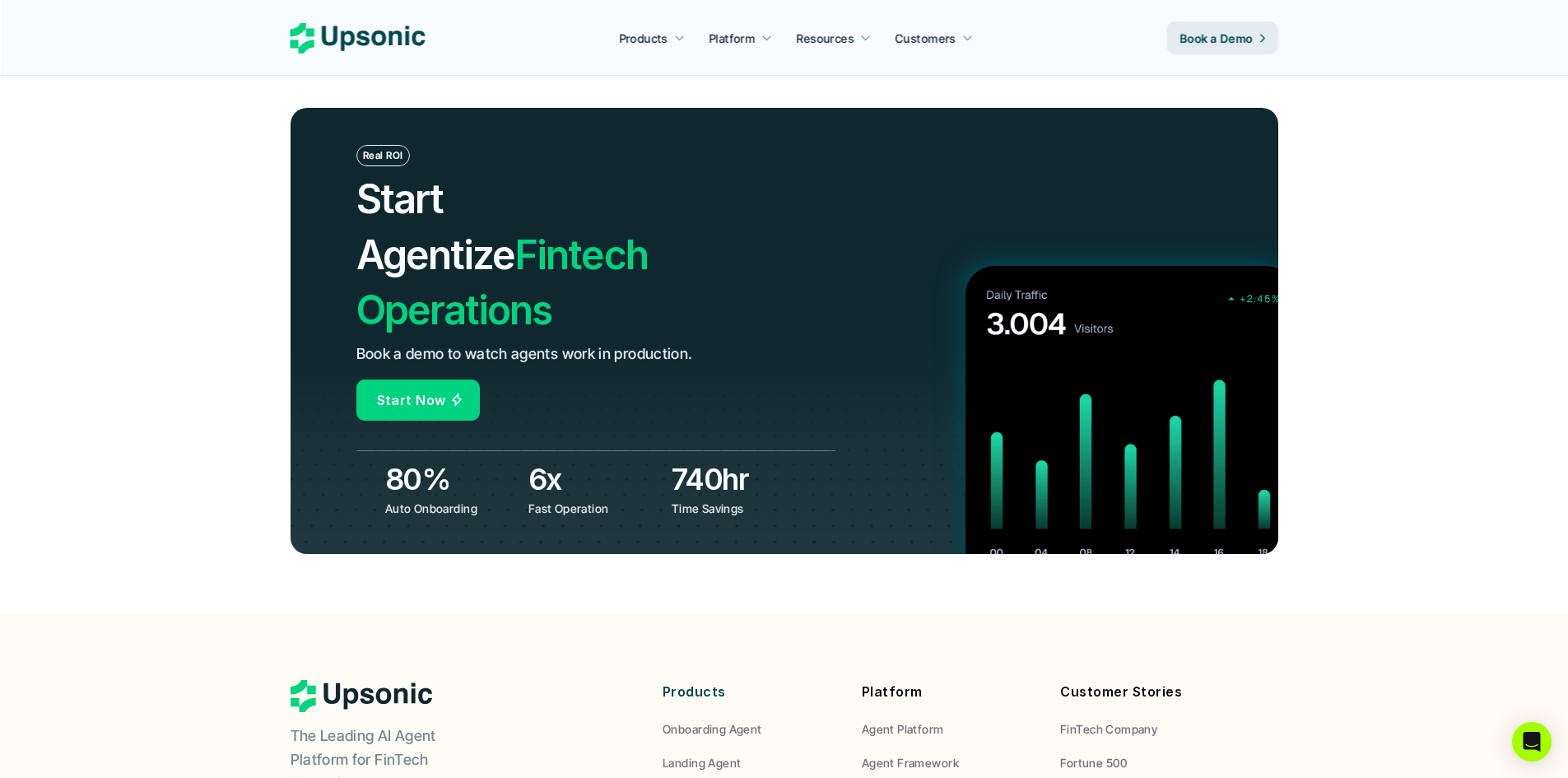
scroll to position [5608, 0]
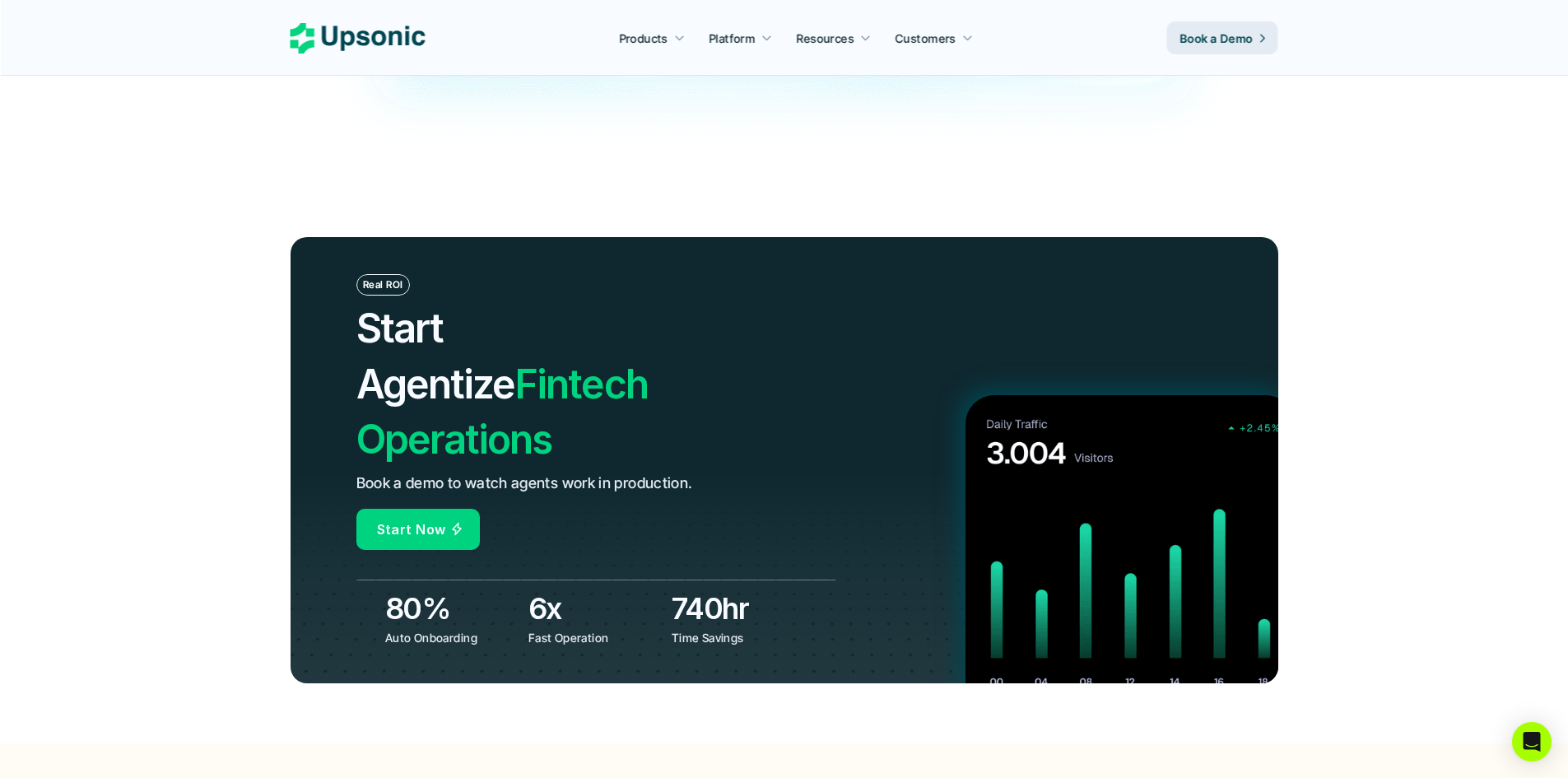
click at [945, 177] on header "Real ROI Start Agentize Fintech Operations Book a demo to watch agents work in …" at bounding box center [784, 460] width 1568 height 566
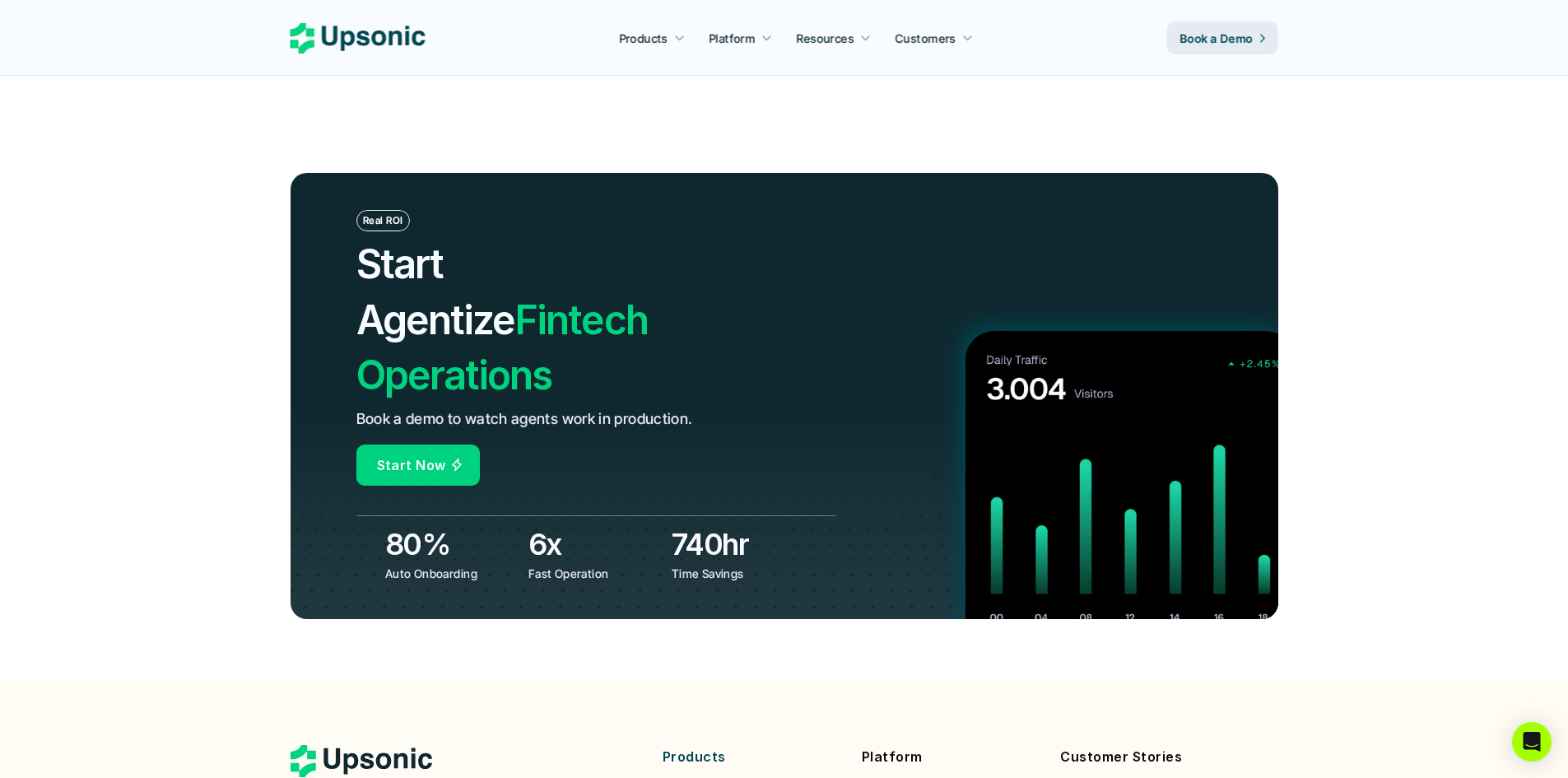
scroll to position [6101, 0]
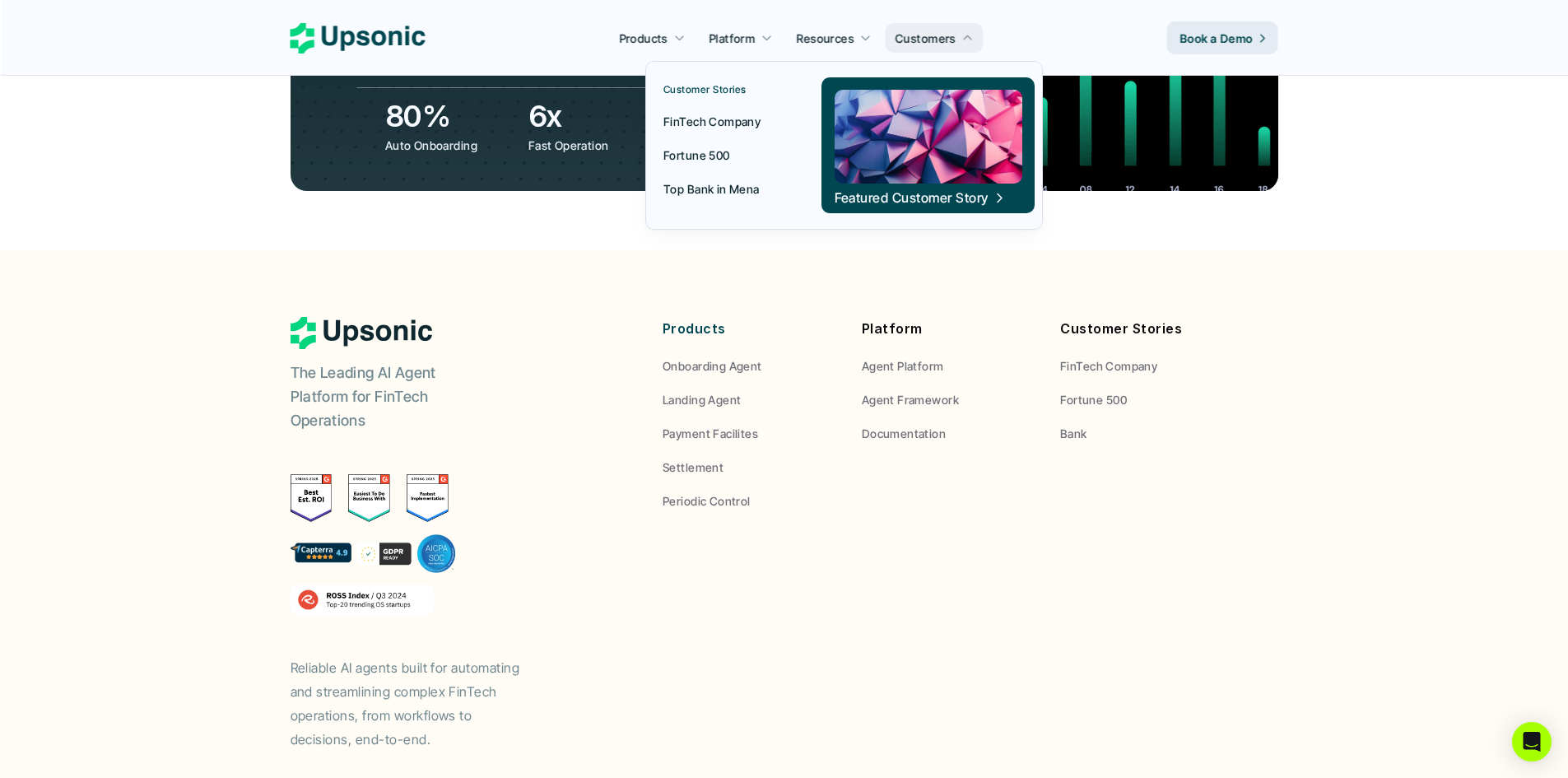
click at [932, 37] on p "Customers" at bounding box center [926, 38] width 61 height 17
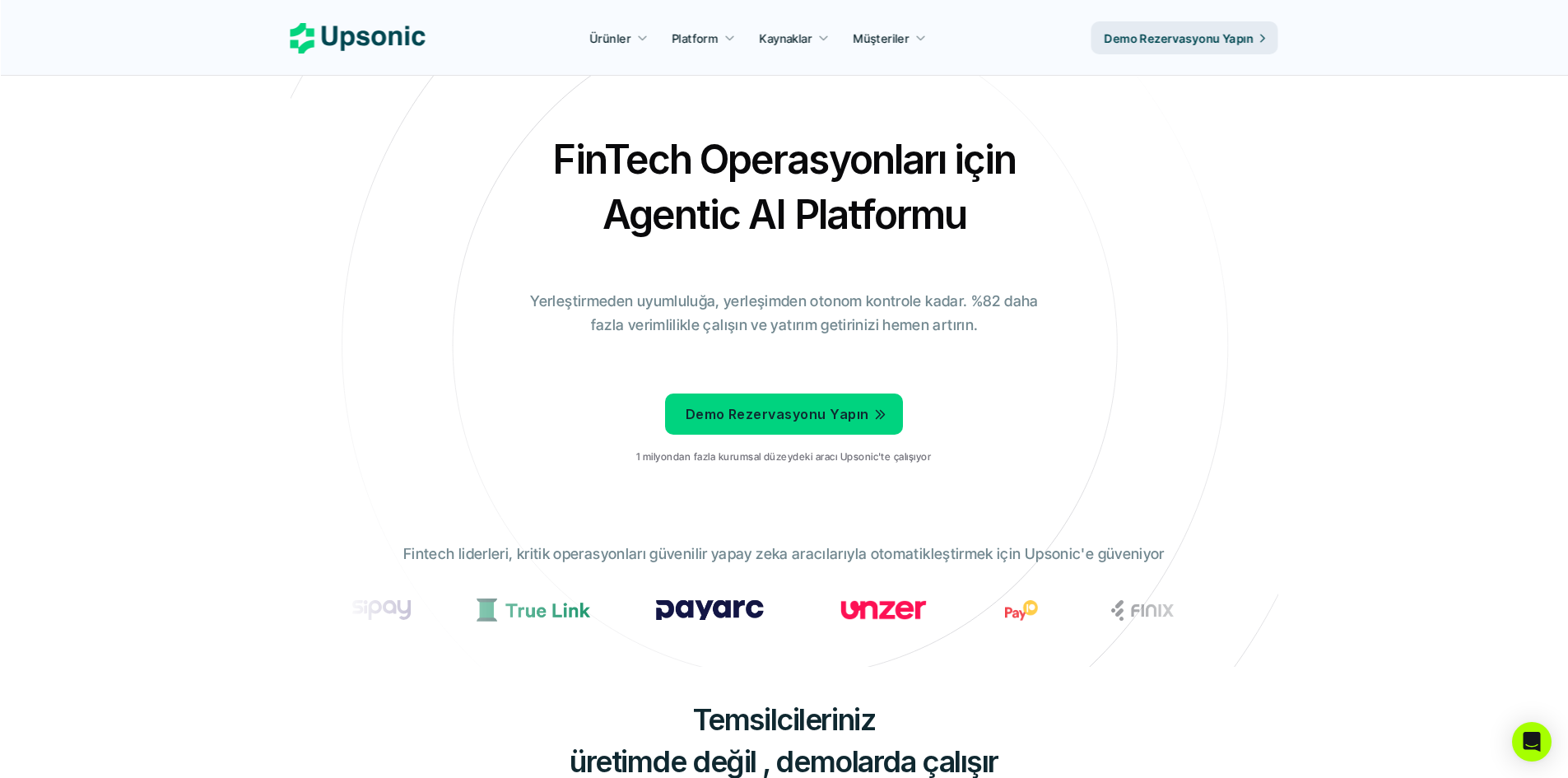
click at [371, 29] on icon at bounding box center [358, 38] width 135 height 30
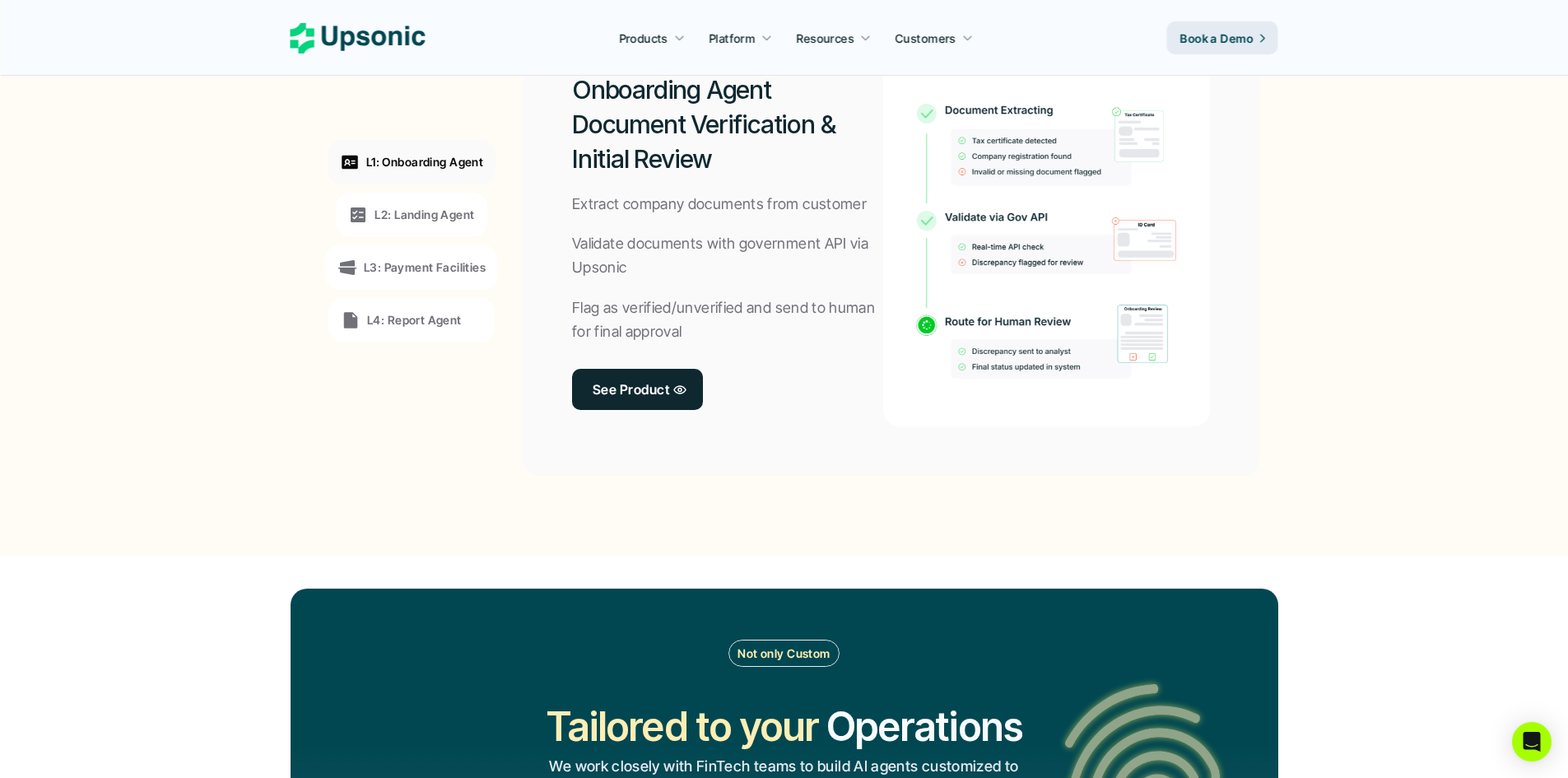
scroll to position [1310, 0]
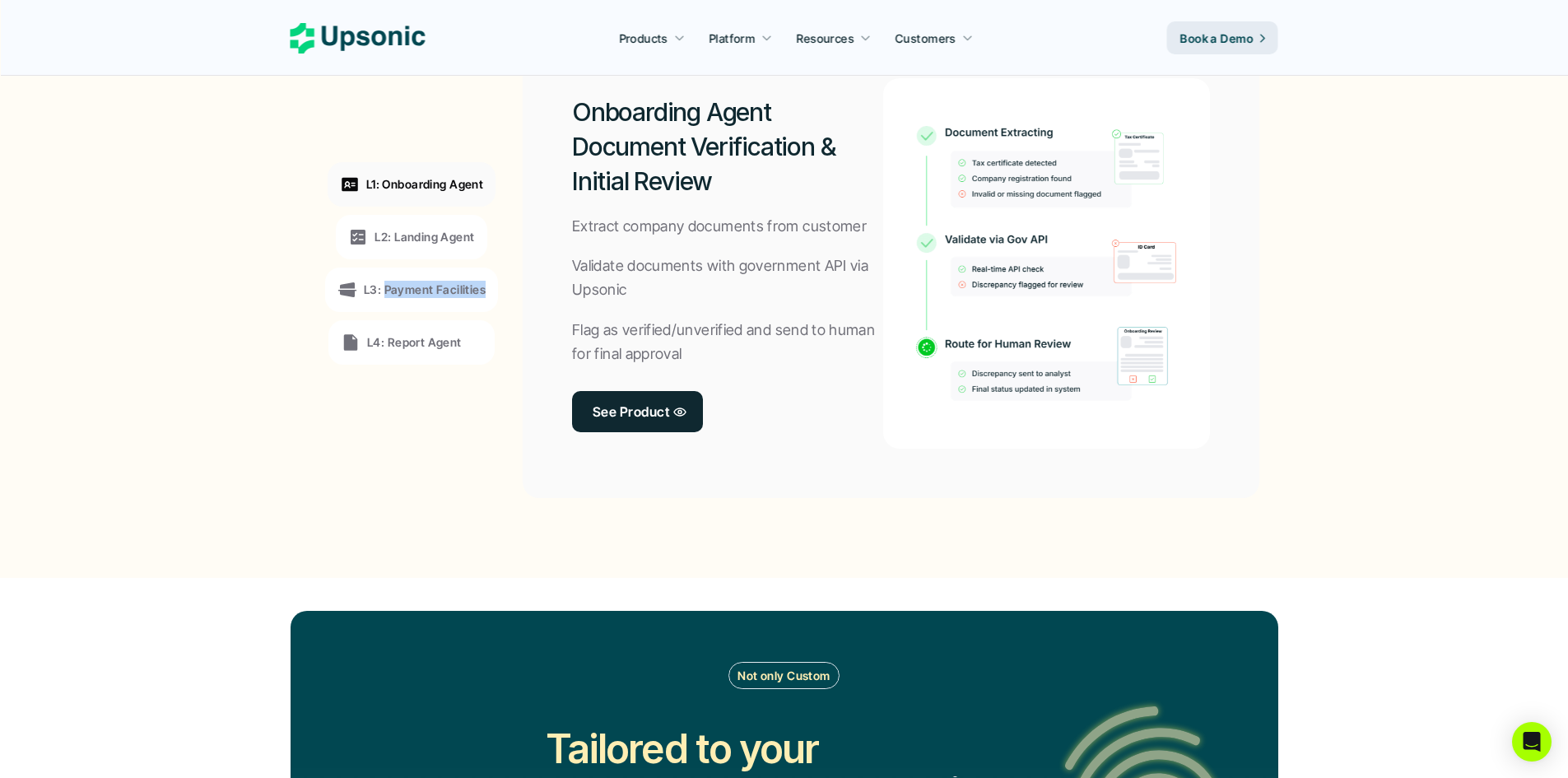
drag, startPoint x: 385, startPoint y: 288, endPoint x: 500, endPoint y: 287, distance: 115.0
click at [500, 287] on div "L1: Onboarding Agent L2: Landing Agent L3: Payment Facilities L4: Report Agent" at bounding box center [412, 263] width 226 height 445
copy p "Payment Facilities"
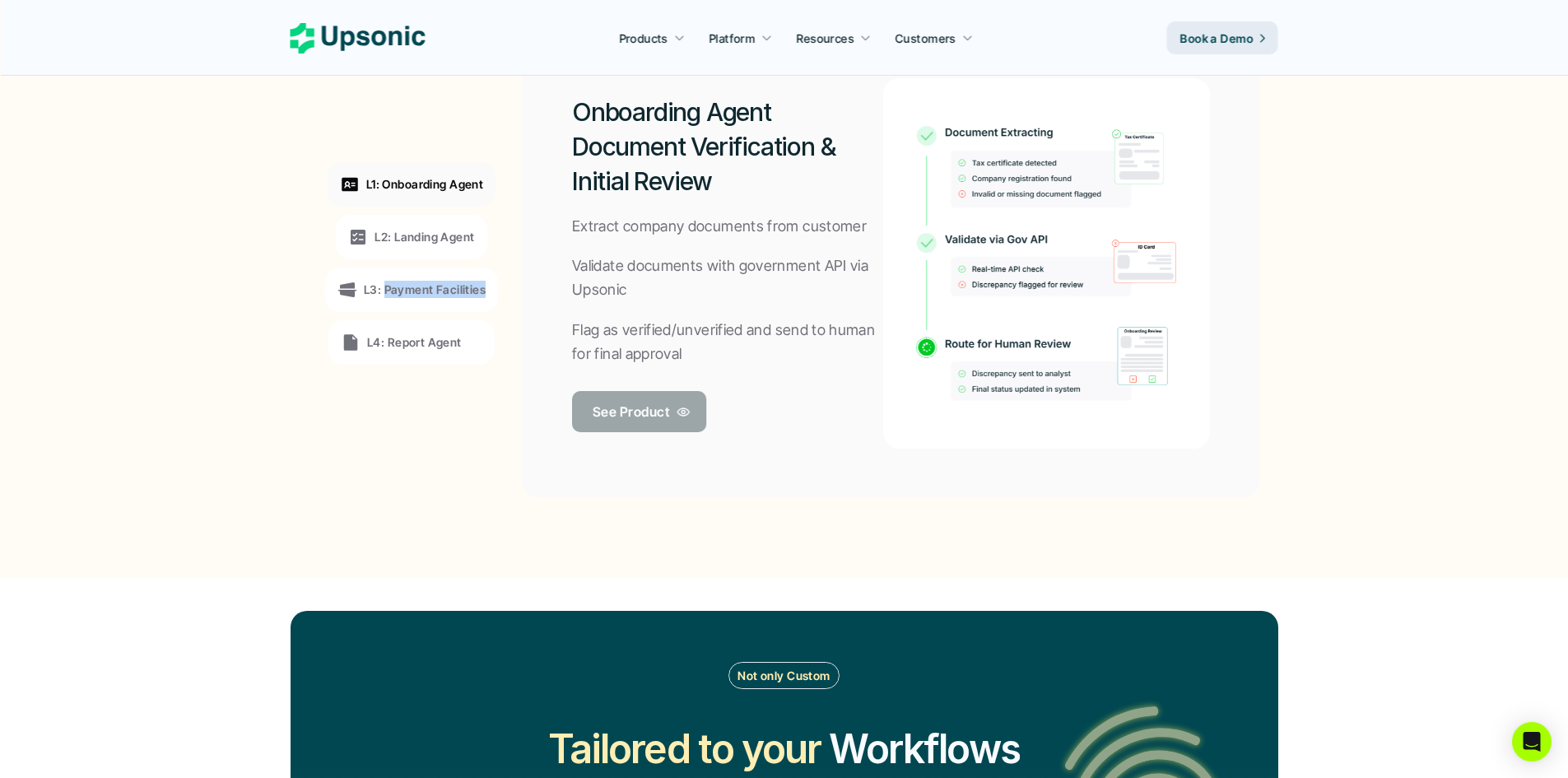
click at [687, 409] on icon at bounding box center [684, 411] width 13 height 9
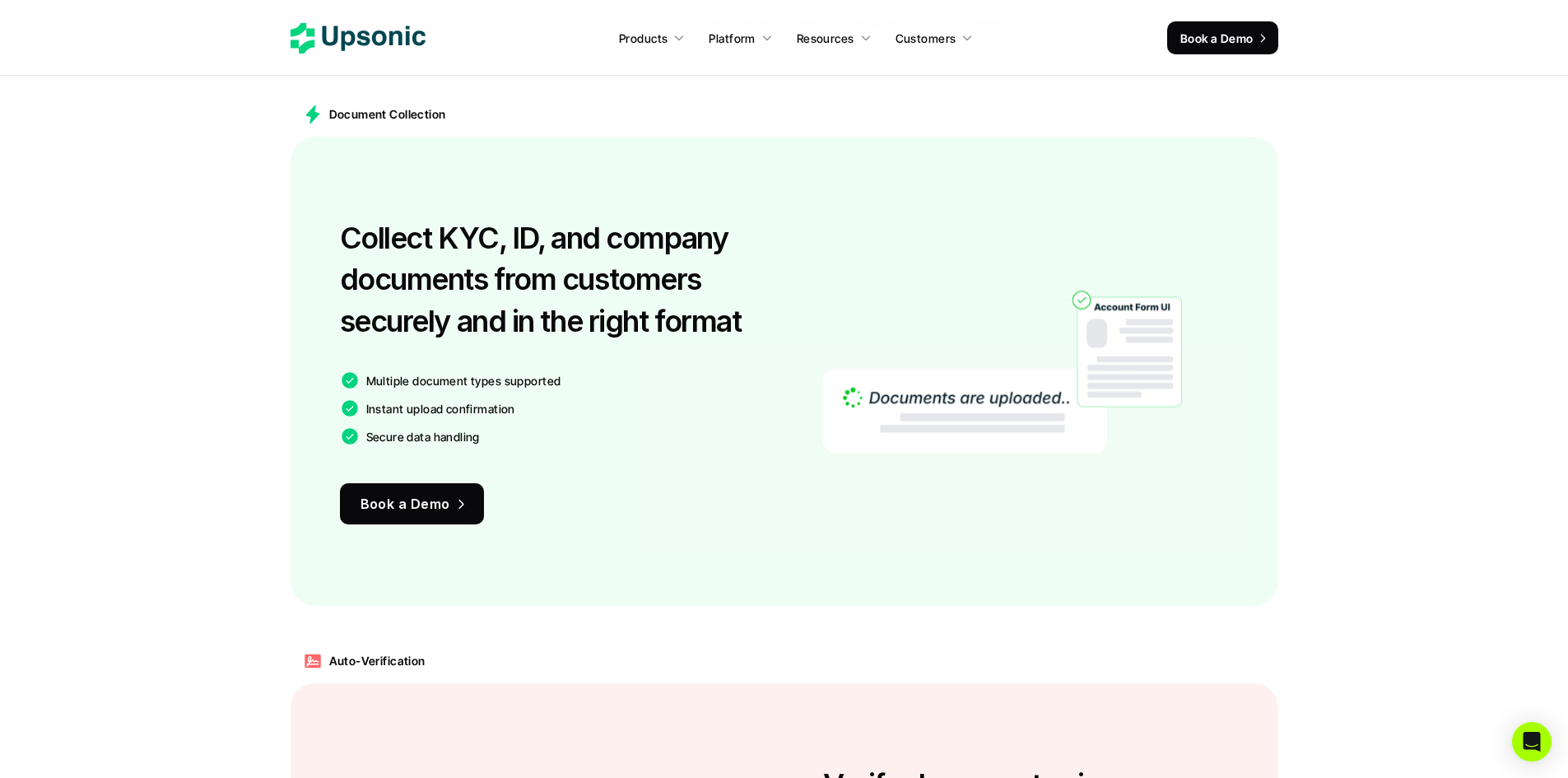
scroll to position [1120, 0]
drag, startPoint x: 326, startPoint y: 115, endPoint x: 445, endPoint y: 111, distance: 119.1
click at [472, 107] on div "Document Collection" at bounding box center [784, 115] width 988 height 44
copy p "Document Collection"
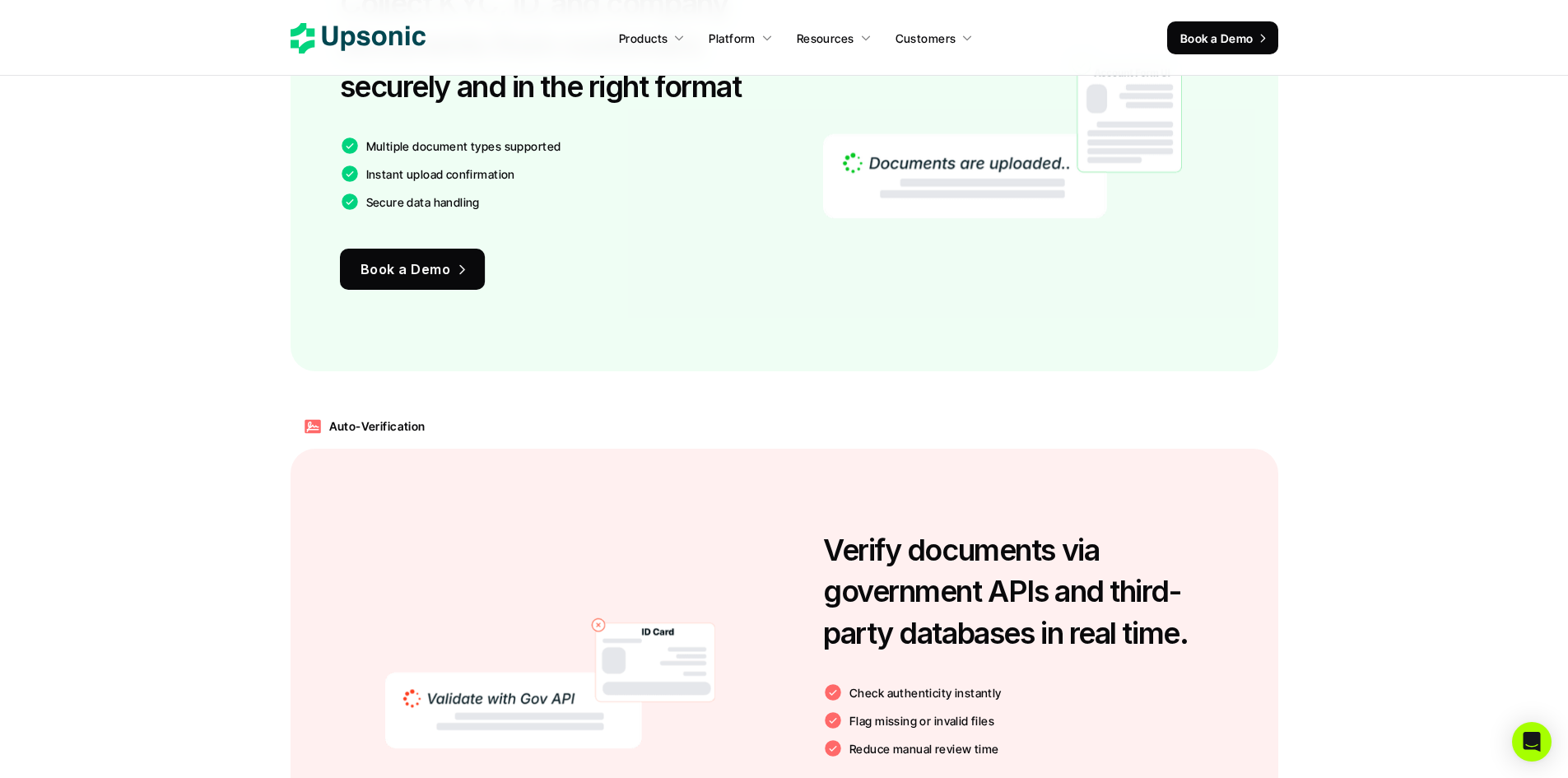
scroll to position [1357, 0]
drag, startPoint x: 325, startPoint y: 427, endPoint x: 438, endPoint y: 426, distance: 113.0
click at [438, 426] on div "Auto-Verification" at bounding box center [784, 426] width 988 height 44
copy p "Auto-Verification"
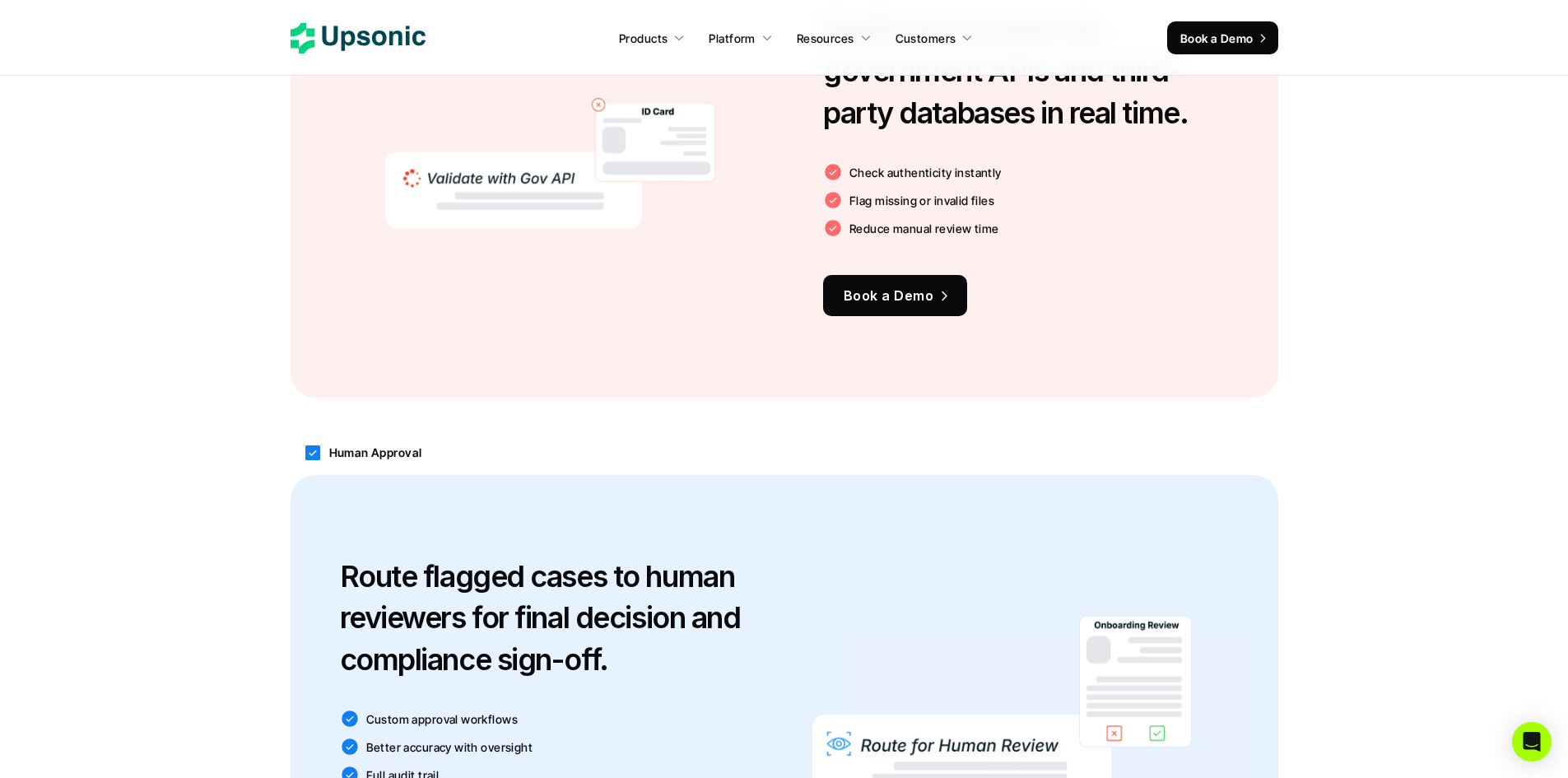
scroll to position [1912, 0]
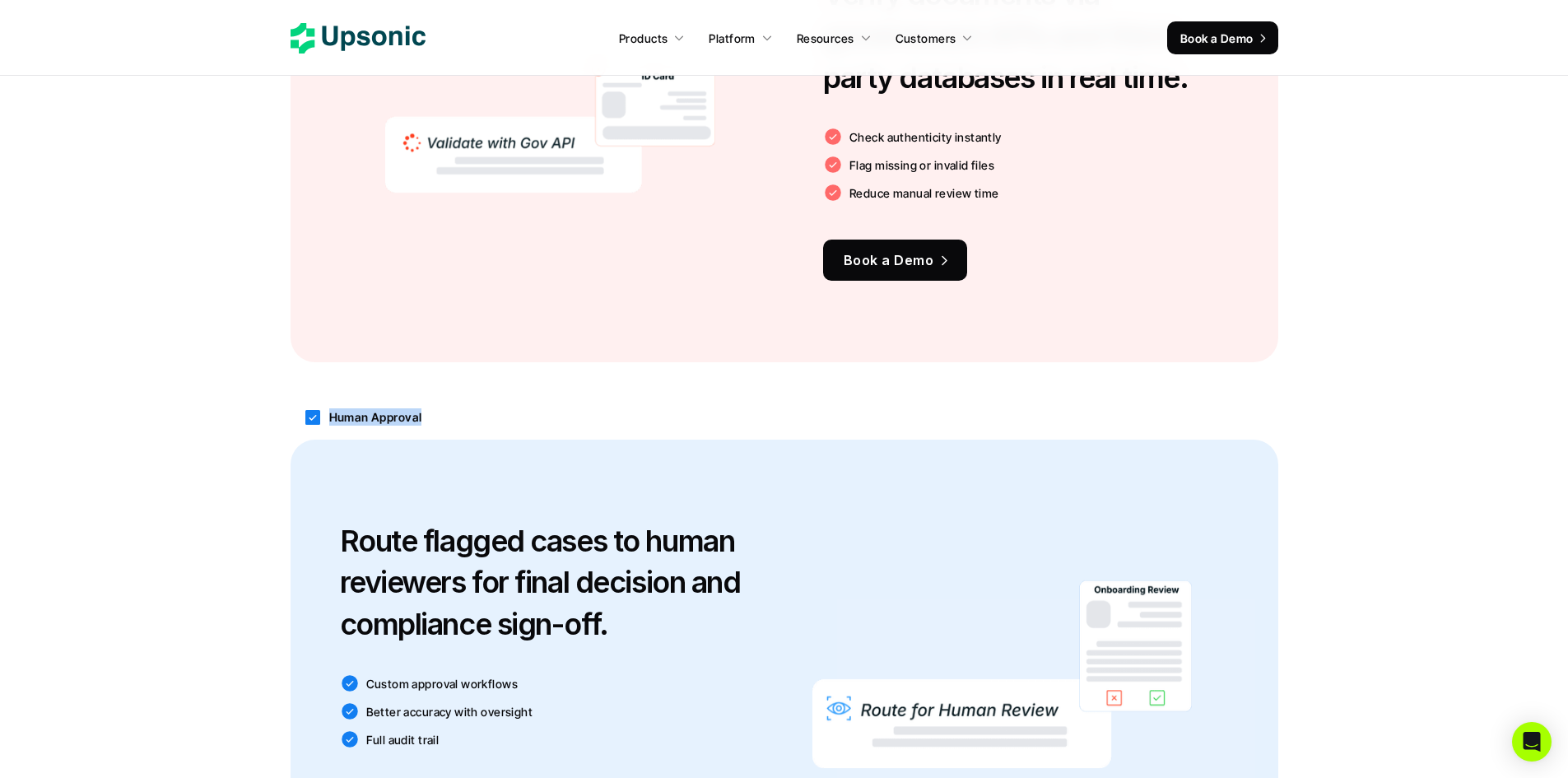
drag, startPoint x: 329, startPoint y: 412, endPoint x: 474, endPoint y: 412, distance: 145.0
click at [474, 412] on div "Human Approval" at bounding box center [784, 417] width 988 height 44
copy p "Human Approval"
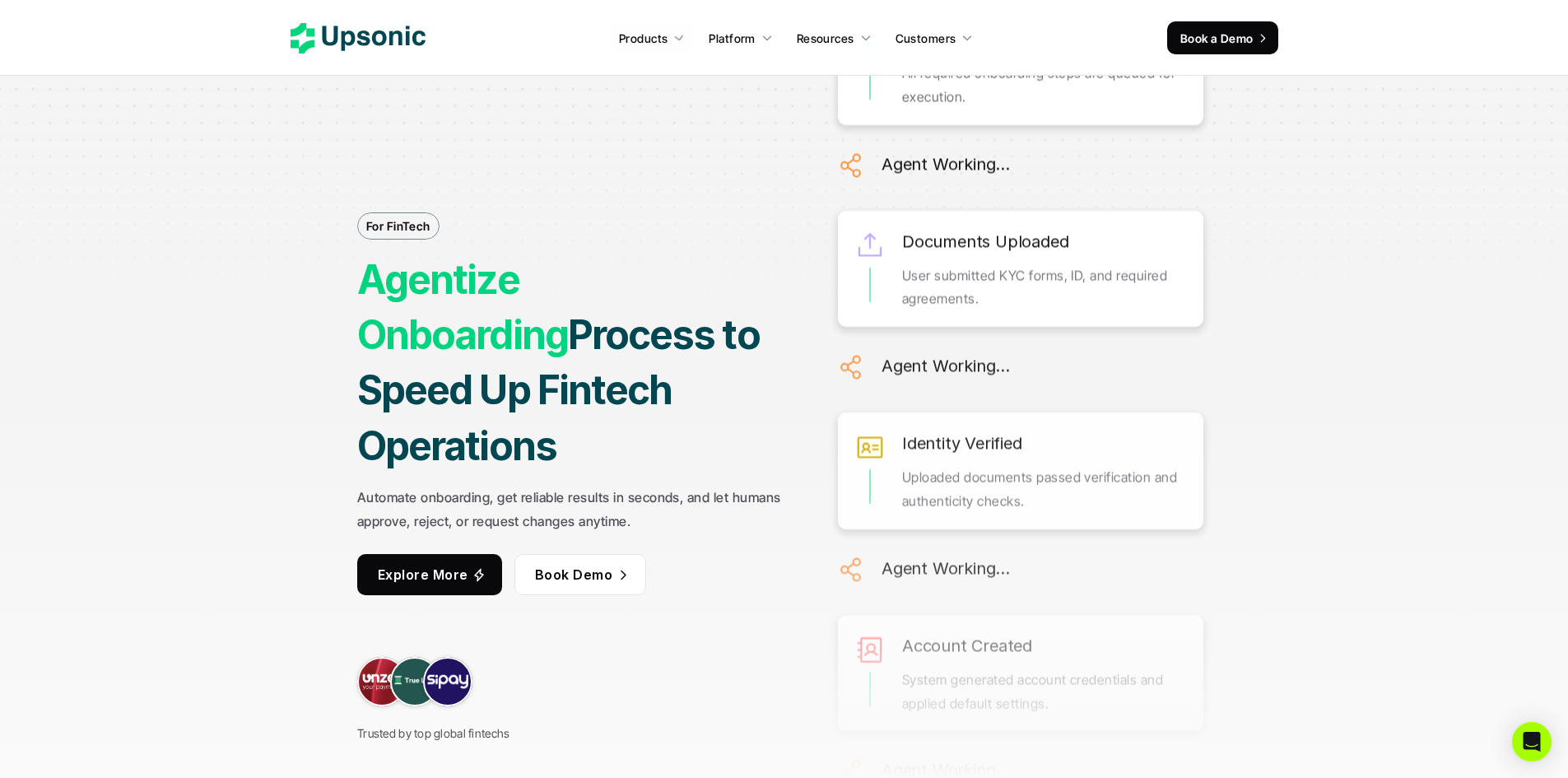
click at [406, 45] on icon at bounding box center [358, 38] width 135 height 30
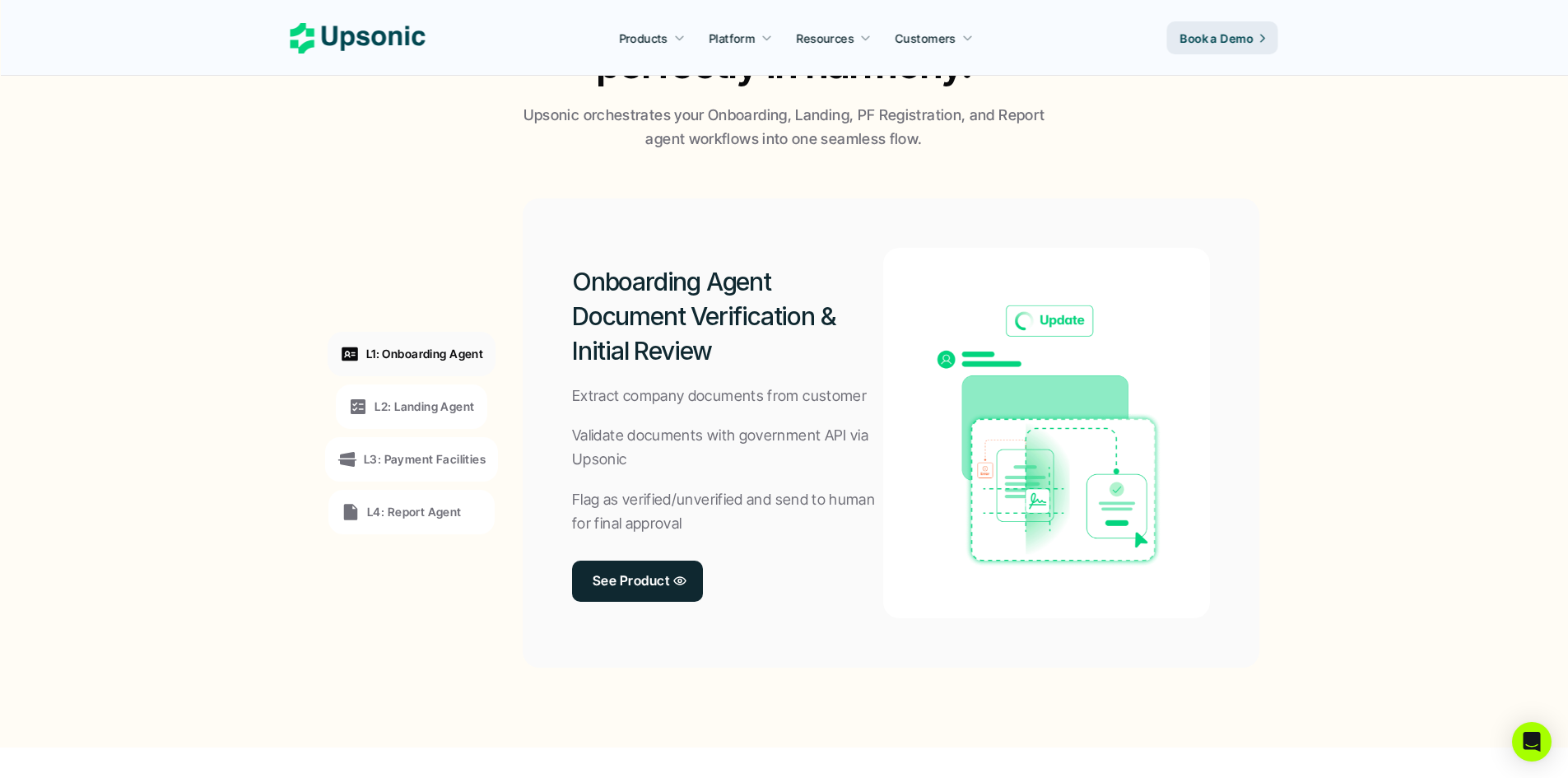
scroll to position [1153, 0]
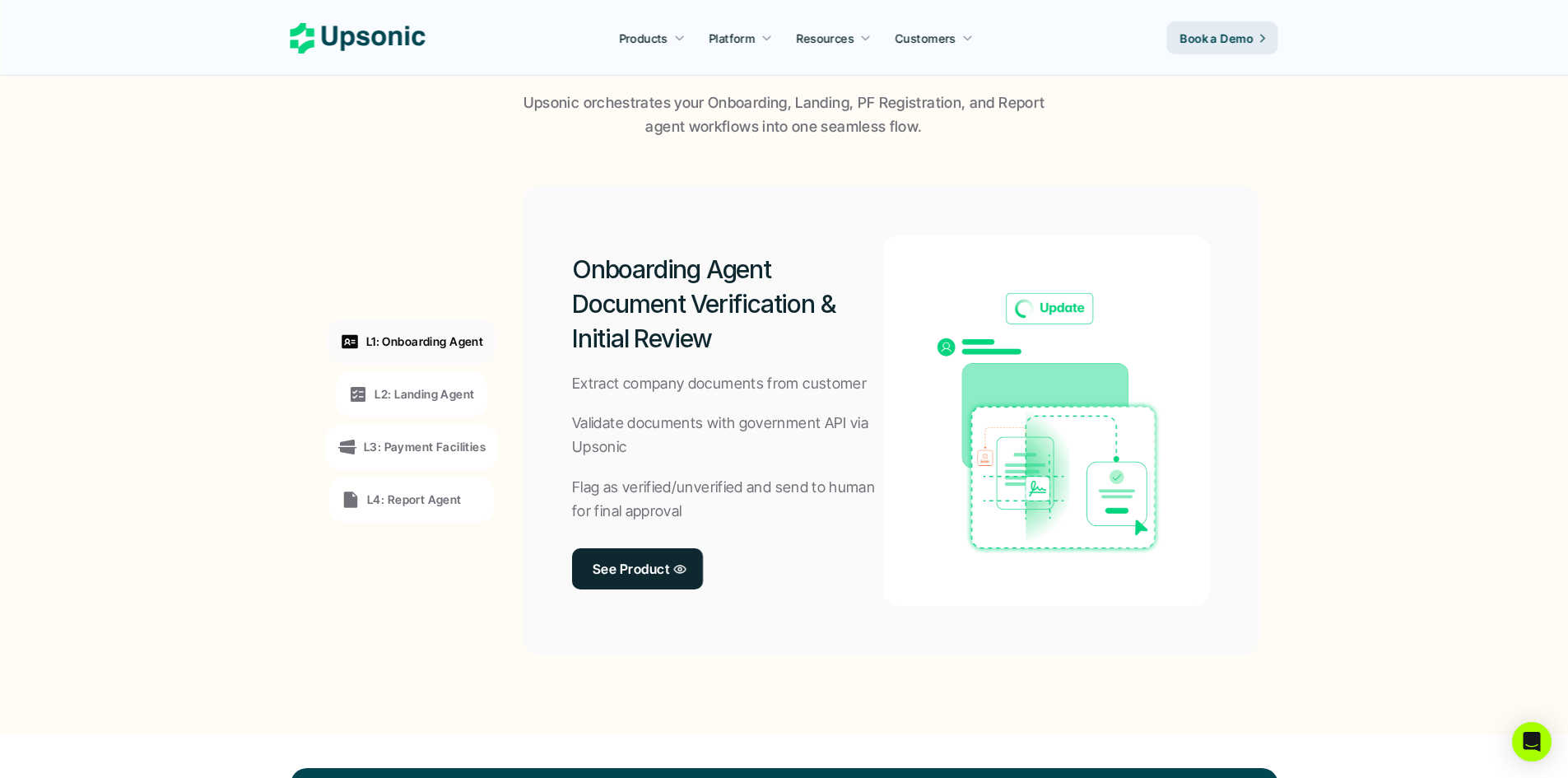
click at [457, 387] on p "L2: Landing Agent" at bounding box center [424, 394] width 100 height 17
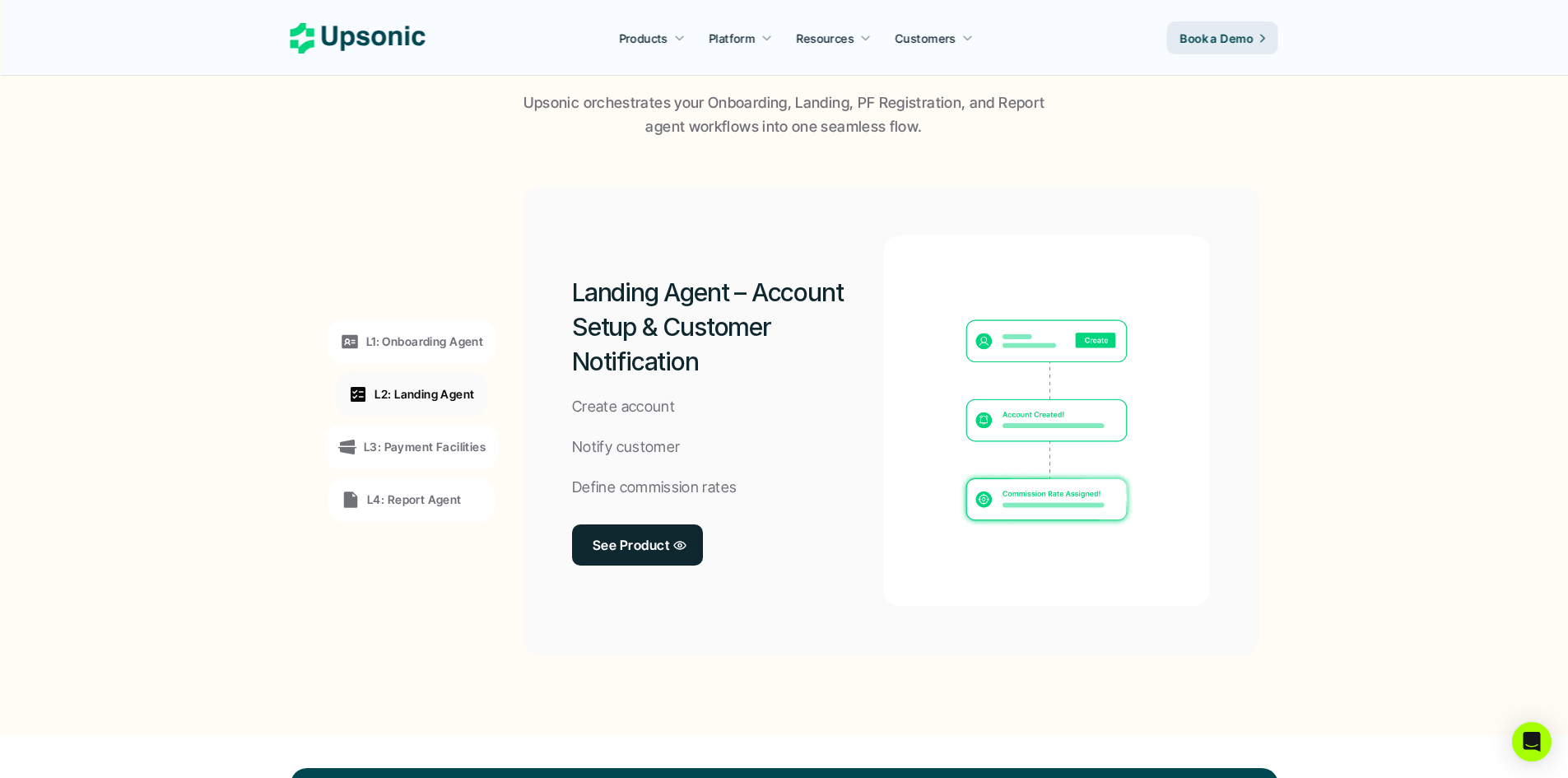
click at [454, 447] on p "L3: Payment Facilities" at bounding box center [425, 446] width 122 height 17
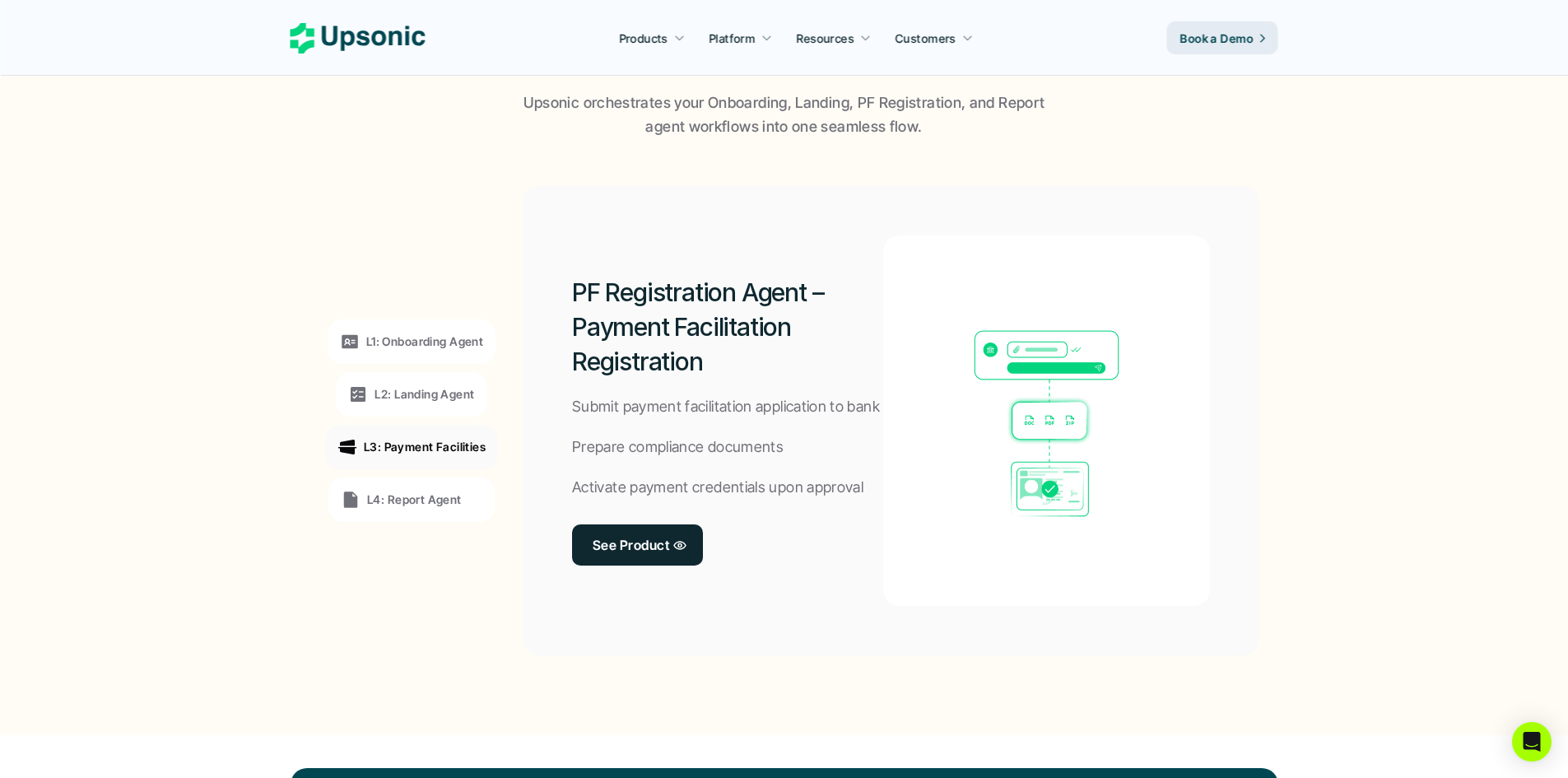
click at [440, 493] on p "L4: Report Agent" at bounding box center [414, 499] width 95 height 17
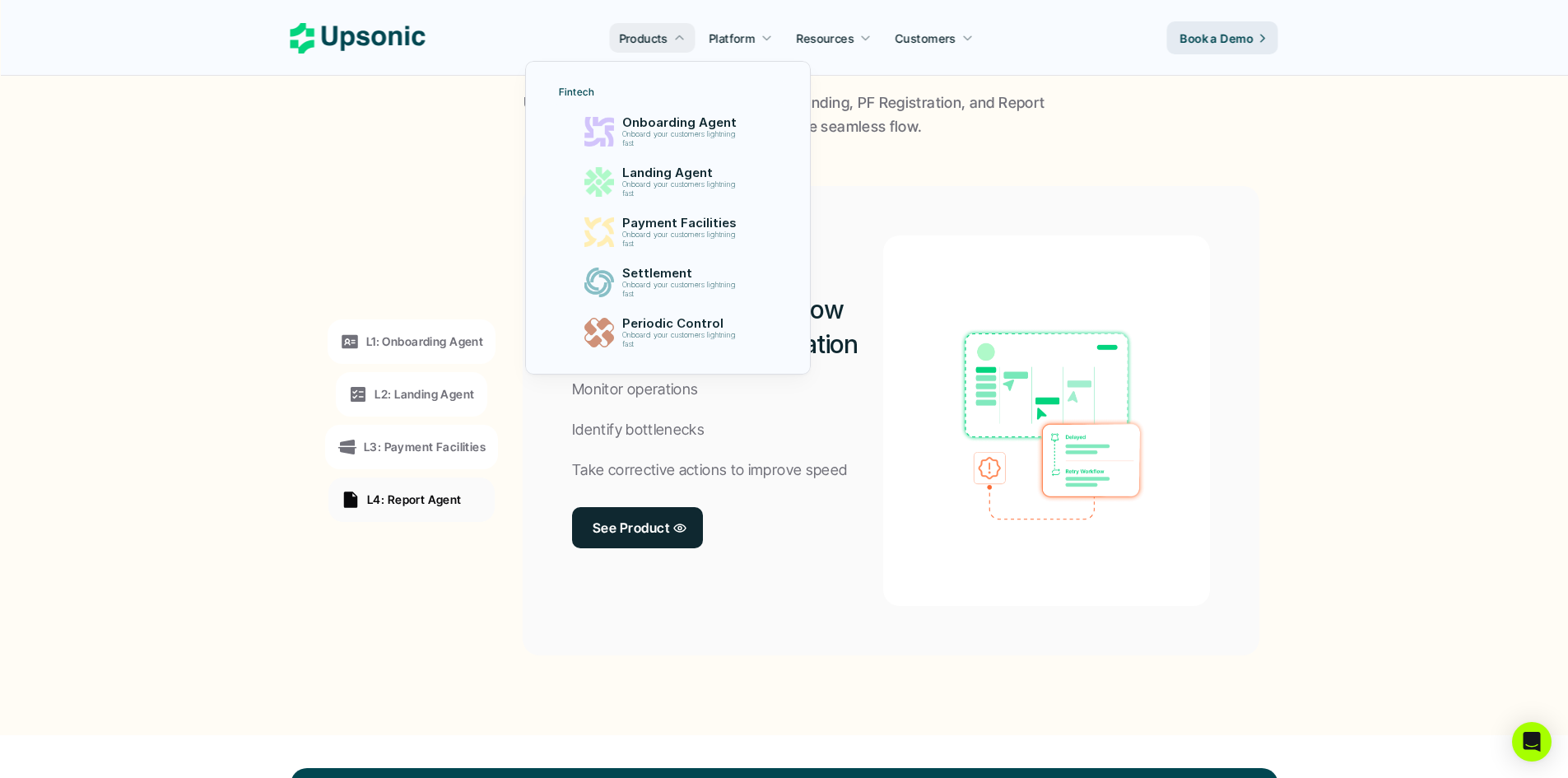
click at [668, 43] on p "Products" at bounding box center [643, 38] width 49 height 17
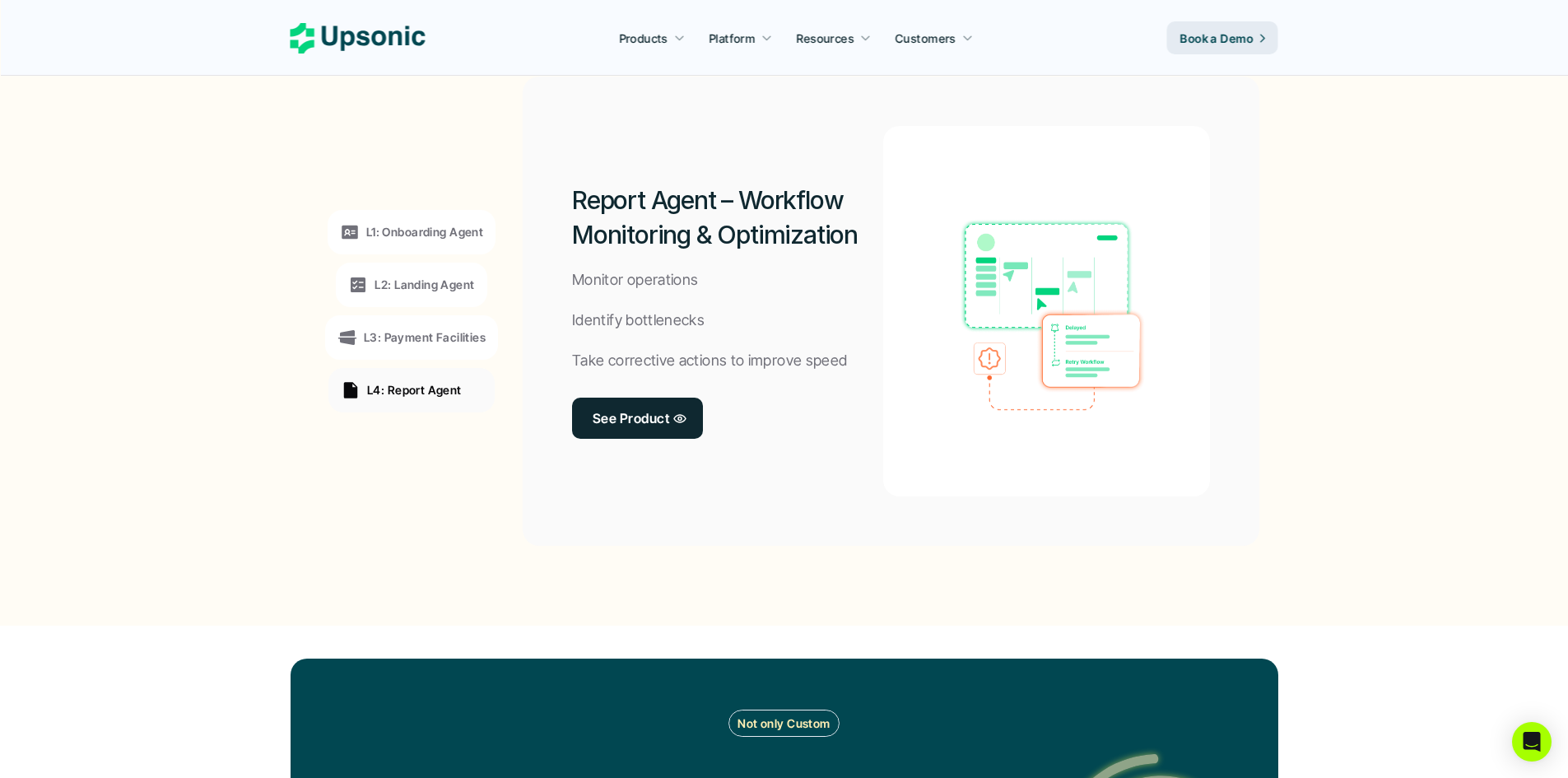
scroll to position [1263, 0]
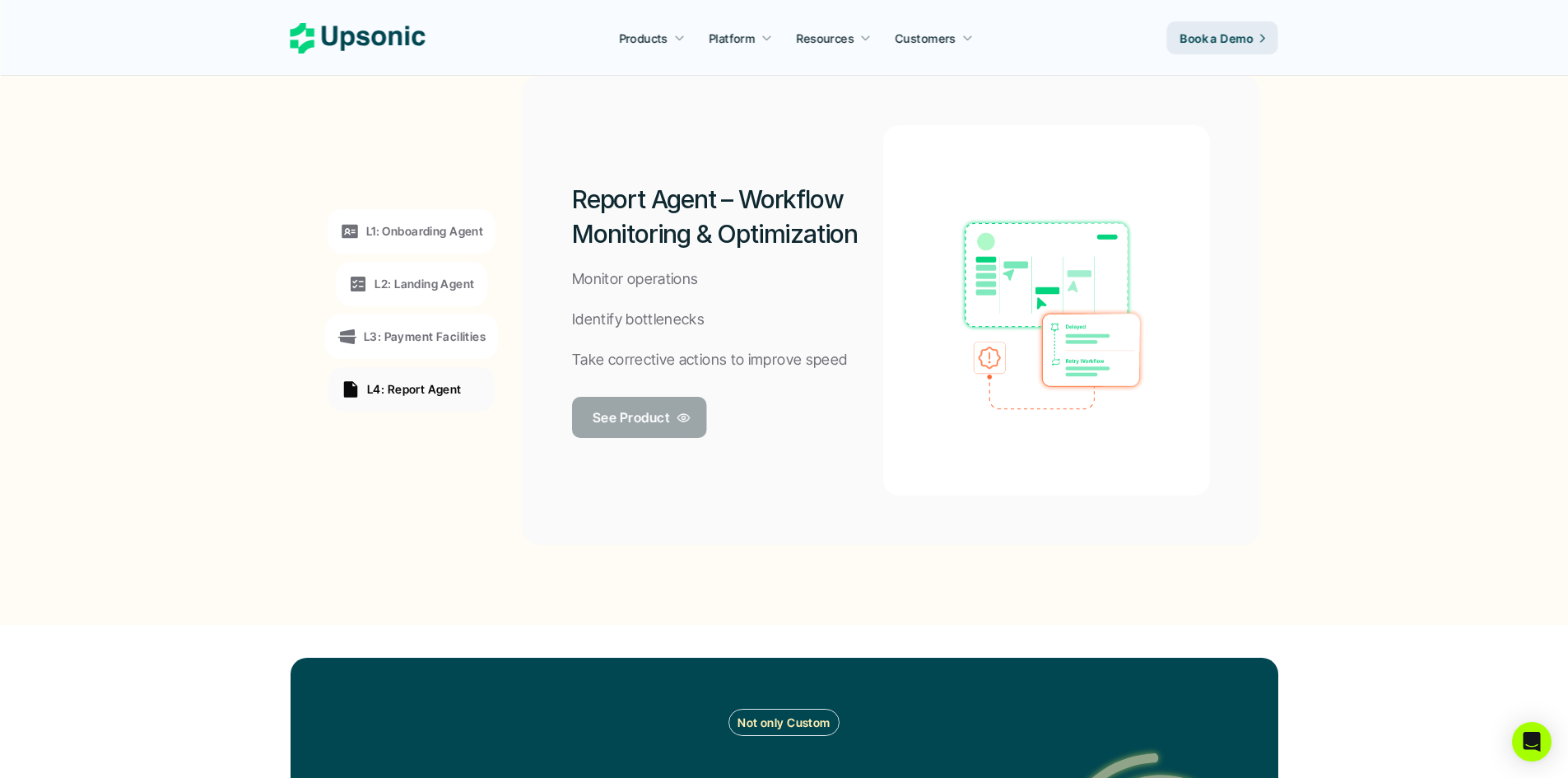
click at [605, 414] on p "See Product" at bounding box center [630, 417] width 77 height 24
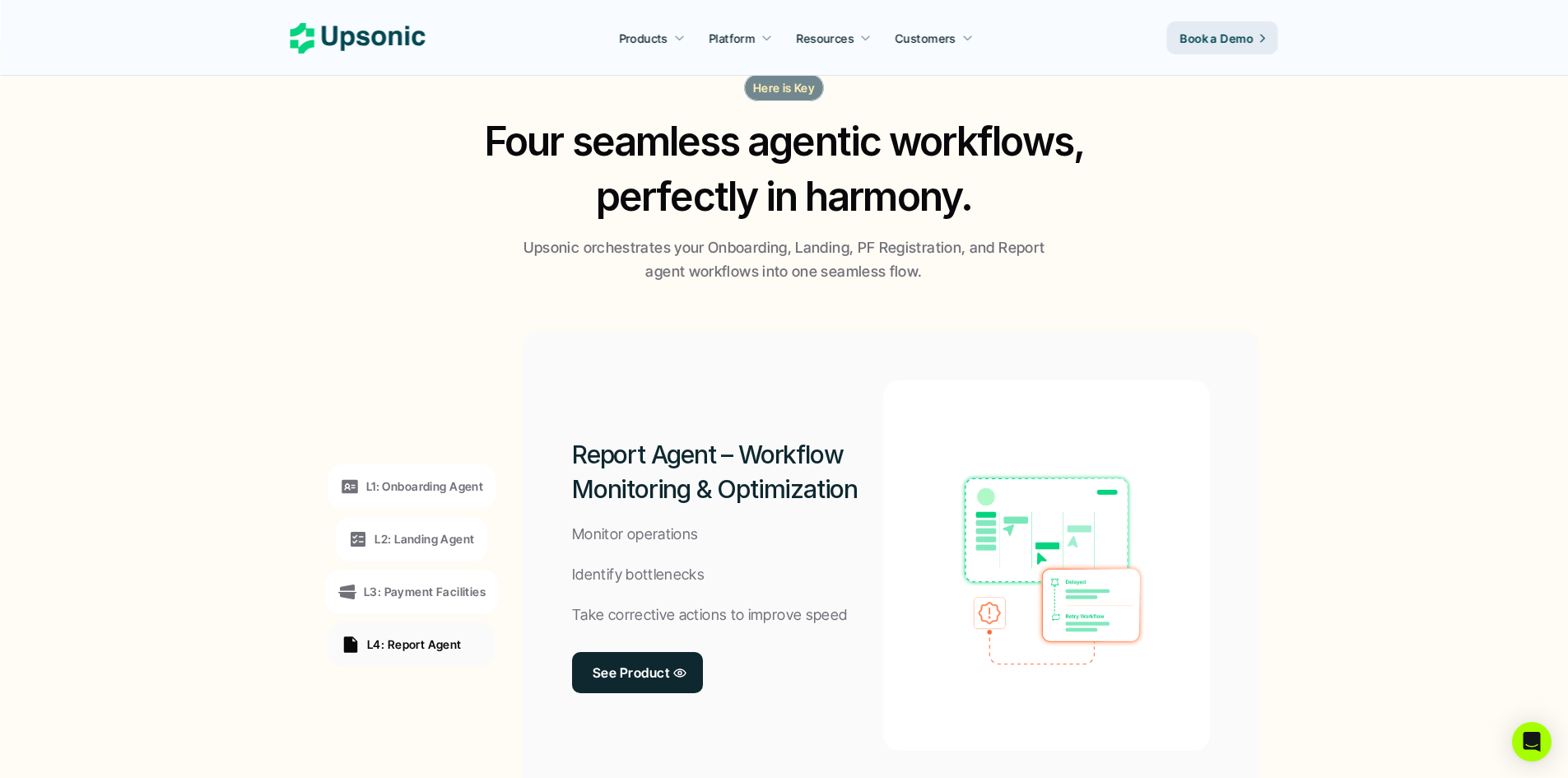
scroll to position [1105, 0]
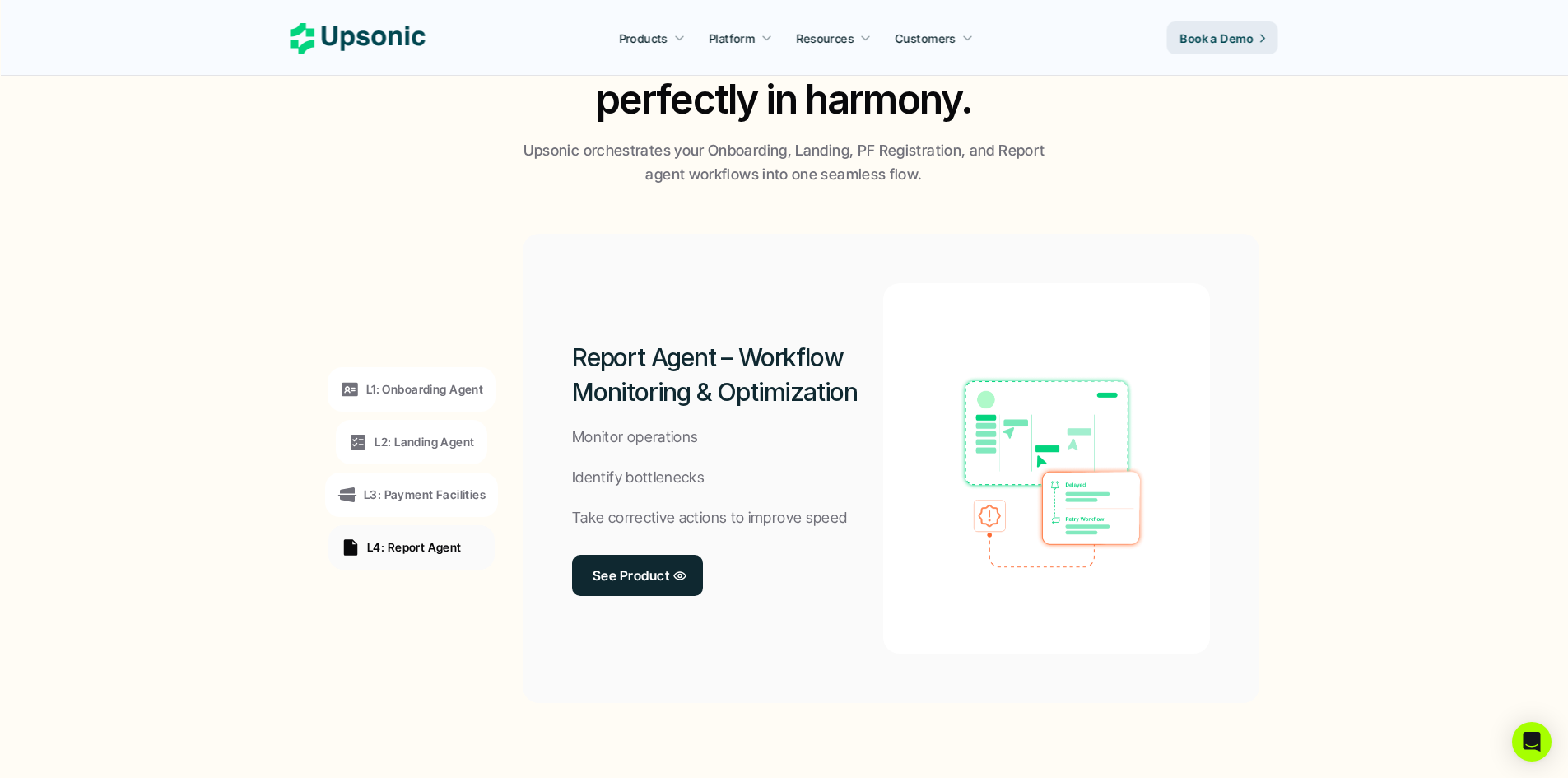
click at [404, 433] on p "L2: Landing Agent" at bounding box center [424, 441] width 100 height 17
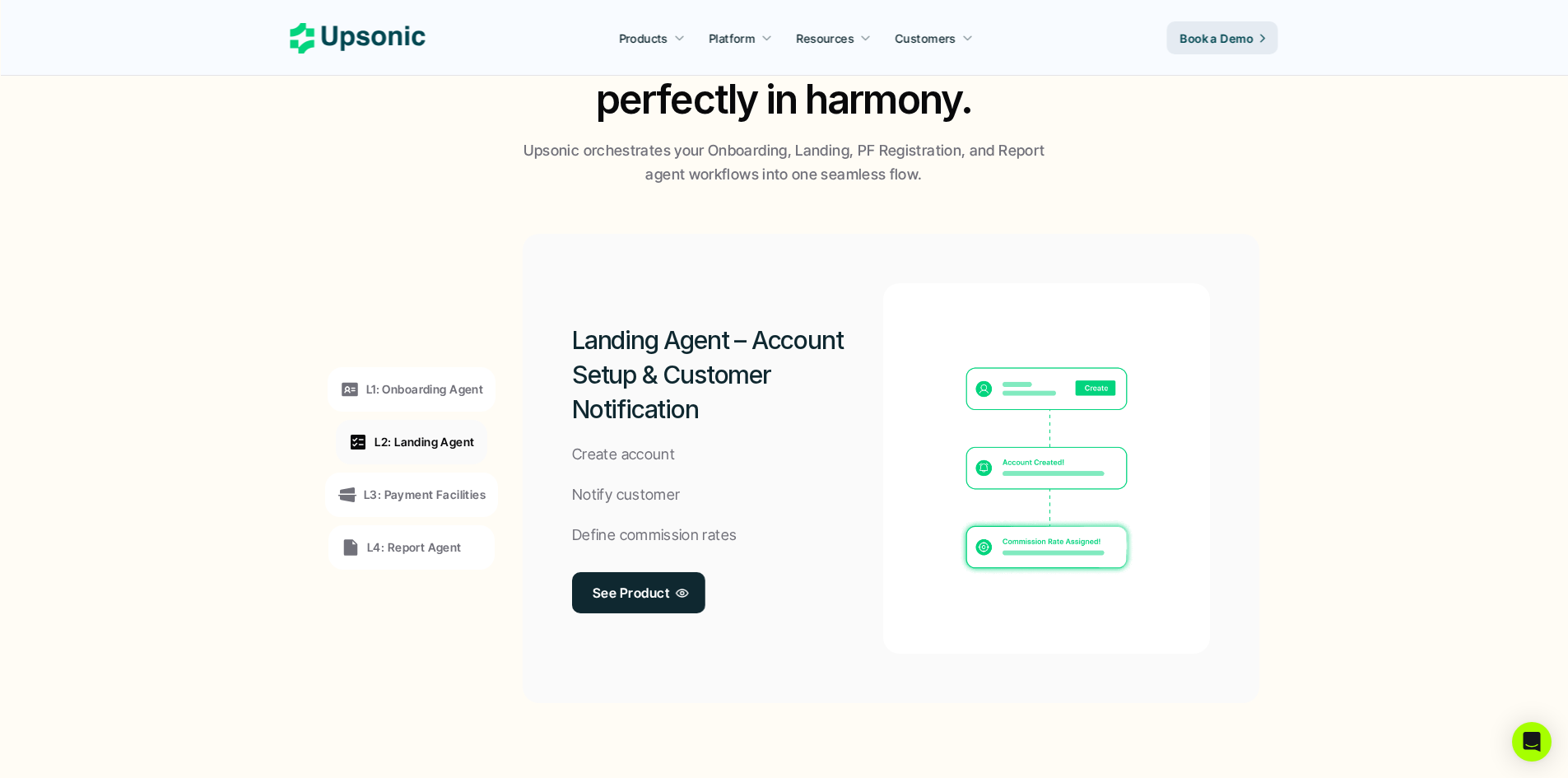
click at [642, 593] on p "See Product" at bounding box center [630, 592] width 77 height 24
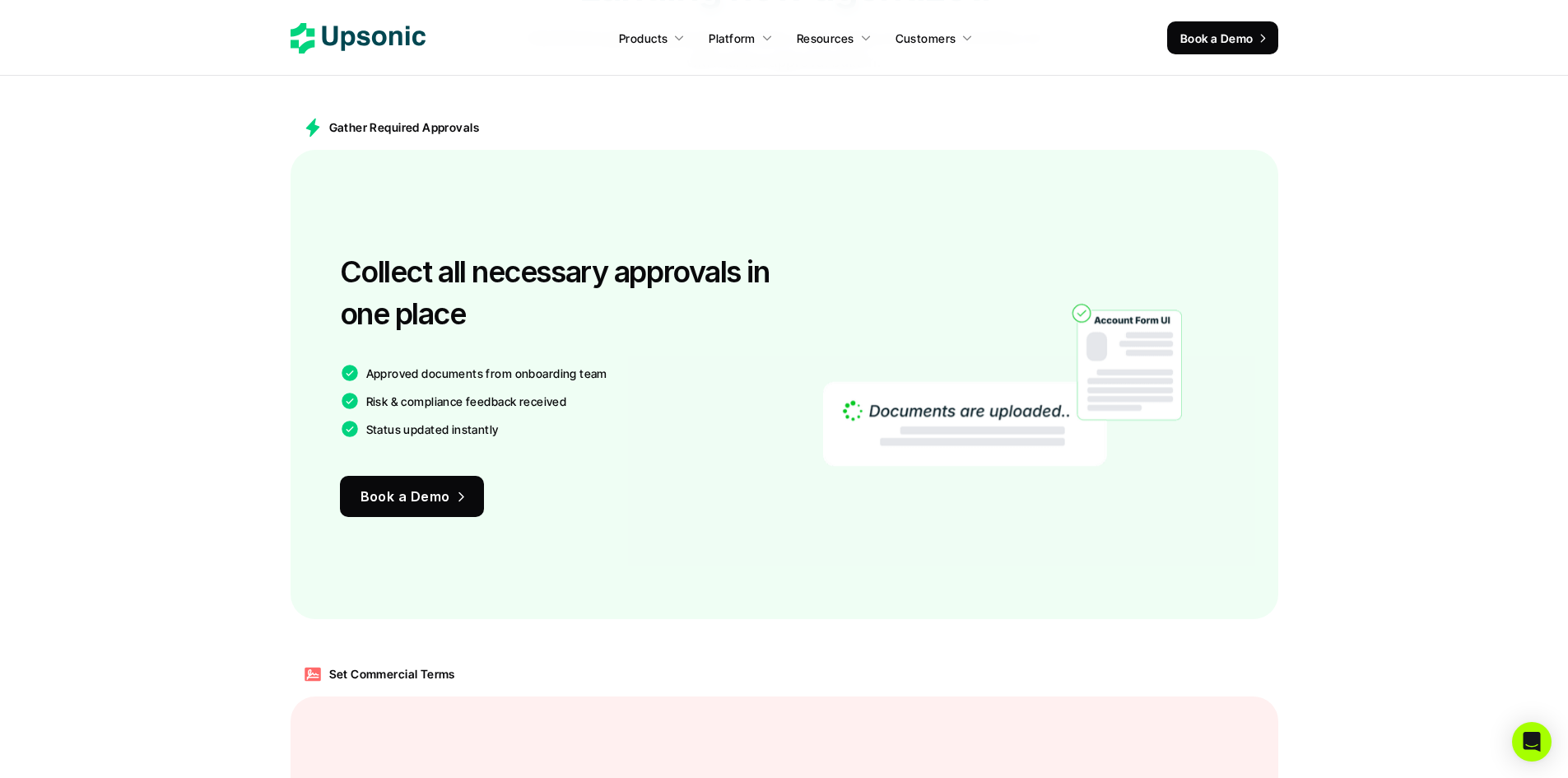
scroll to position [576, 0]
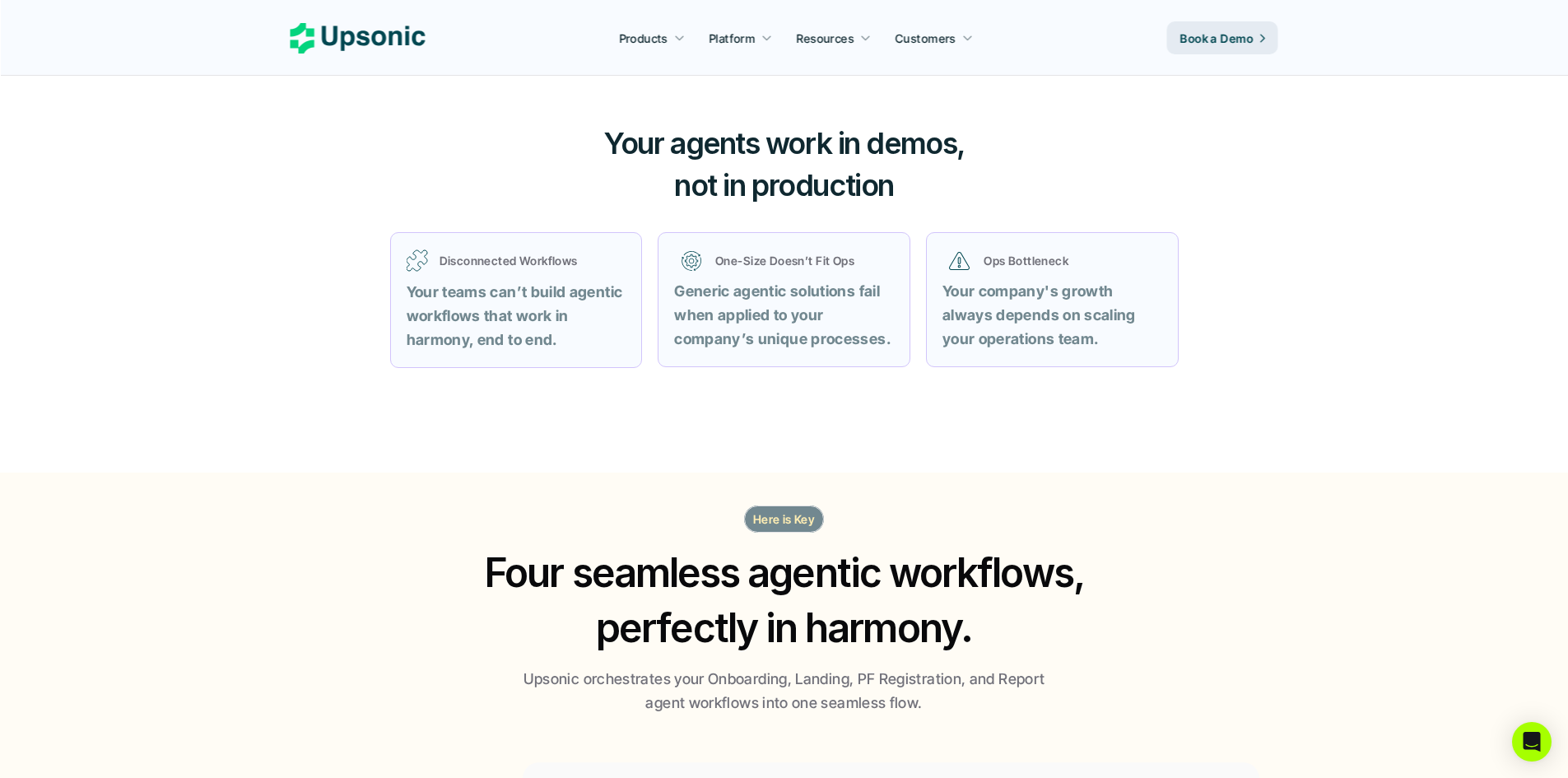
scroll to position [1105, 0]
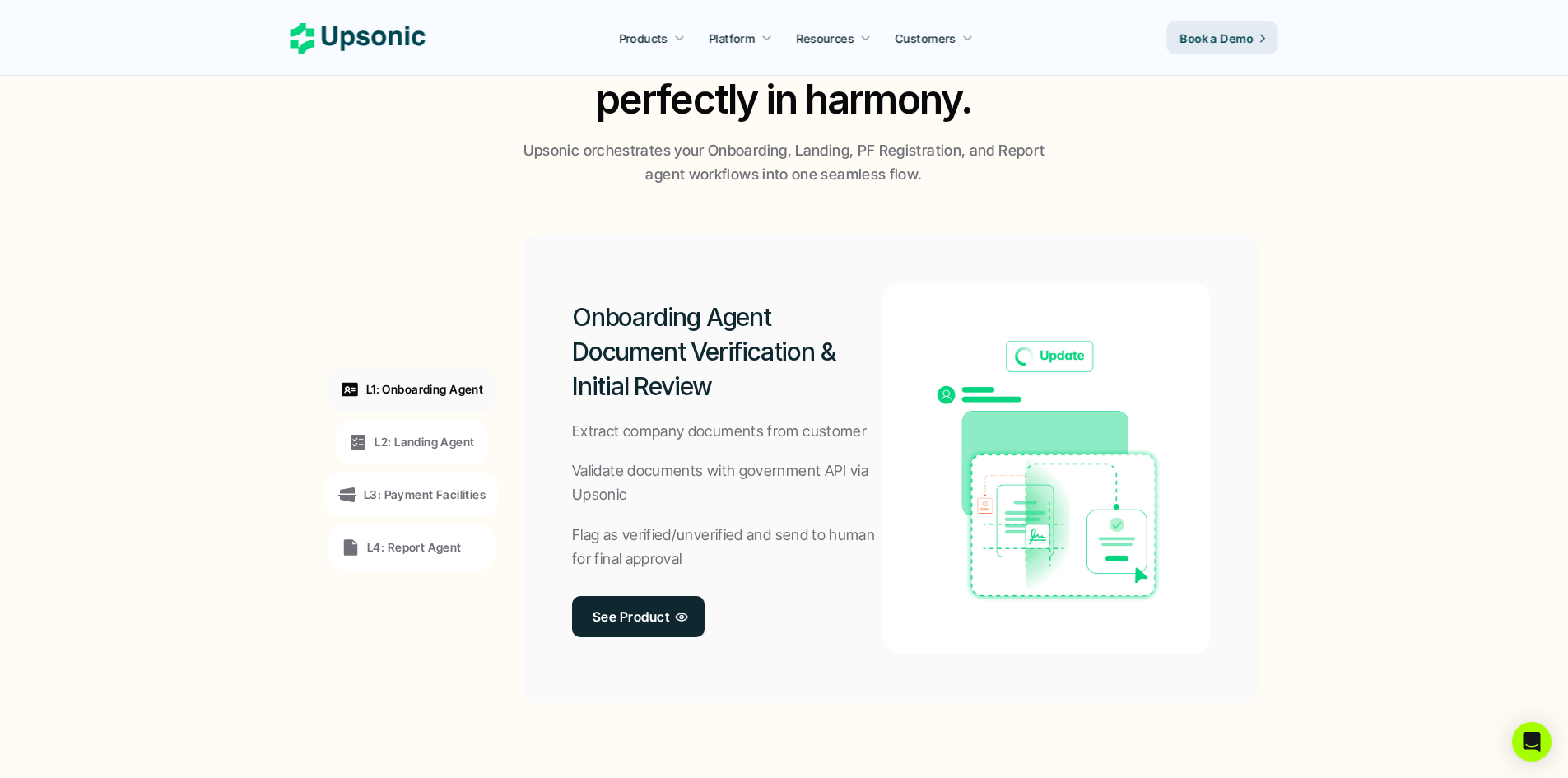
click at [634, 618] on p "See Product" at bounding box center [630, 616] width 77 height 24
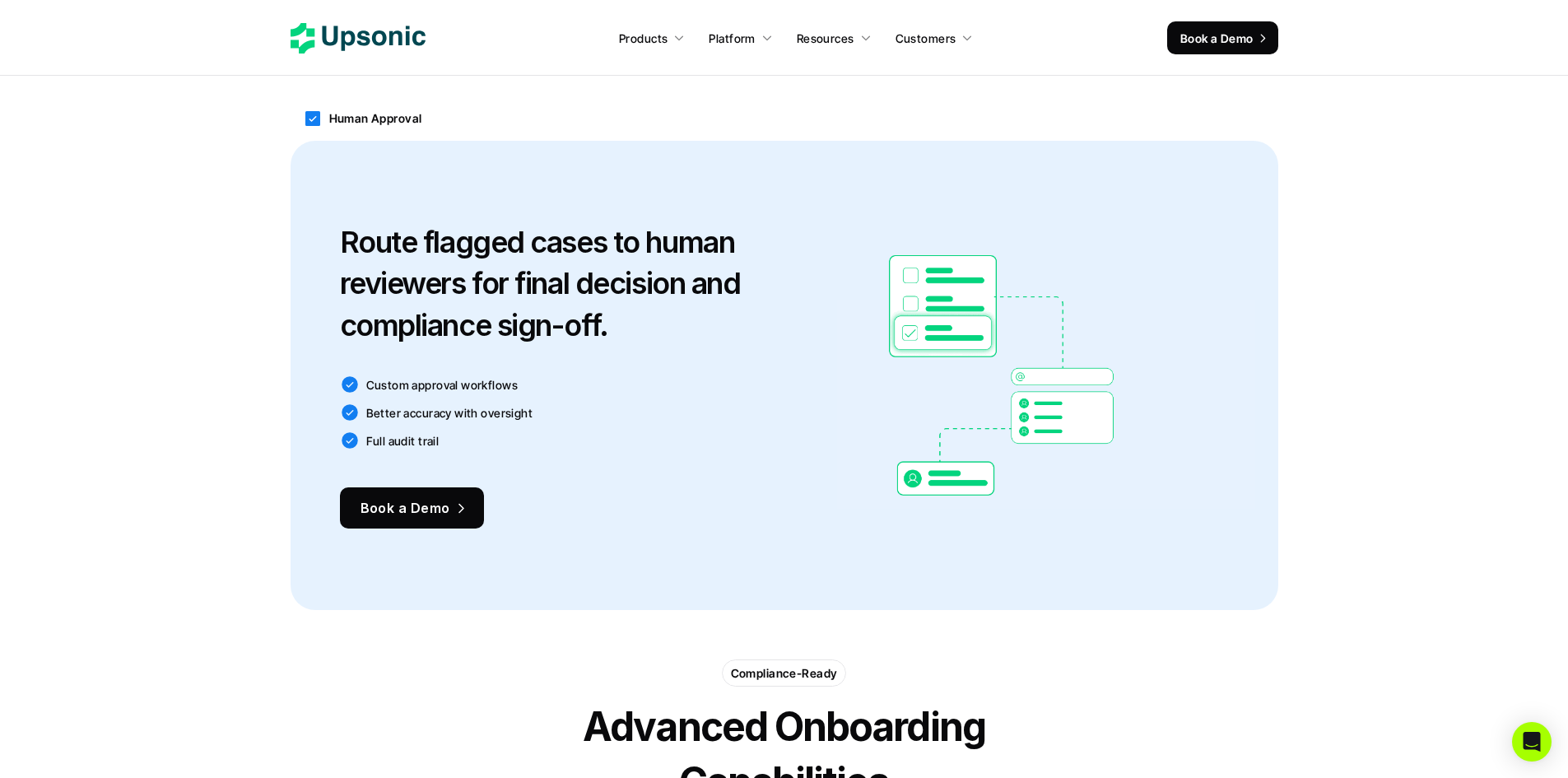
scroll to position [2113, 0]
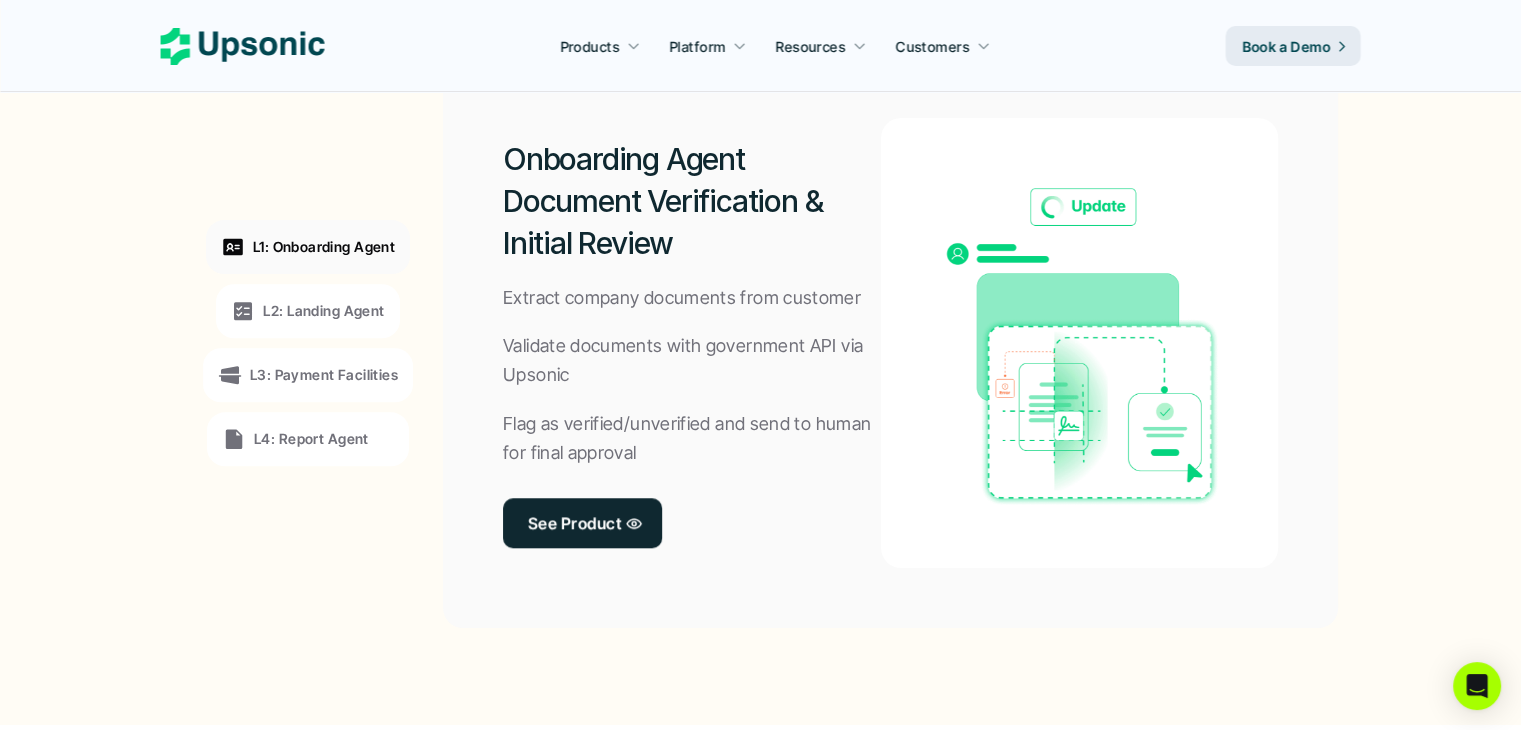
scroll to position [1564, 0]
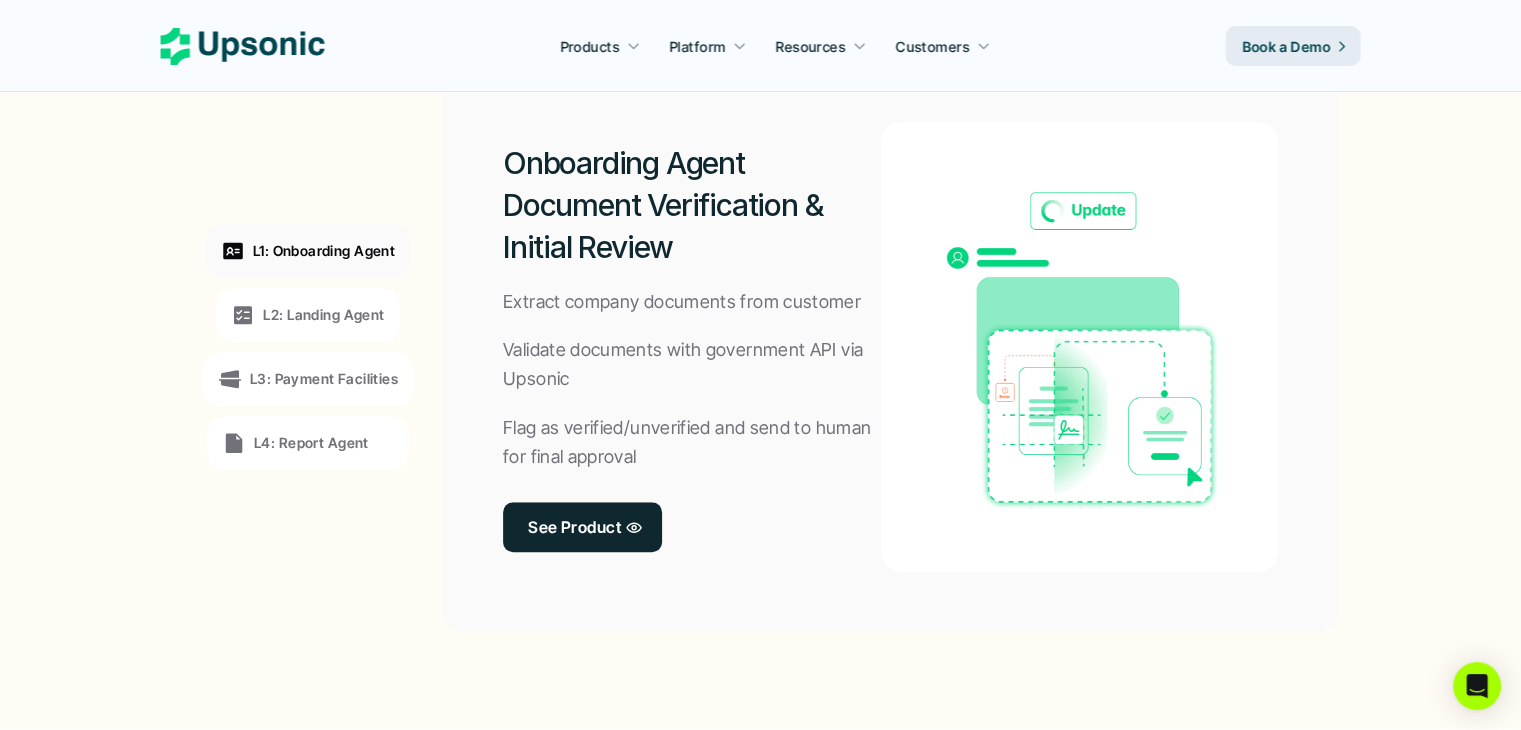
click at [355, 317] on p "L2: Landing Agent" at bounding box center [323, 314] width 121 height 21
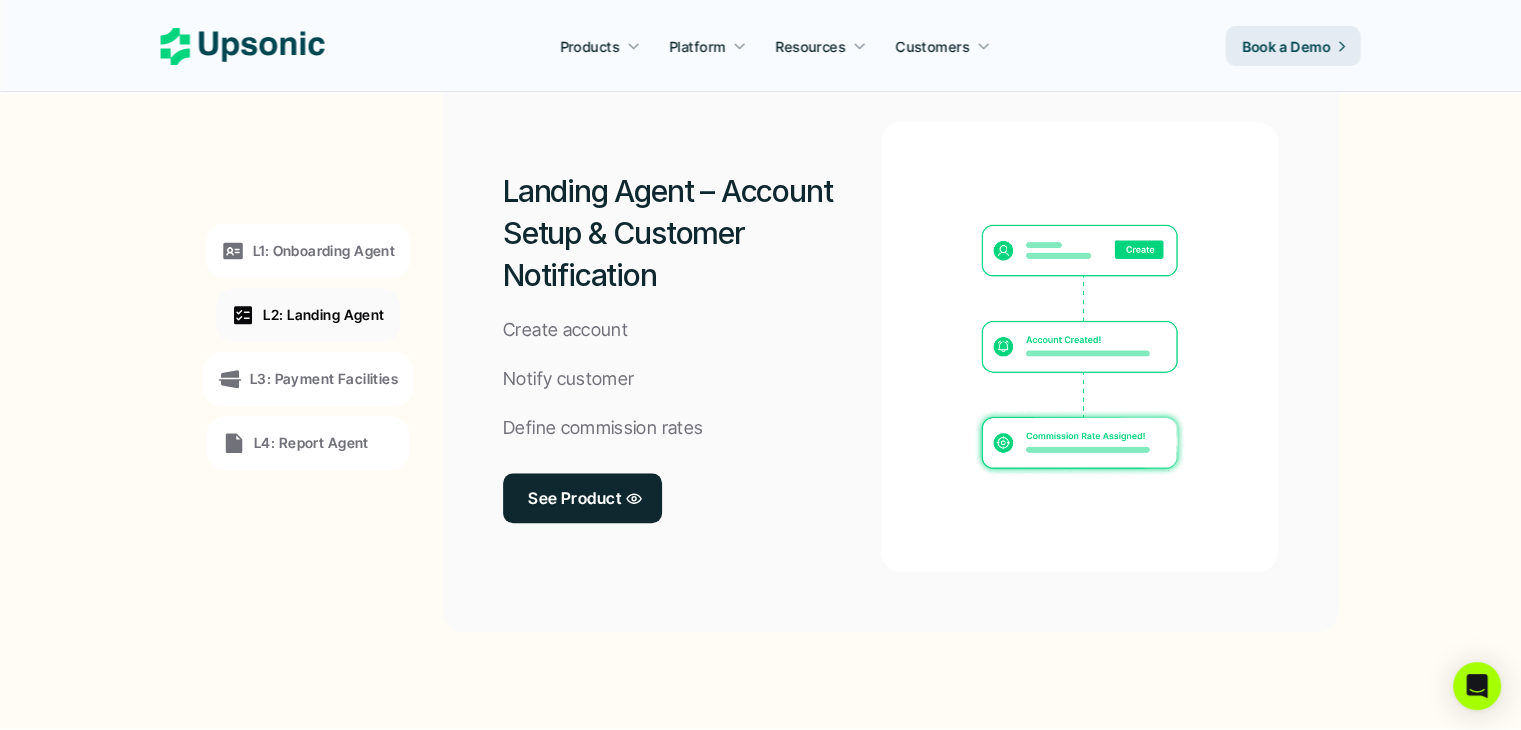
click at [350, 376] on p "L3: Payment Facilities" at bounding box center [324, 378] width 148 height 21
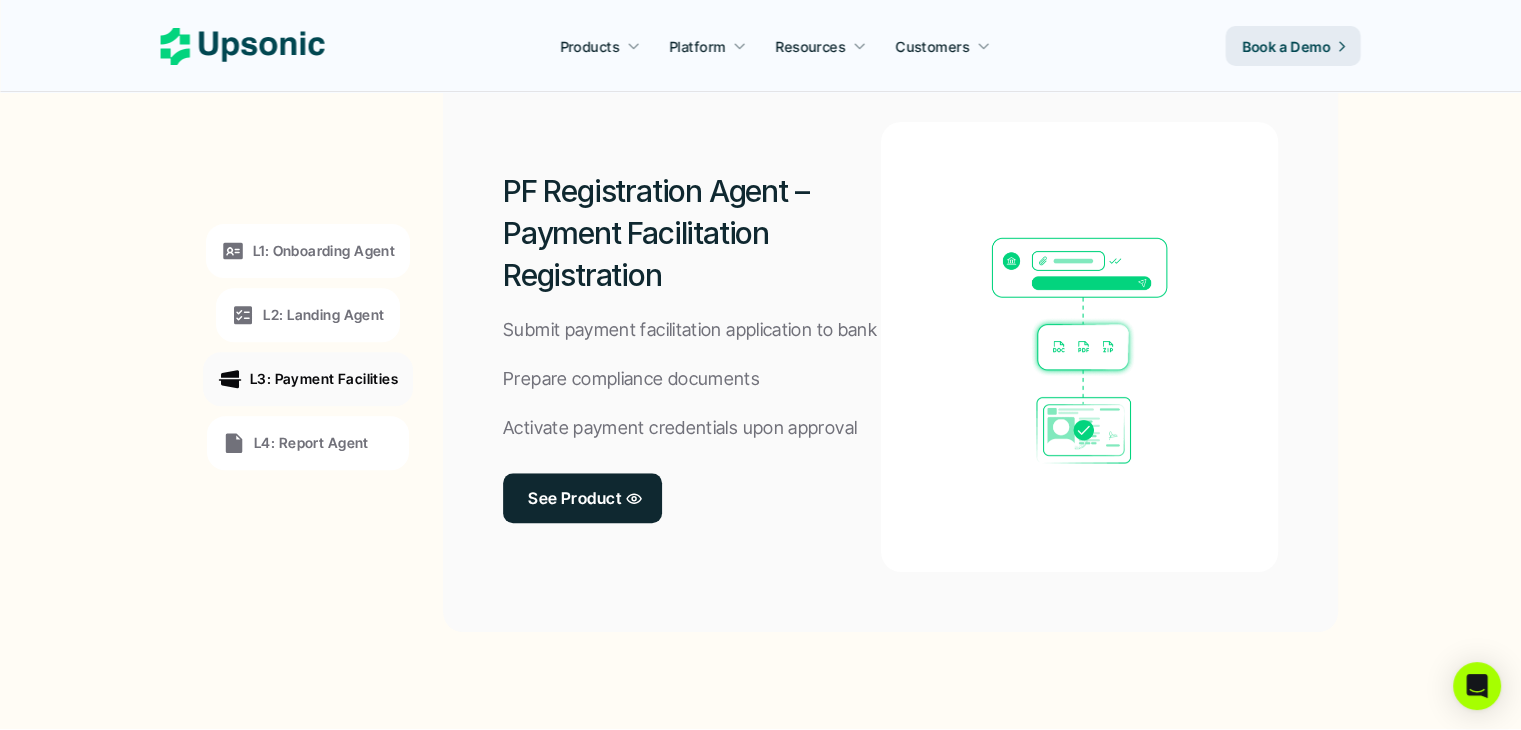
click at [342, 443] on p "L4: Report Agent" at bounding box center [311, 442] width 115 height 21
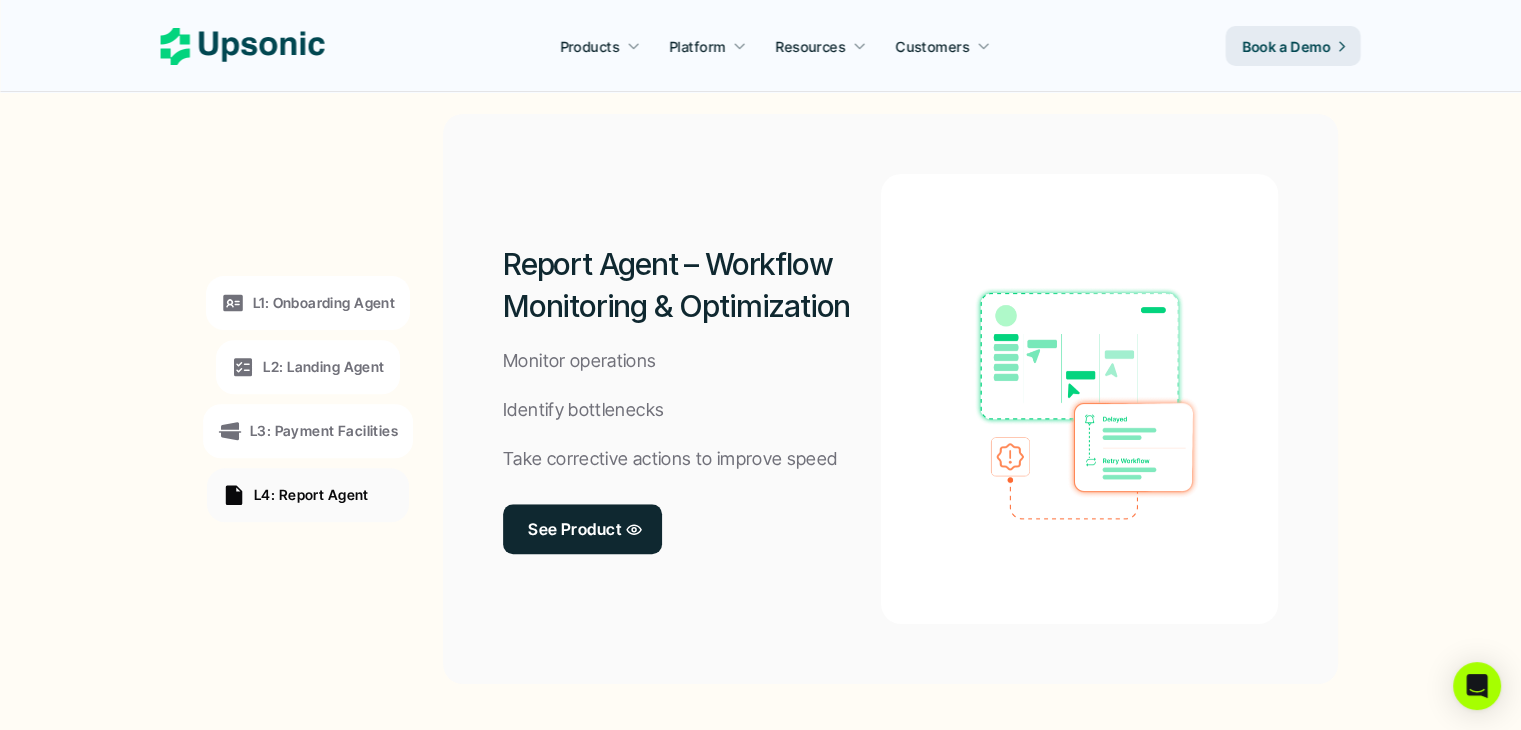
scroll to position [1511, 0]
click at [388, 309] on p "L1: Onboarding Agent" at bounding box center [324, 303] width 142 height 21
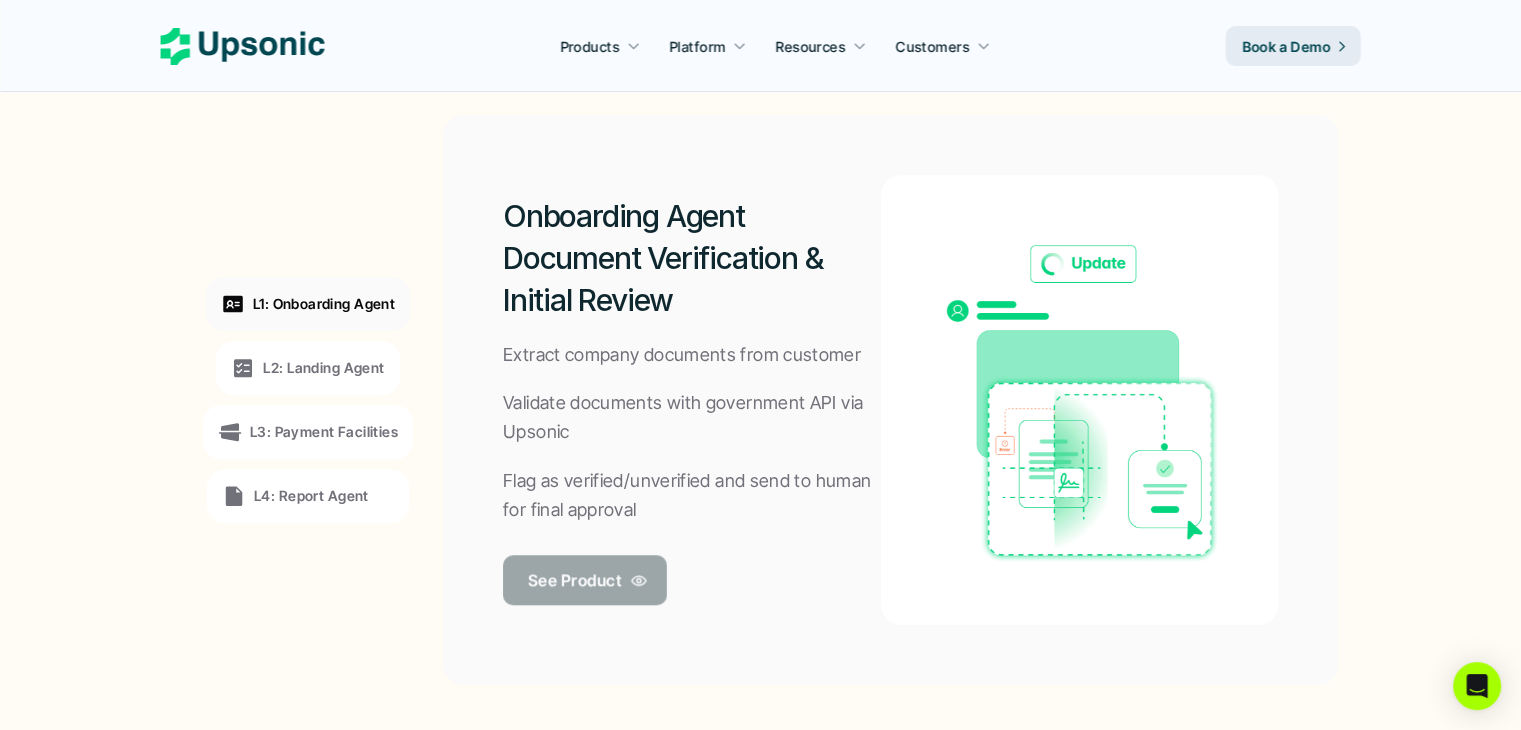
click at [559, 569] on p "See Product" at bounding box center [574, 579] width 93 height 29
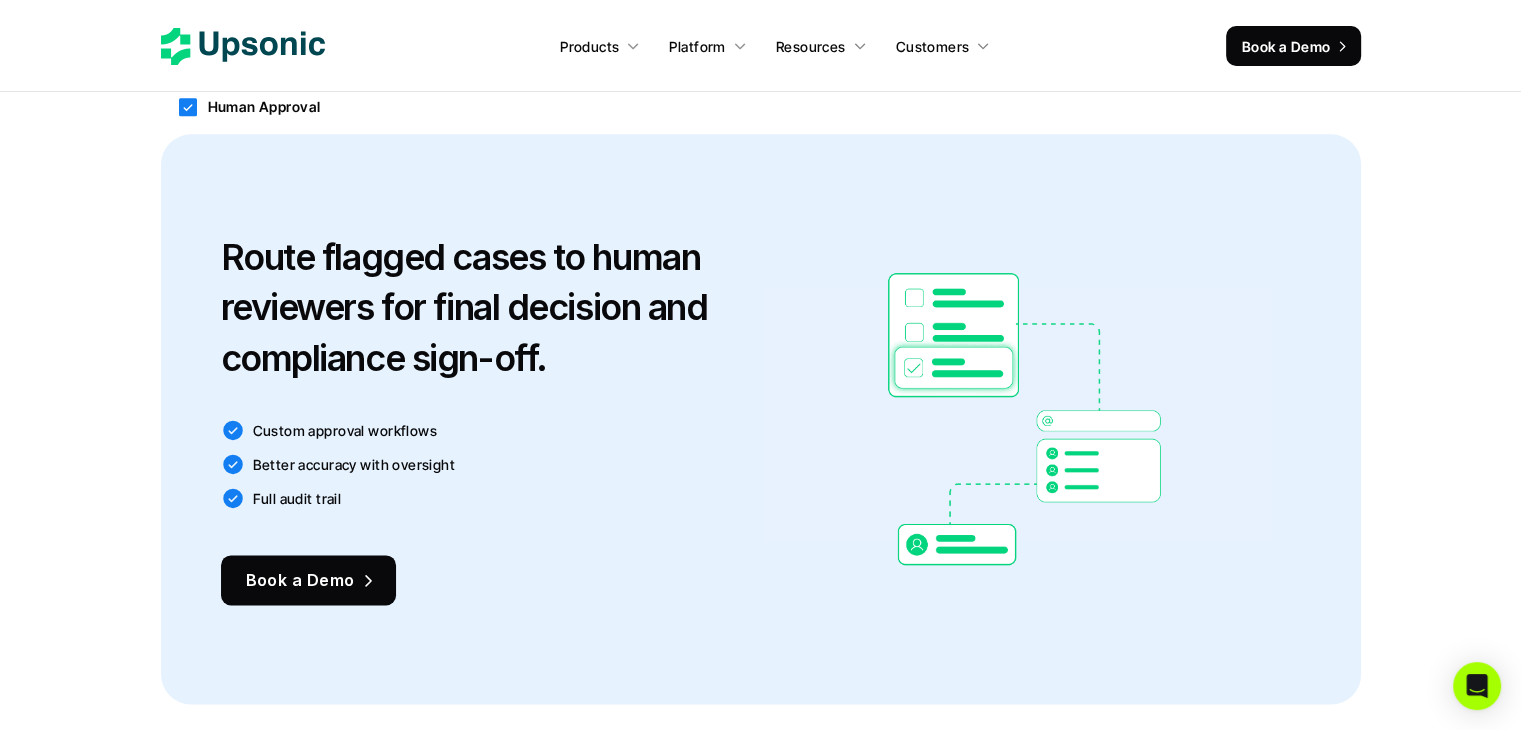
scroll to position [2508, 0]
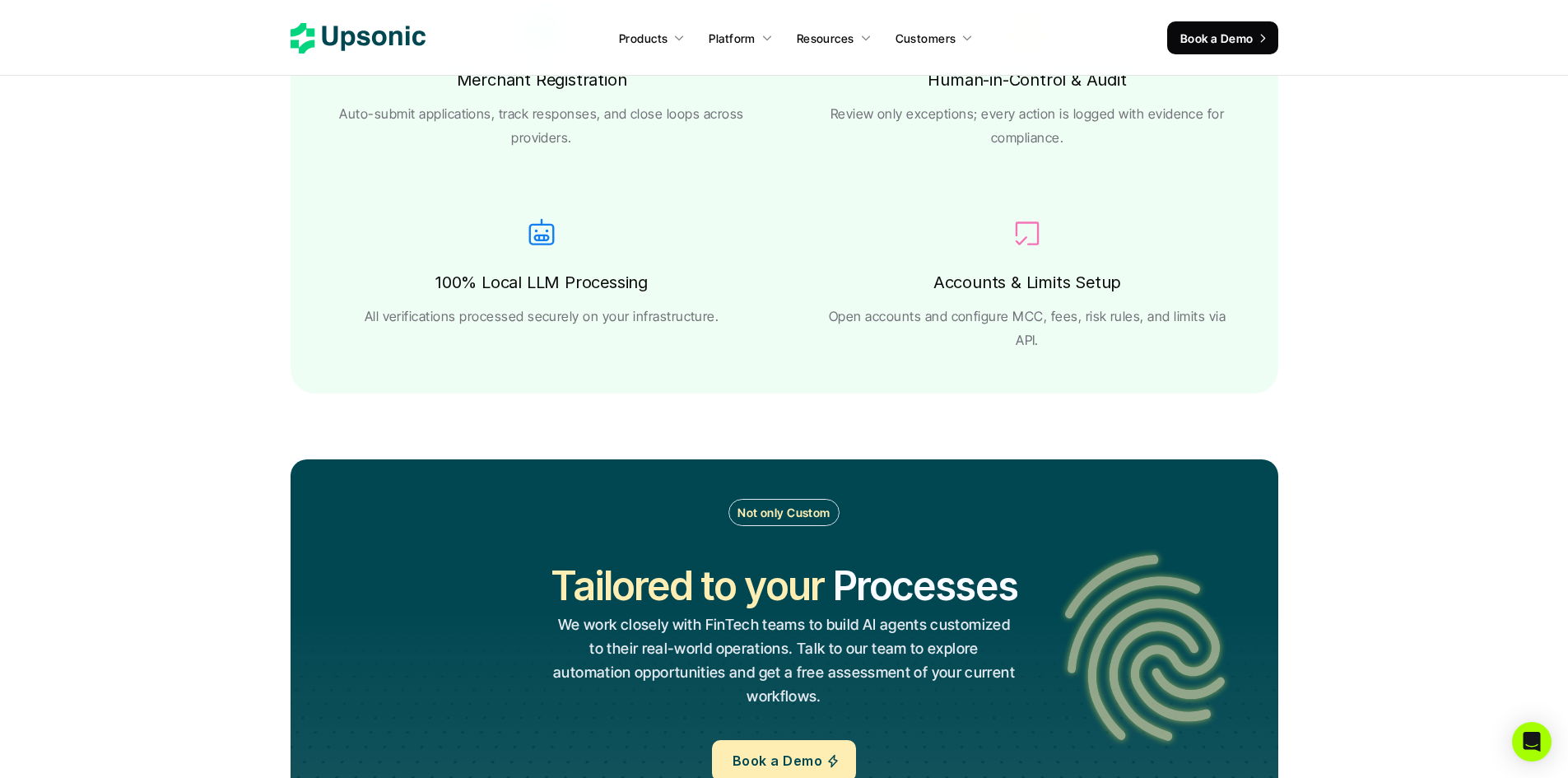
scroll to position [3156, 0]
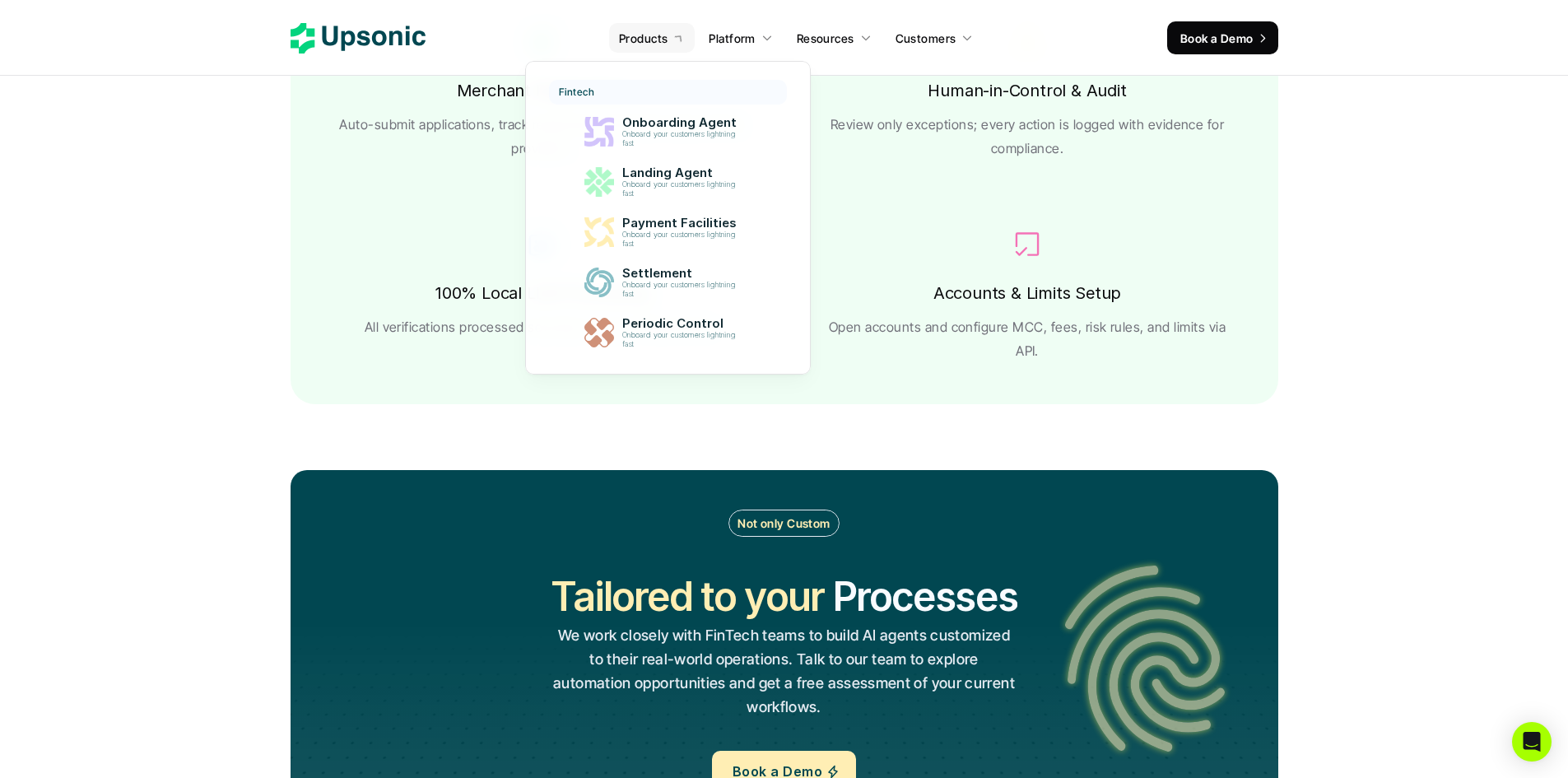
click at [650, 47] on link "Products" at bounding box center [652, 38] width 86 height 30
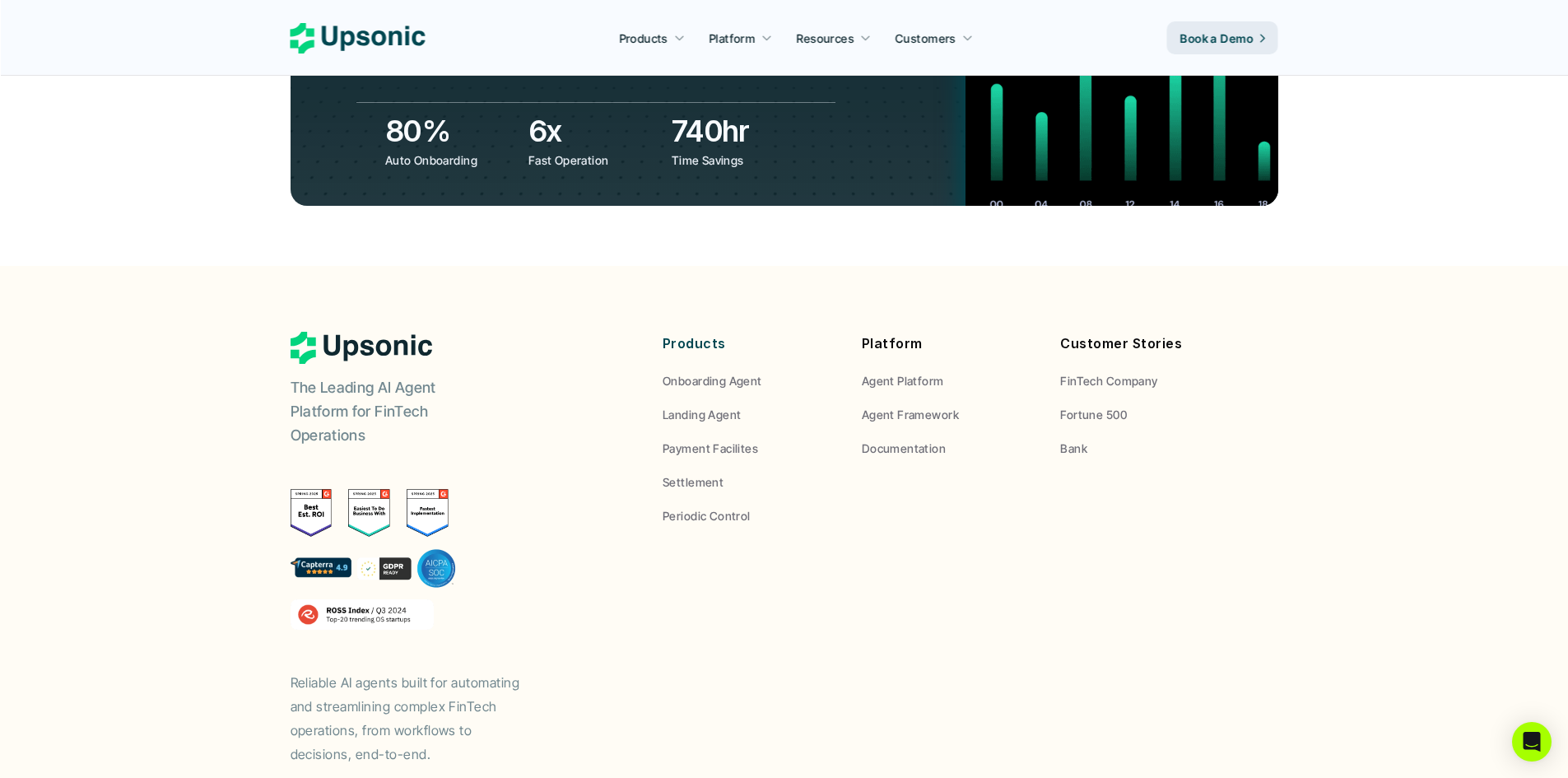
scroll to position [6101, 0]
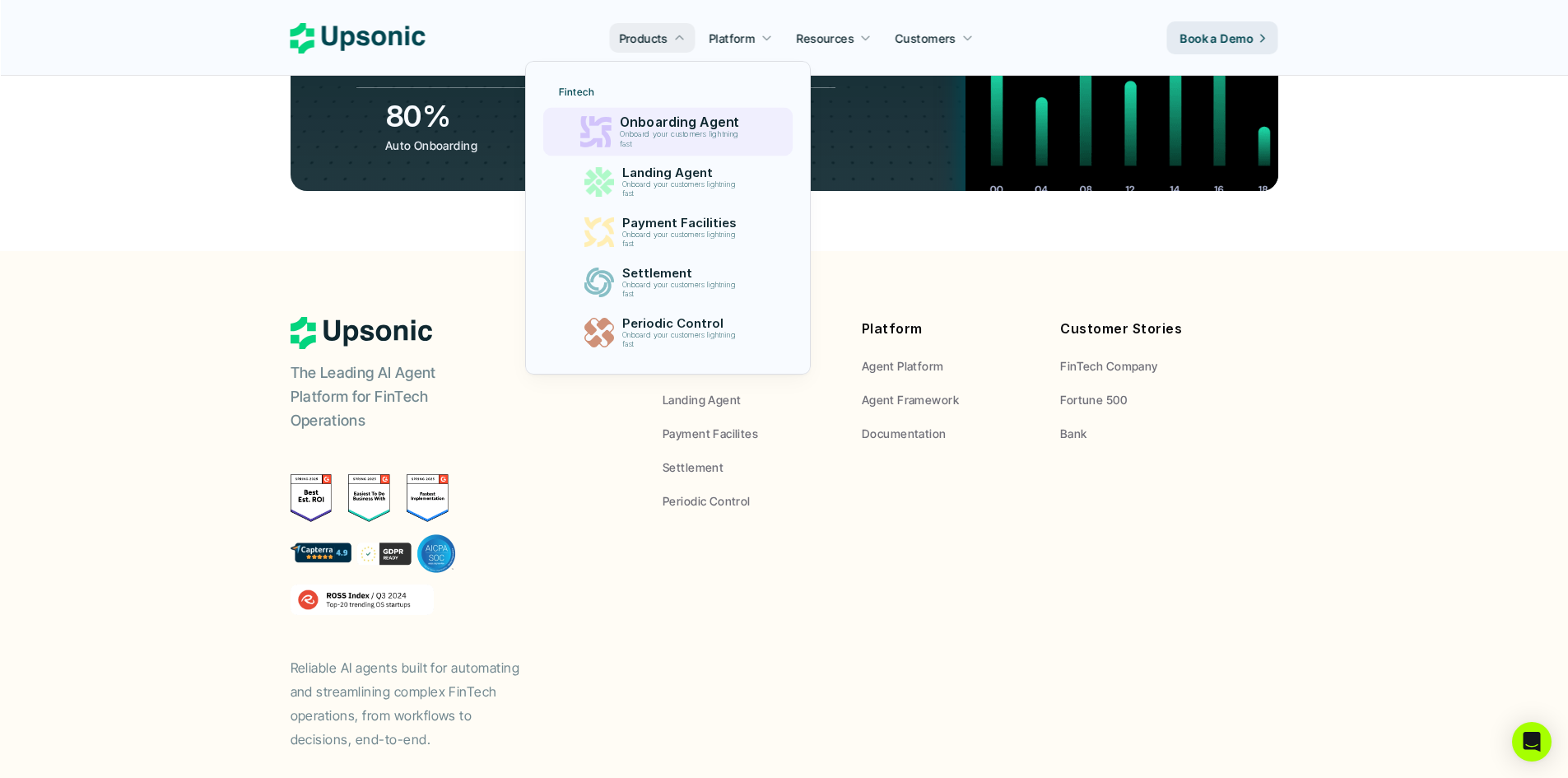
click at [655, 130] on p "Onboard your customers lightning fast" at bounding box center [682, 139] width 126 height 19
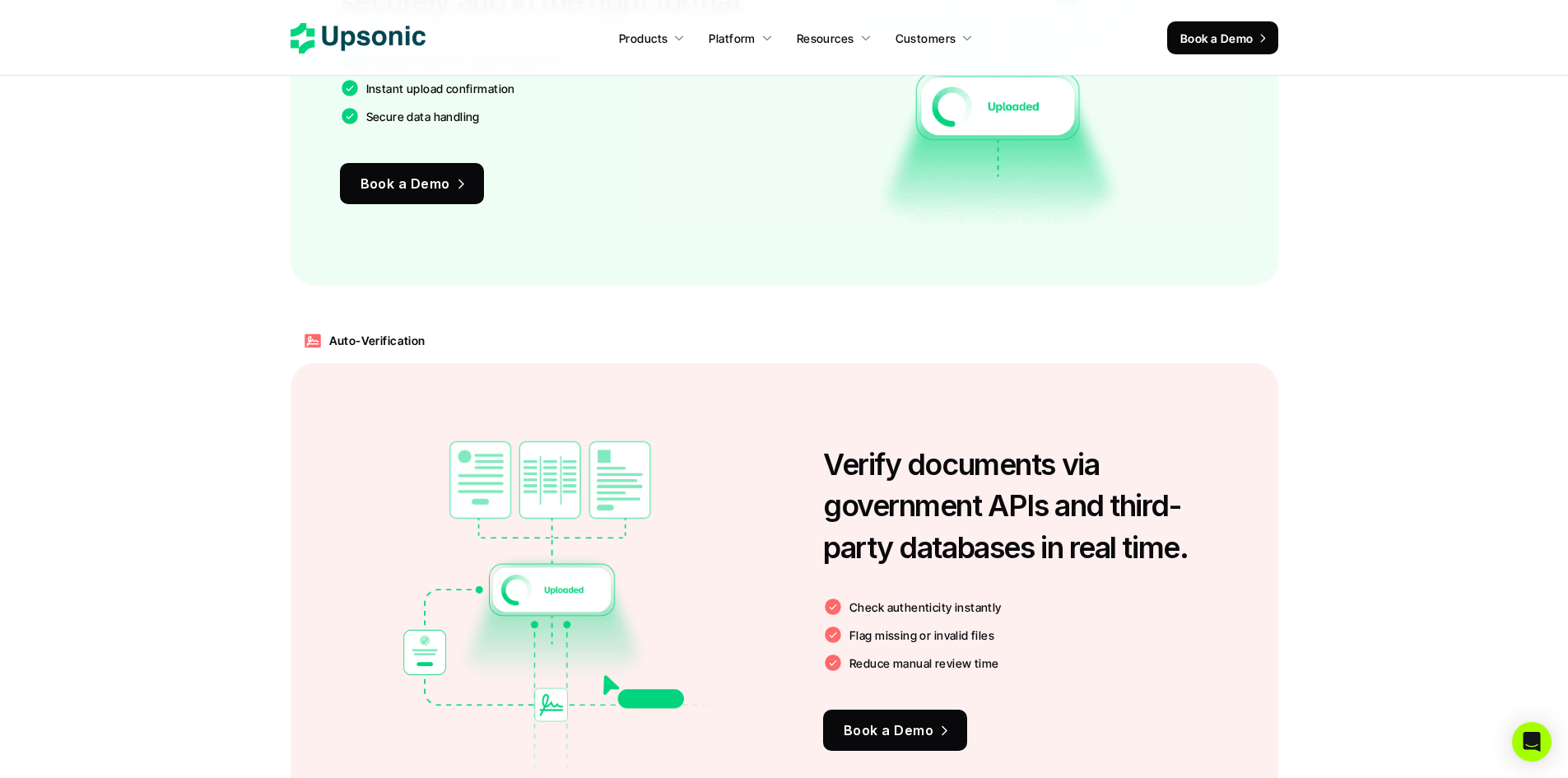
scroll to position [1537, 0]
